Goal: Task Accomplishment & Management: Manage account settings

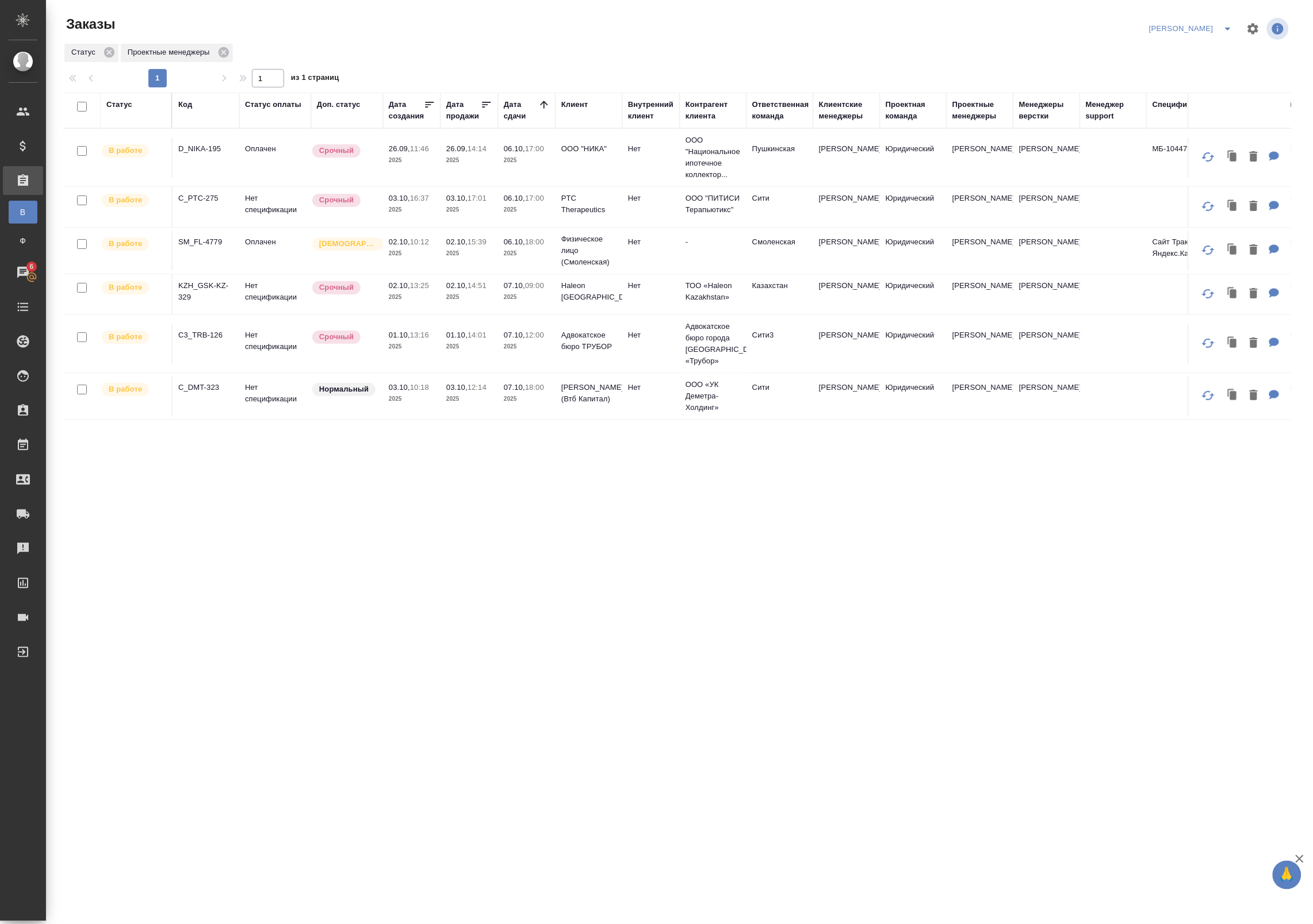
click at [542, 96] on th "Дата сдачи" at bounding box center [527, 110] width 58 height 36
click at [541, 104] on icon at bounding box center [544, 104] width 7 height 7
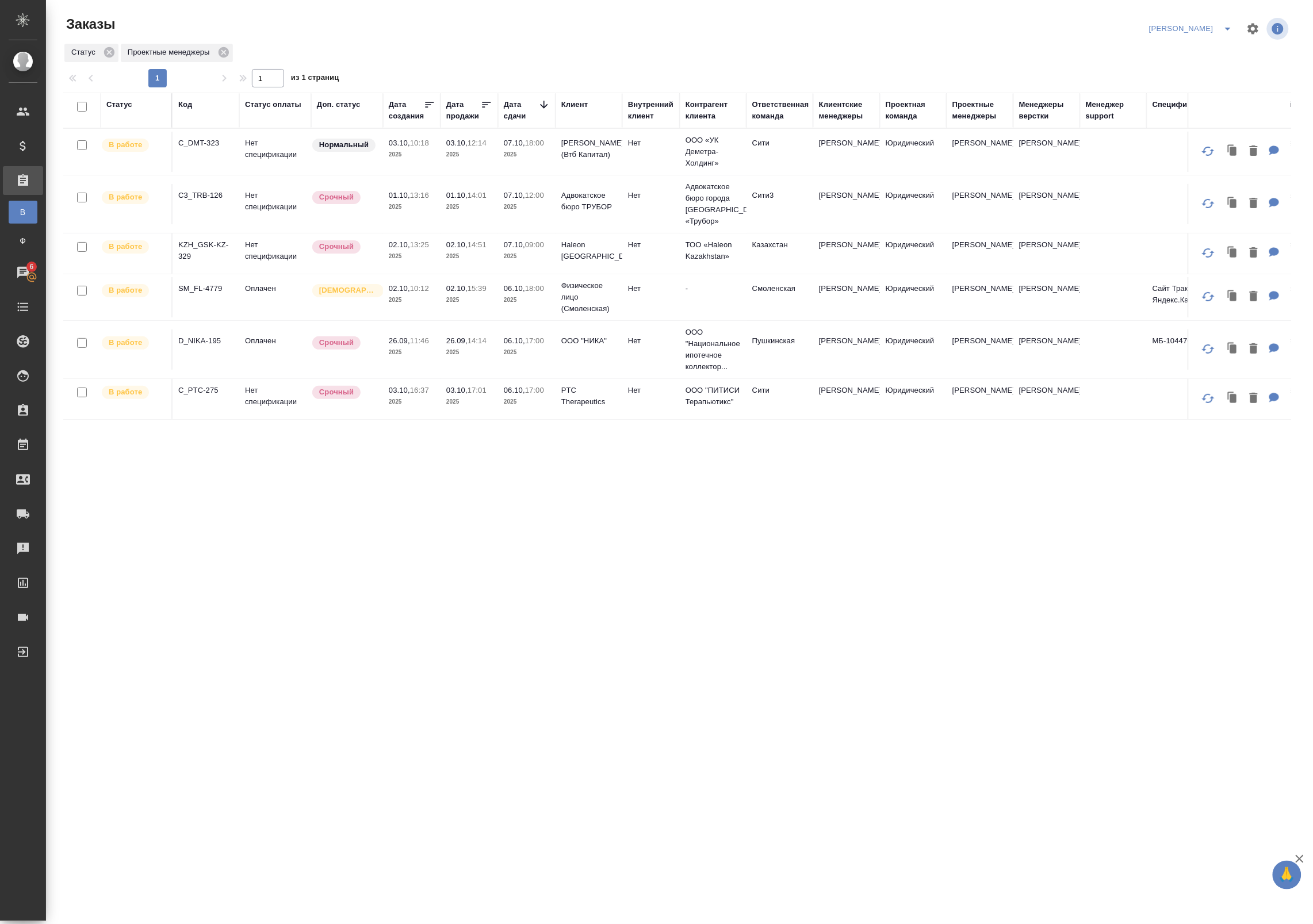
click at [541, 104] on icon at bounding box center [544, 105] width 12 height 12
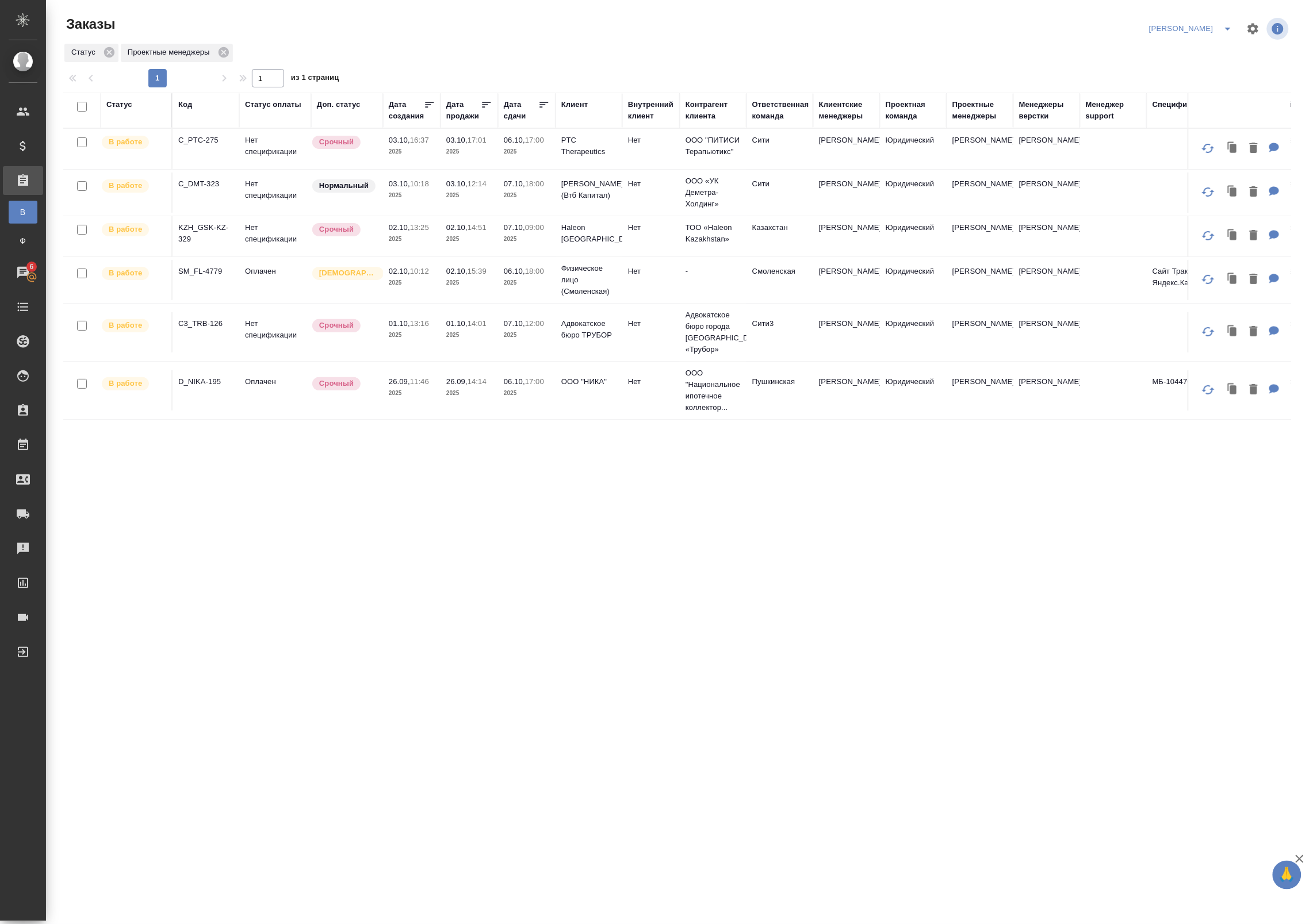
click at [447, 150] on p "2025" at bounding box center [470, 152] width 46 height 12
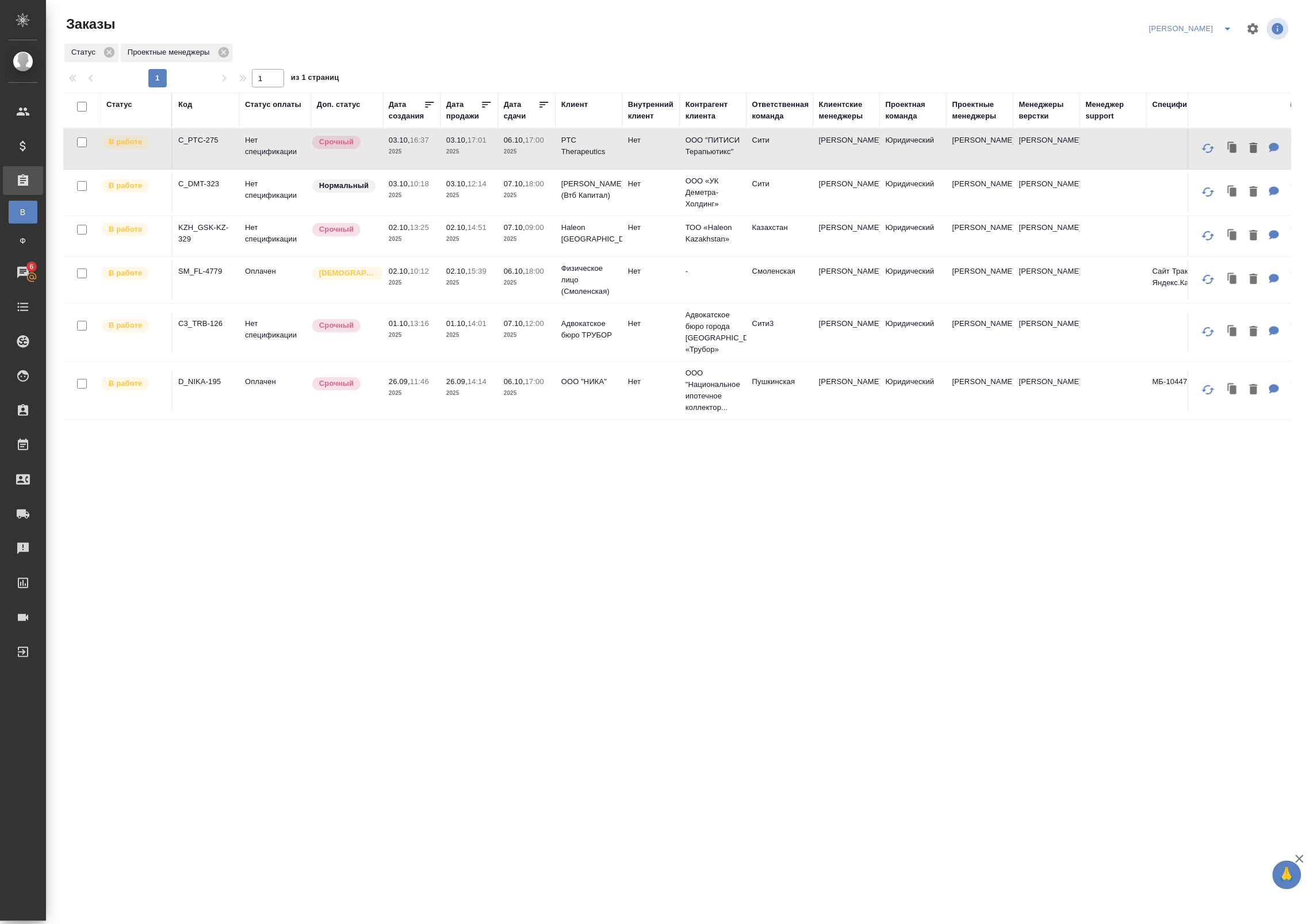
click at [452, 198] on p "2025" at bounding box center [470, 195] width 46 height 12
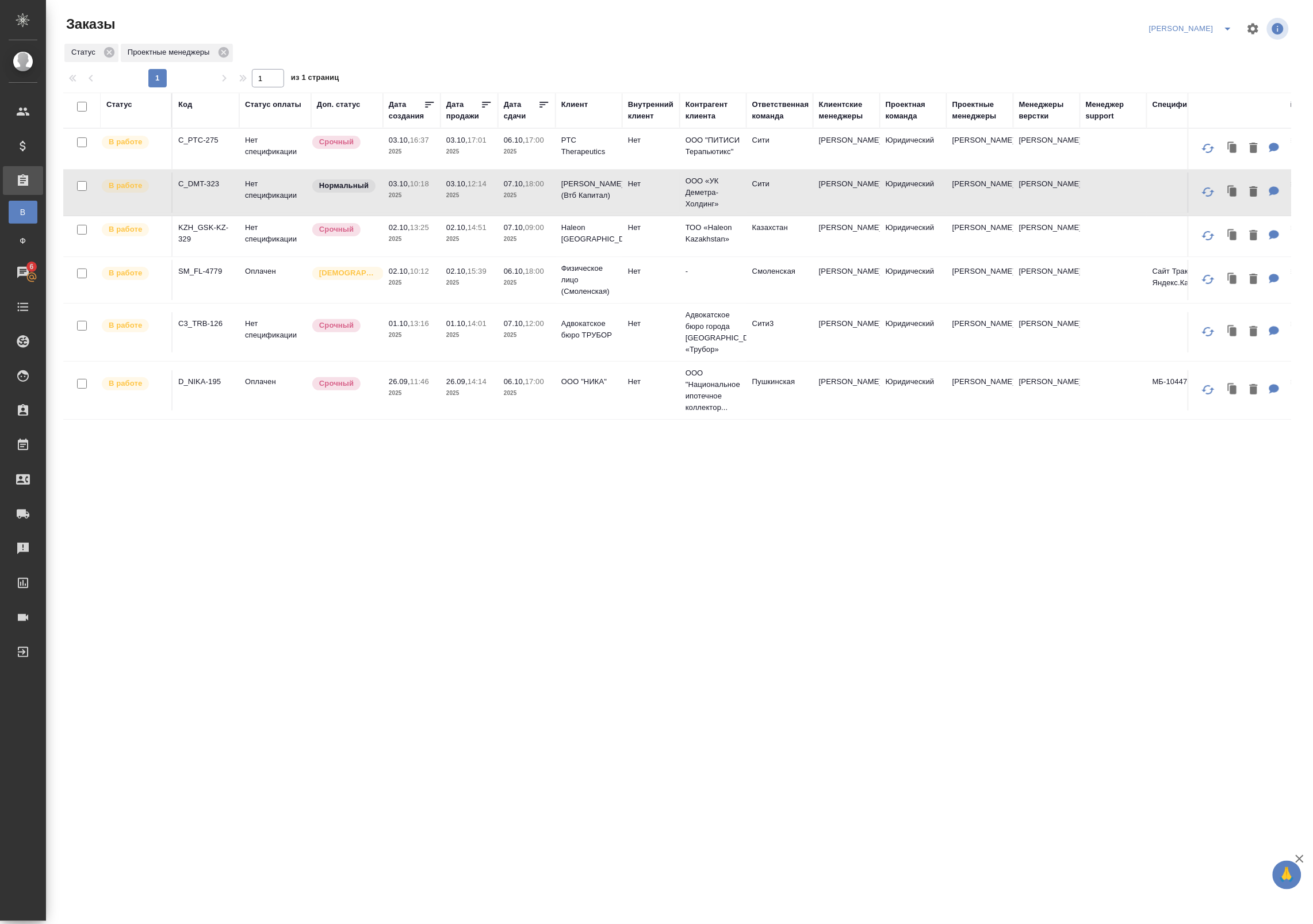
click at [452, 198] on p "2025" at bounding box center [470, 195] width 46 height 12
click at [282, 244] on td "Нет спецификации" at bounding box center [275, 236] width 72 height 40
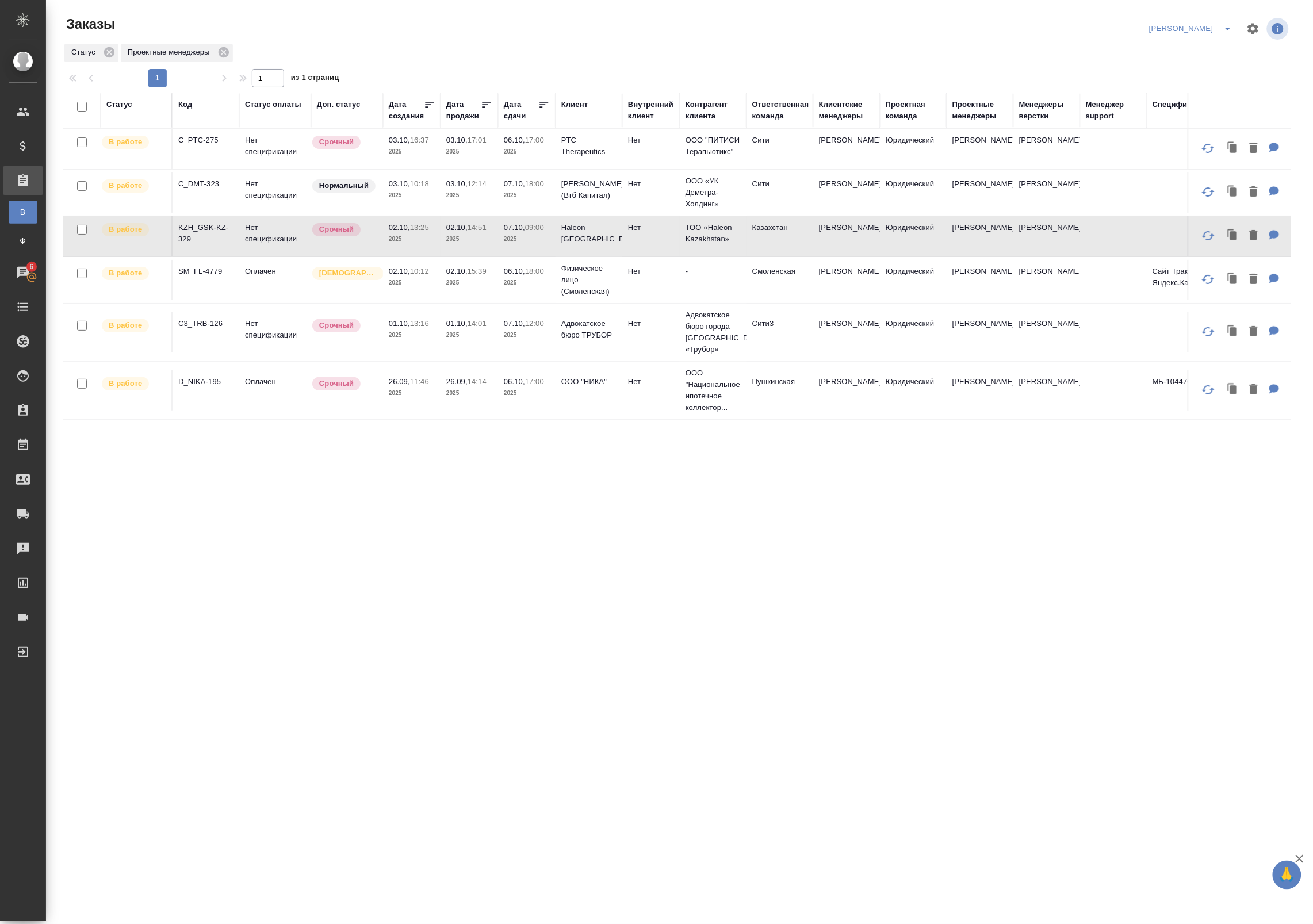
click at [412, 239] on p "2025" at bounding box center [412, 239] width 46 height 12
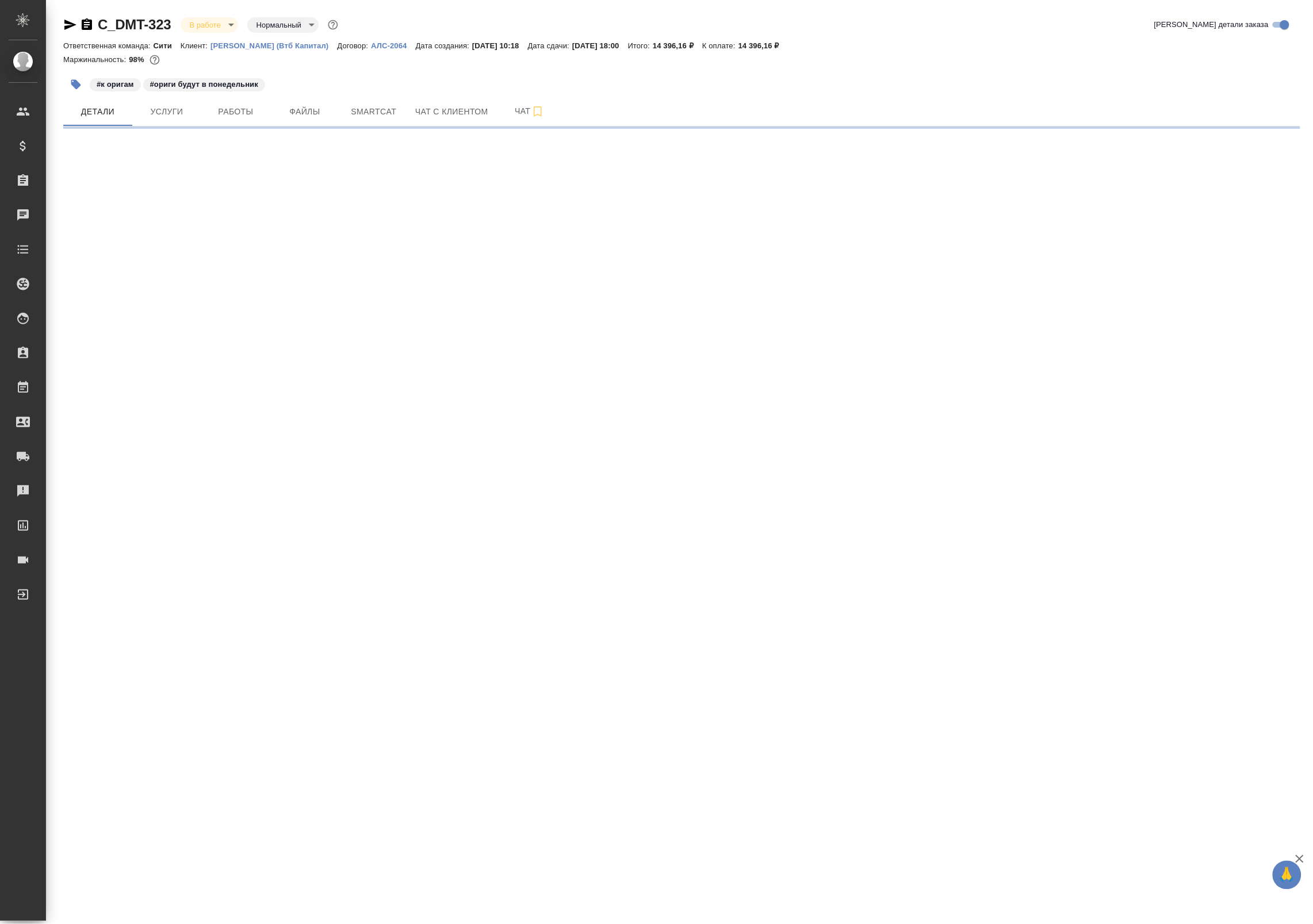
select select "RU"
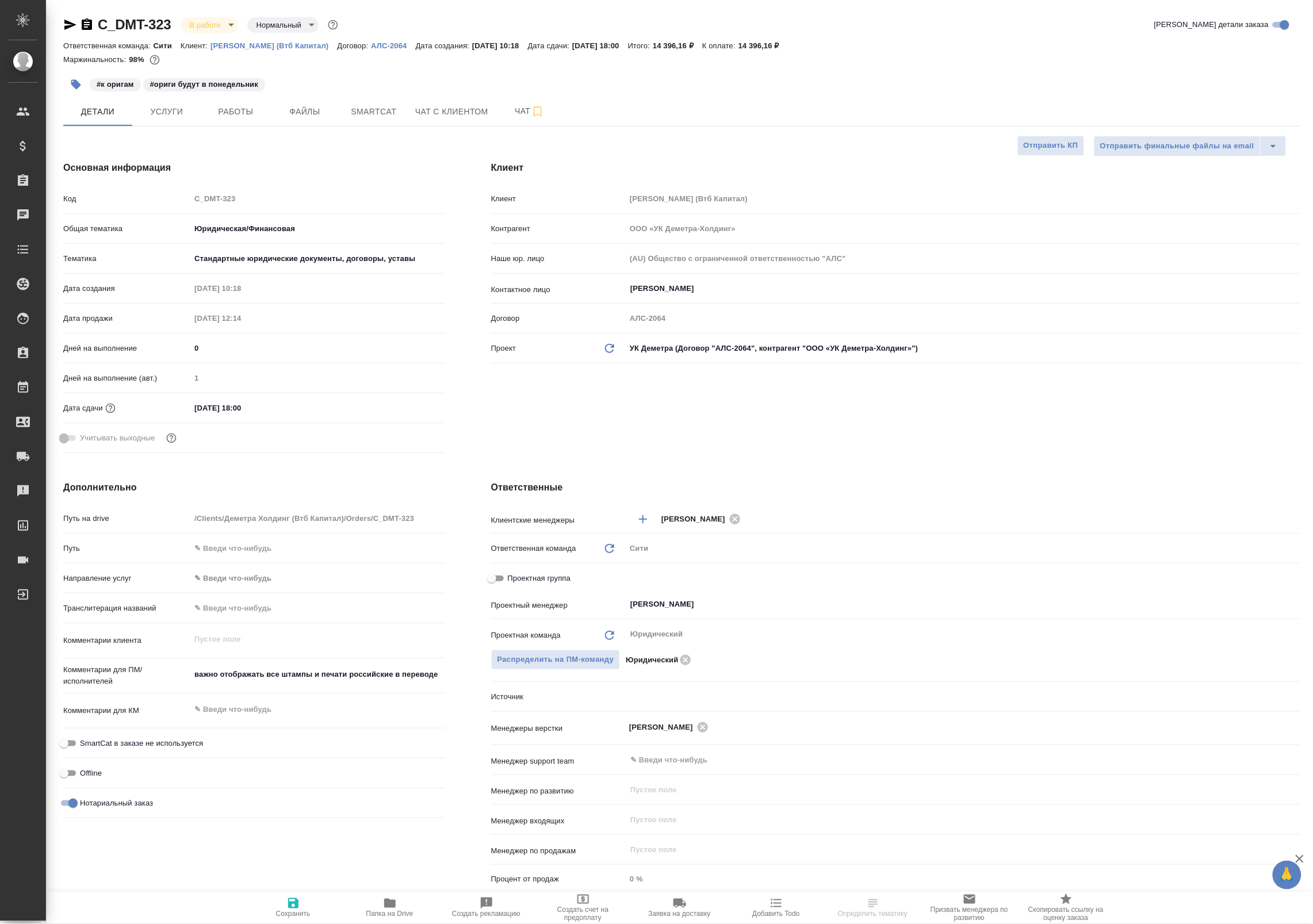
type textarea "x"
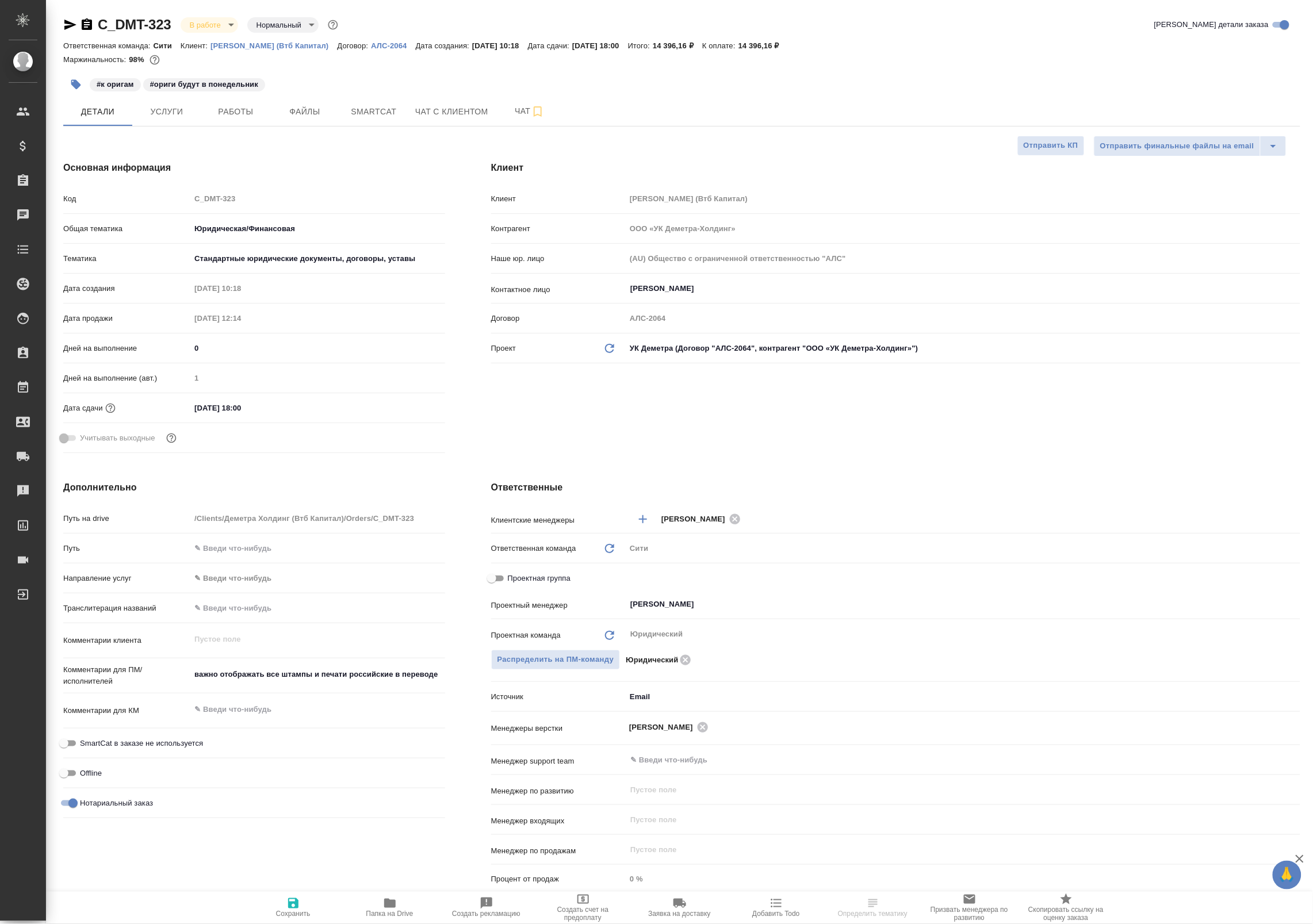
type textarea "x"
click at [256, 104] on span "Работы" at bounding box center [235, 111] width 56 height 14
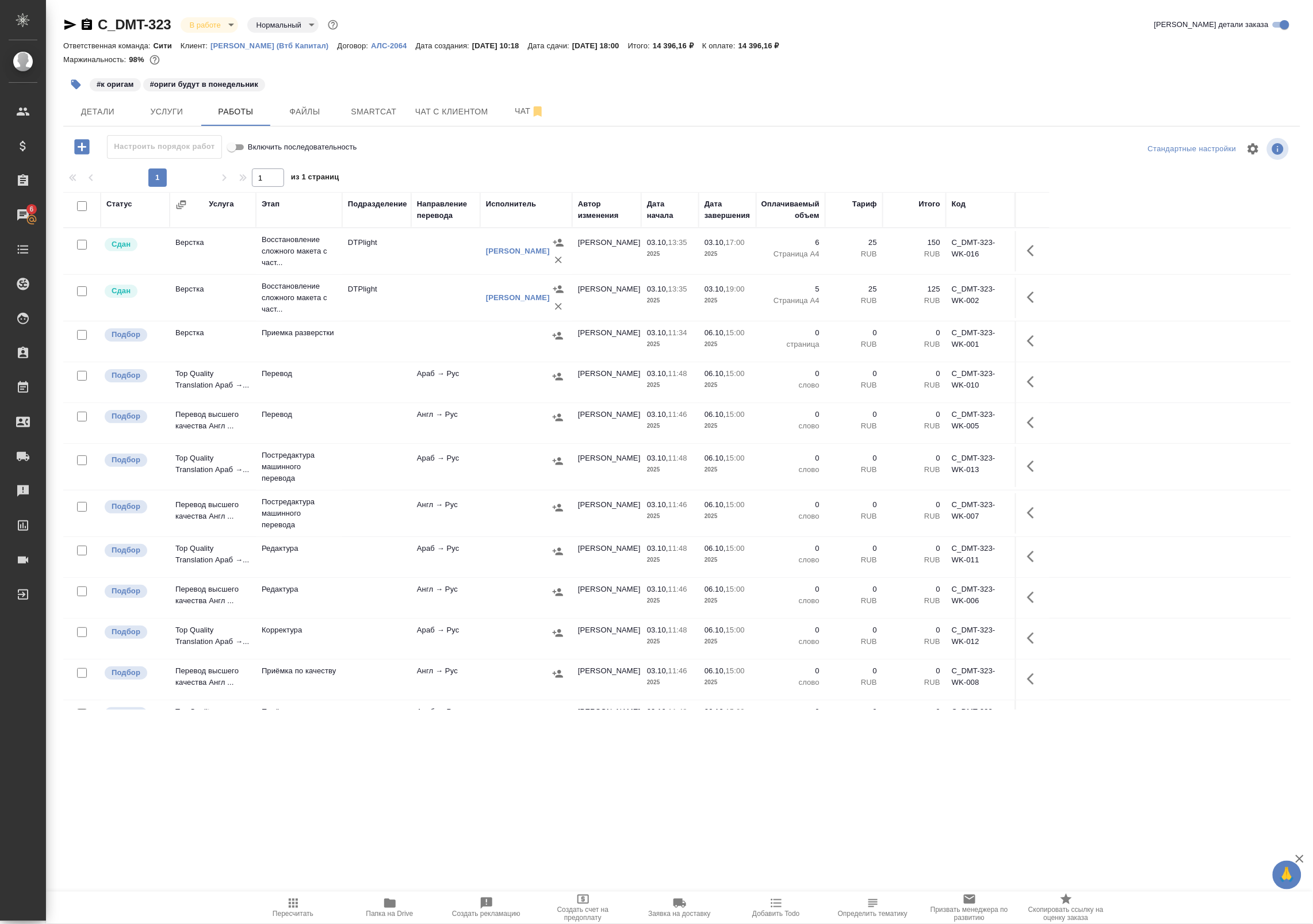
drag, startPoint x: 475, startPoint y: 431, endPoint x: 464, endPoint y: 416, distance: 18.6
click at [464, 416] on td "Англ → Рус" at bounding box center [445, 423] width 69 height 40
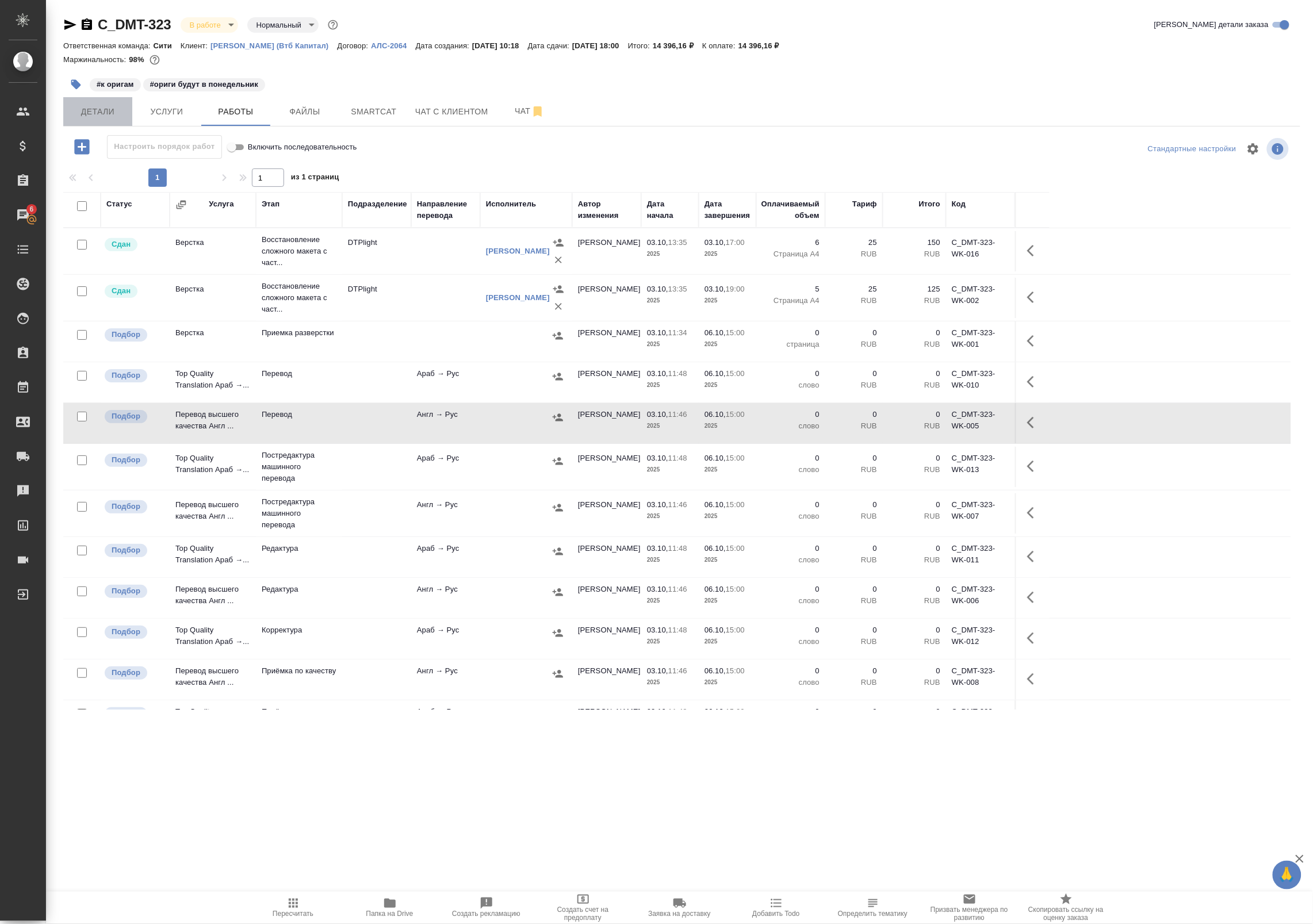
click at [95, 110] on span "Детали" at bounding box center [98, 111] width 56 height 14
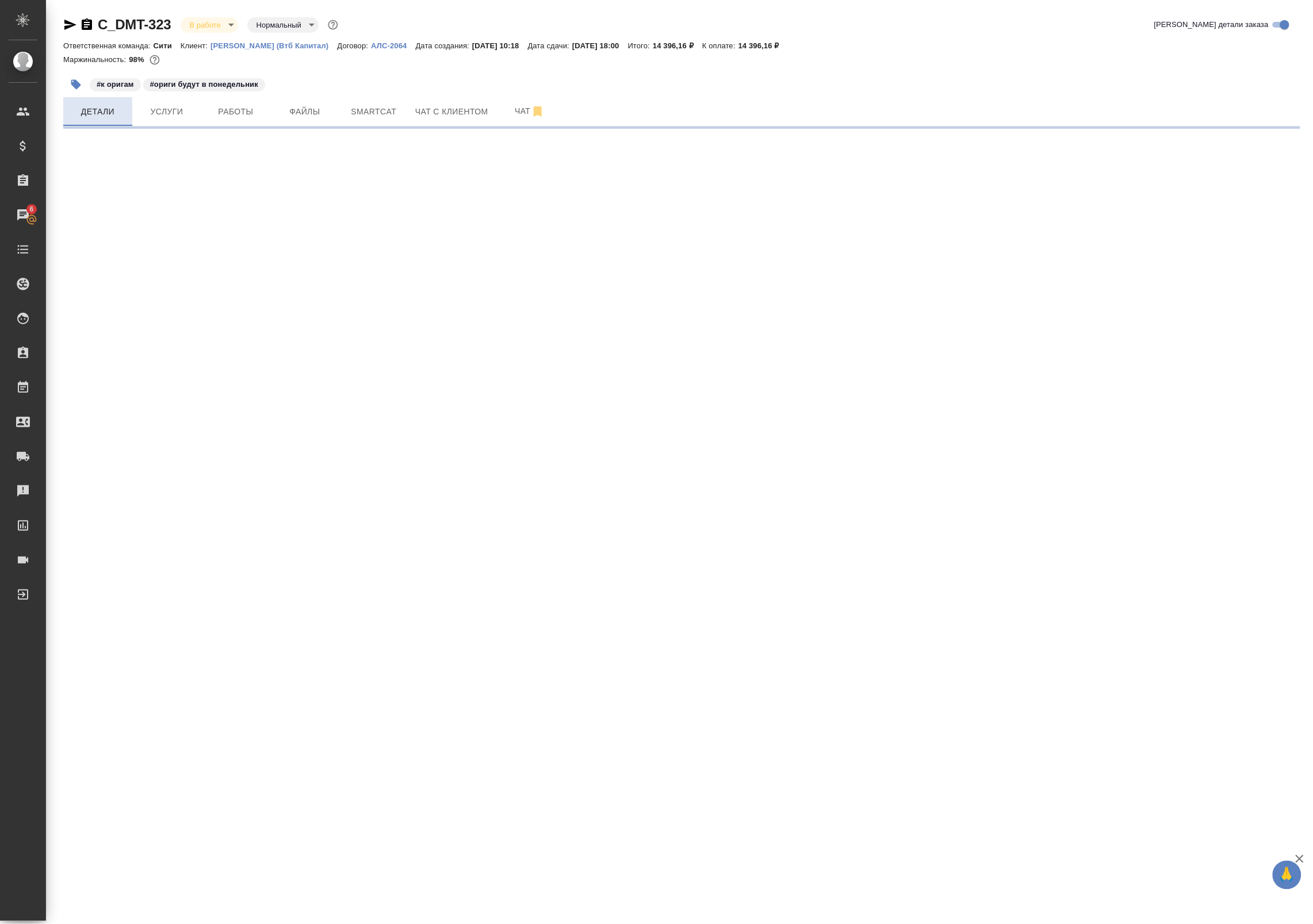
select select "RU"
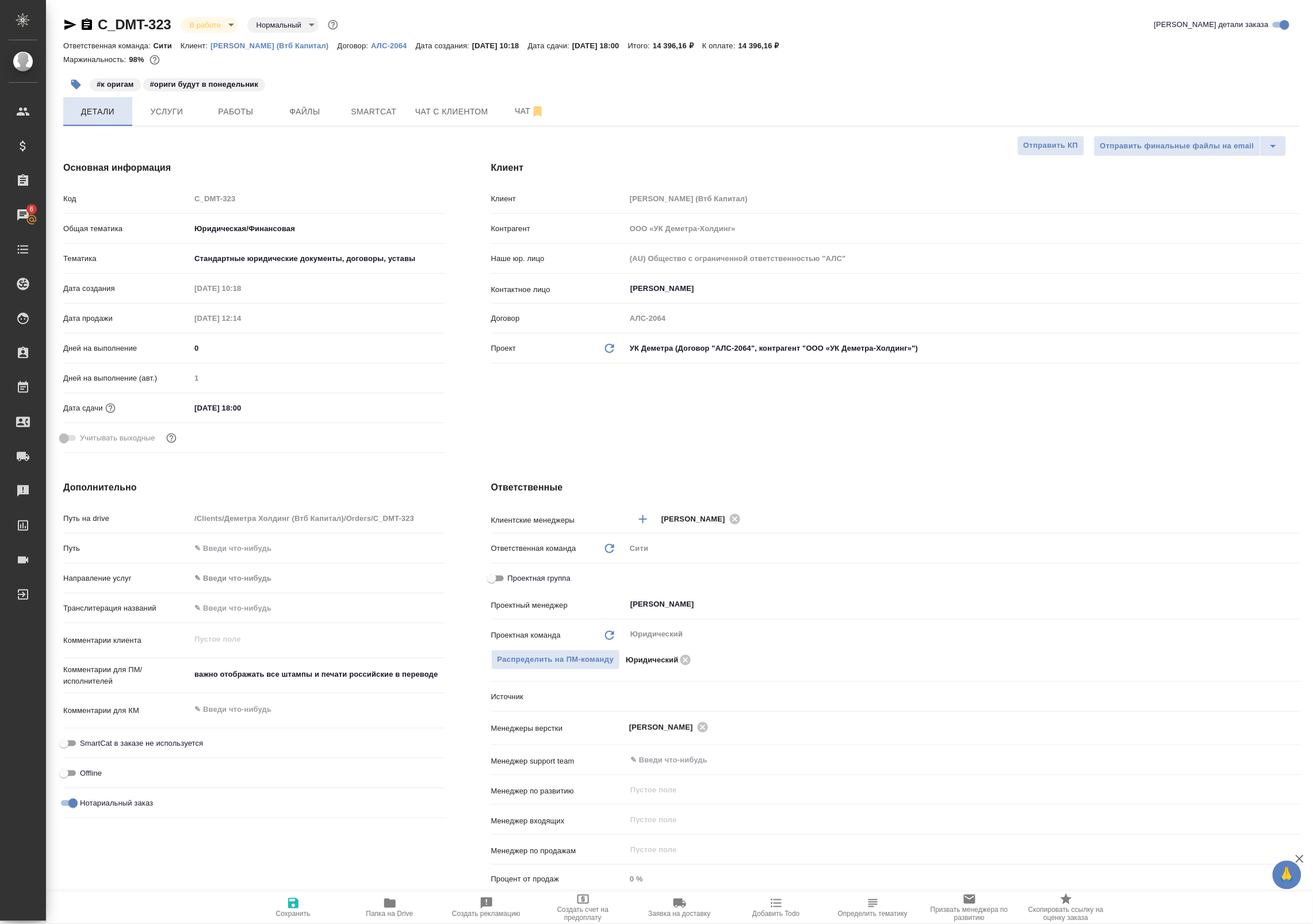
type textarea "x"
click at [253, 110] on span "Работы" at bounding box center [235, 111] width 56 height 14
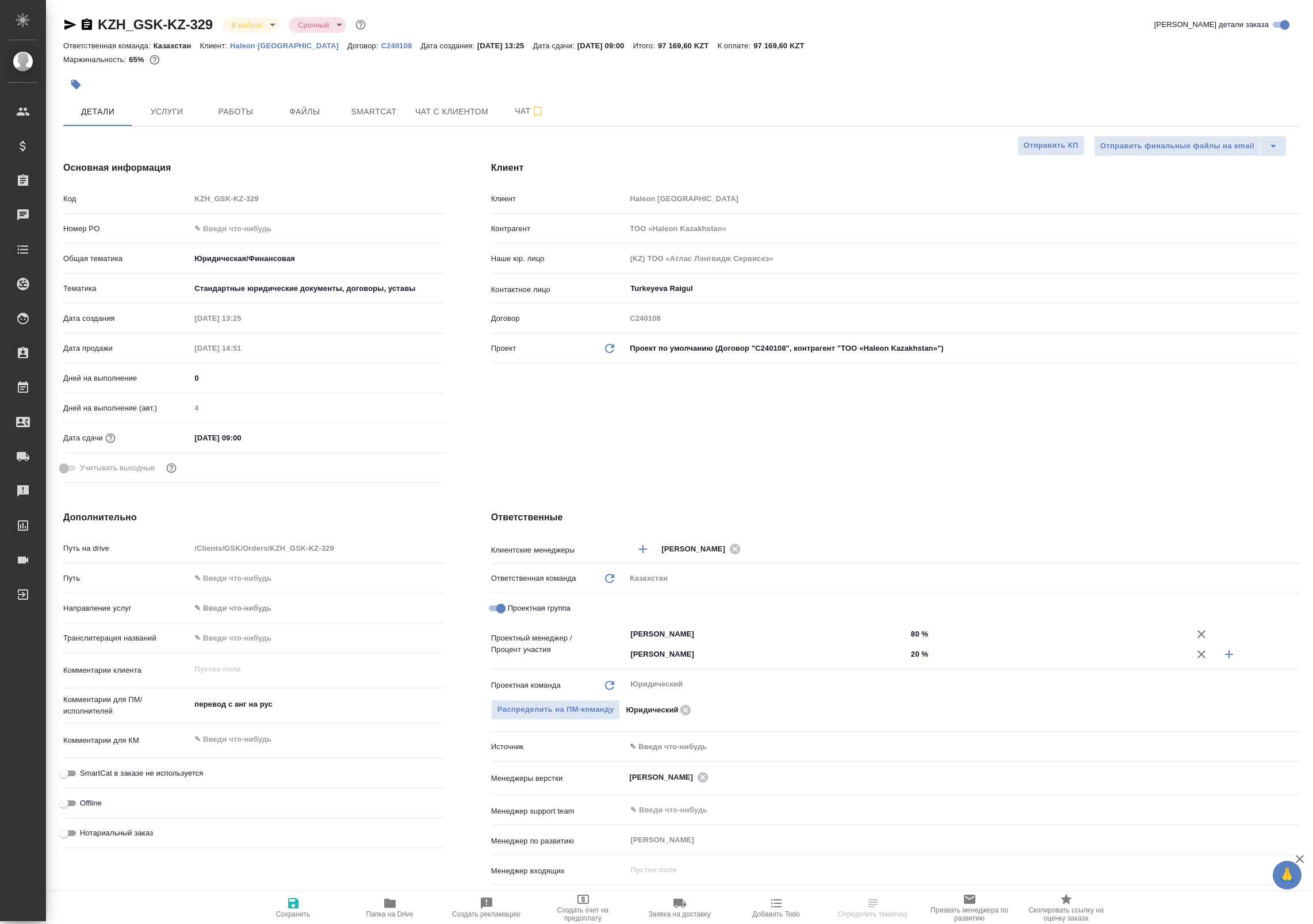
select select "RU"
click at [251, 111] on span "Работы" at bounding box center [235, 111] width 56 height 14
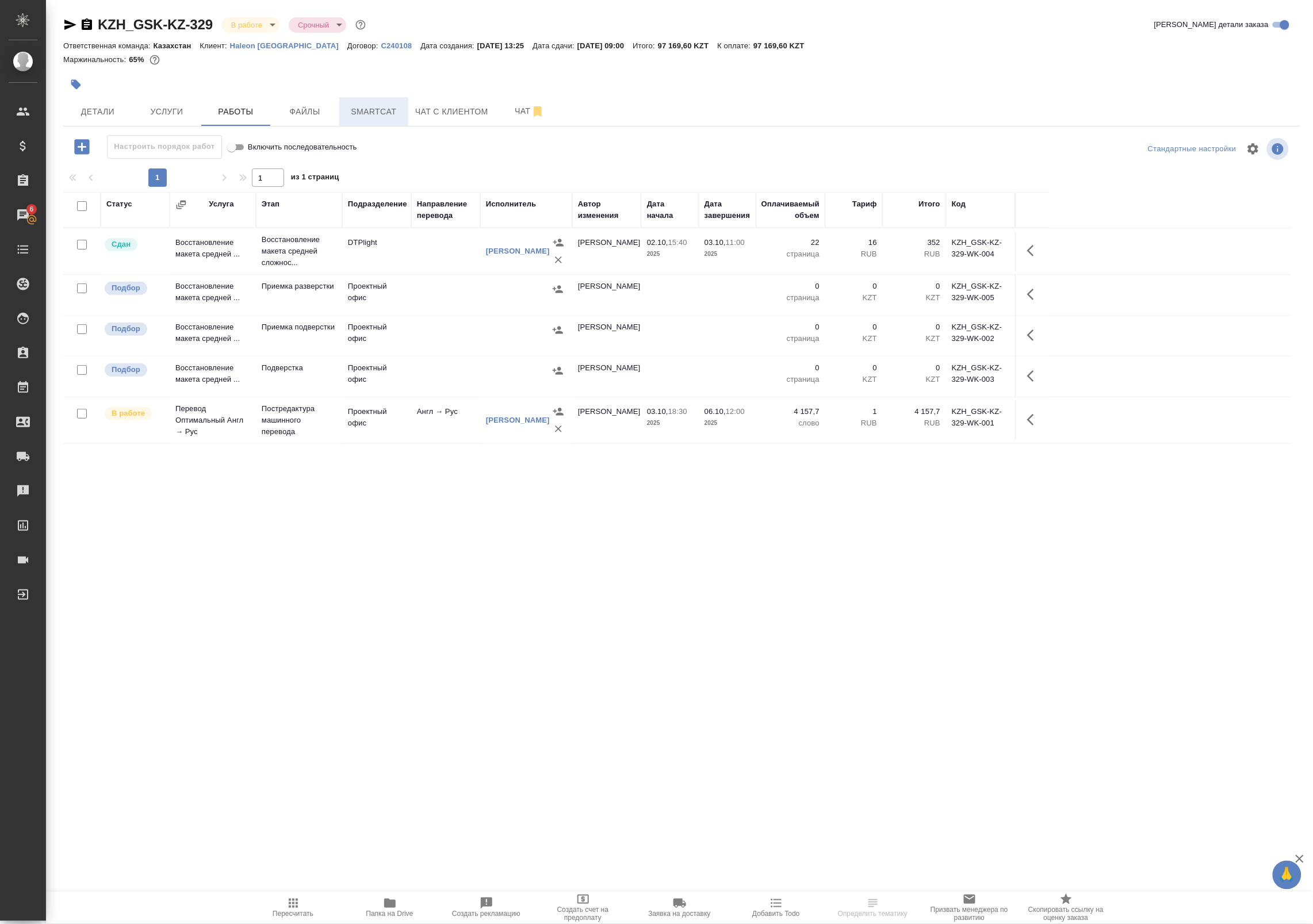
click at [382, 111] on span "Smartcat" at bounding box center [374, 111] width 56 height 14
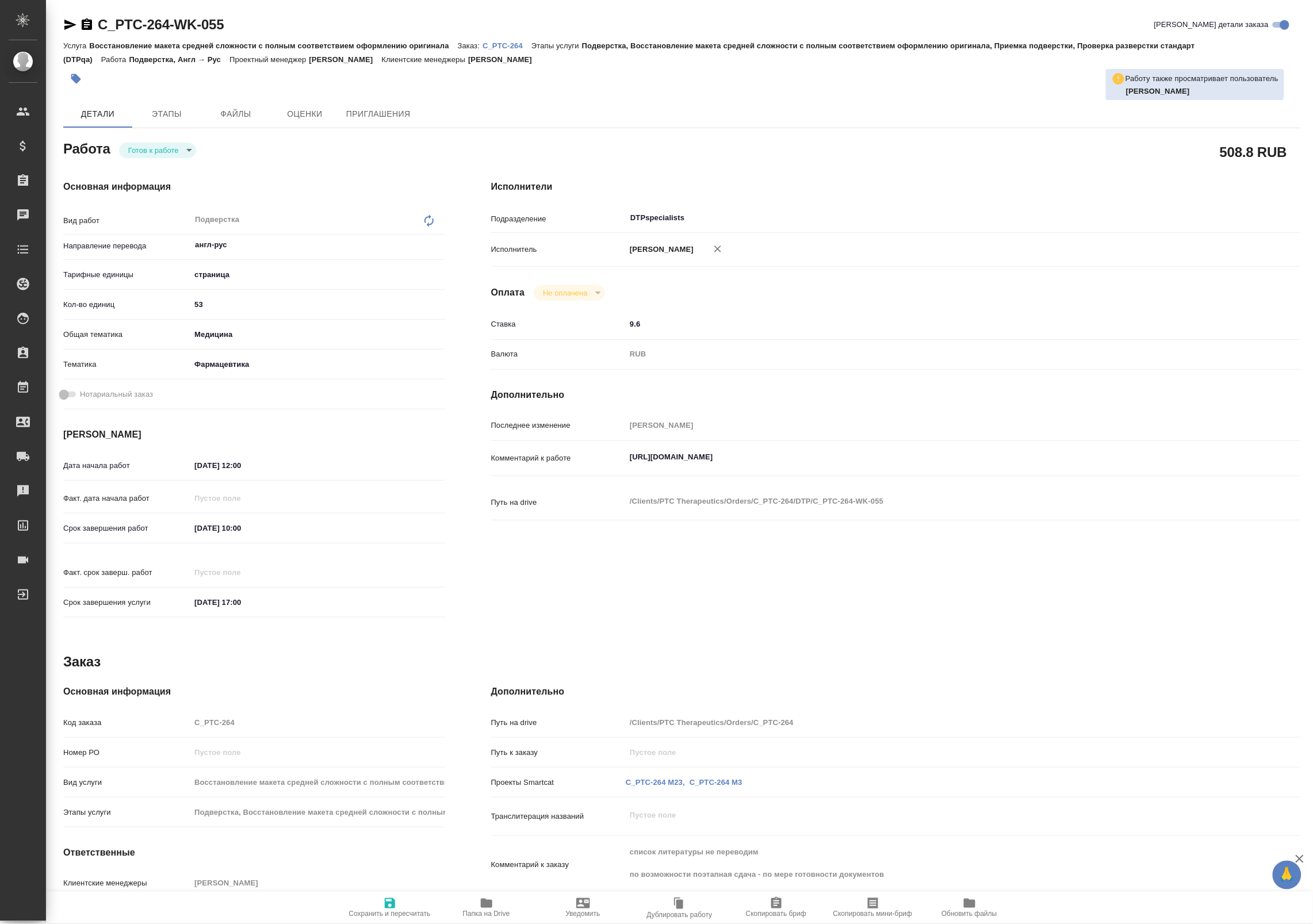
type textarea "x"
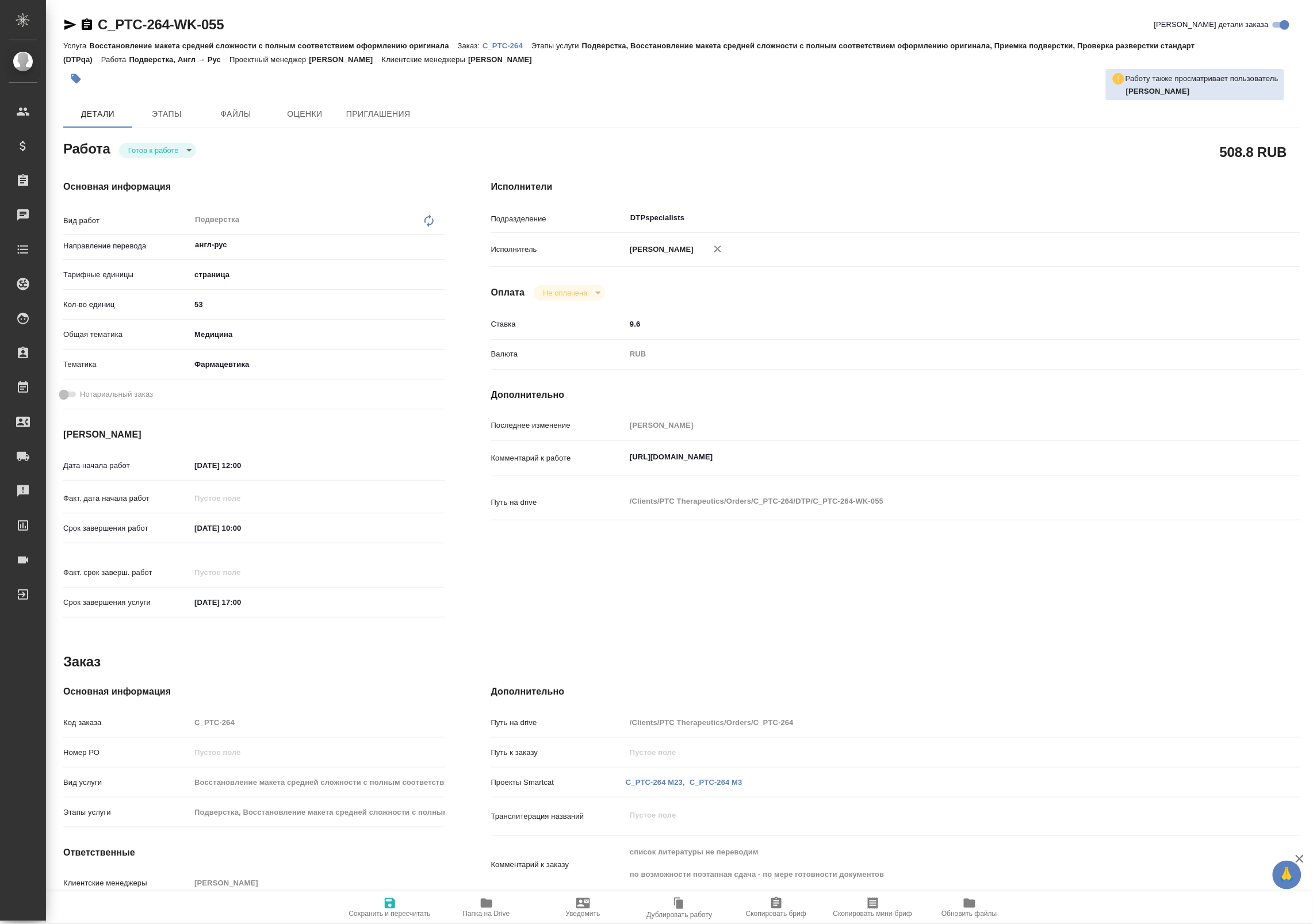
type textarea "x"
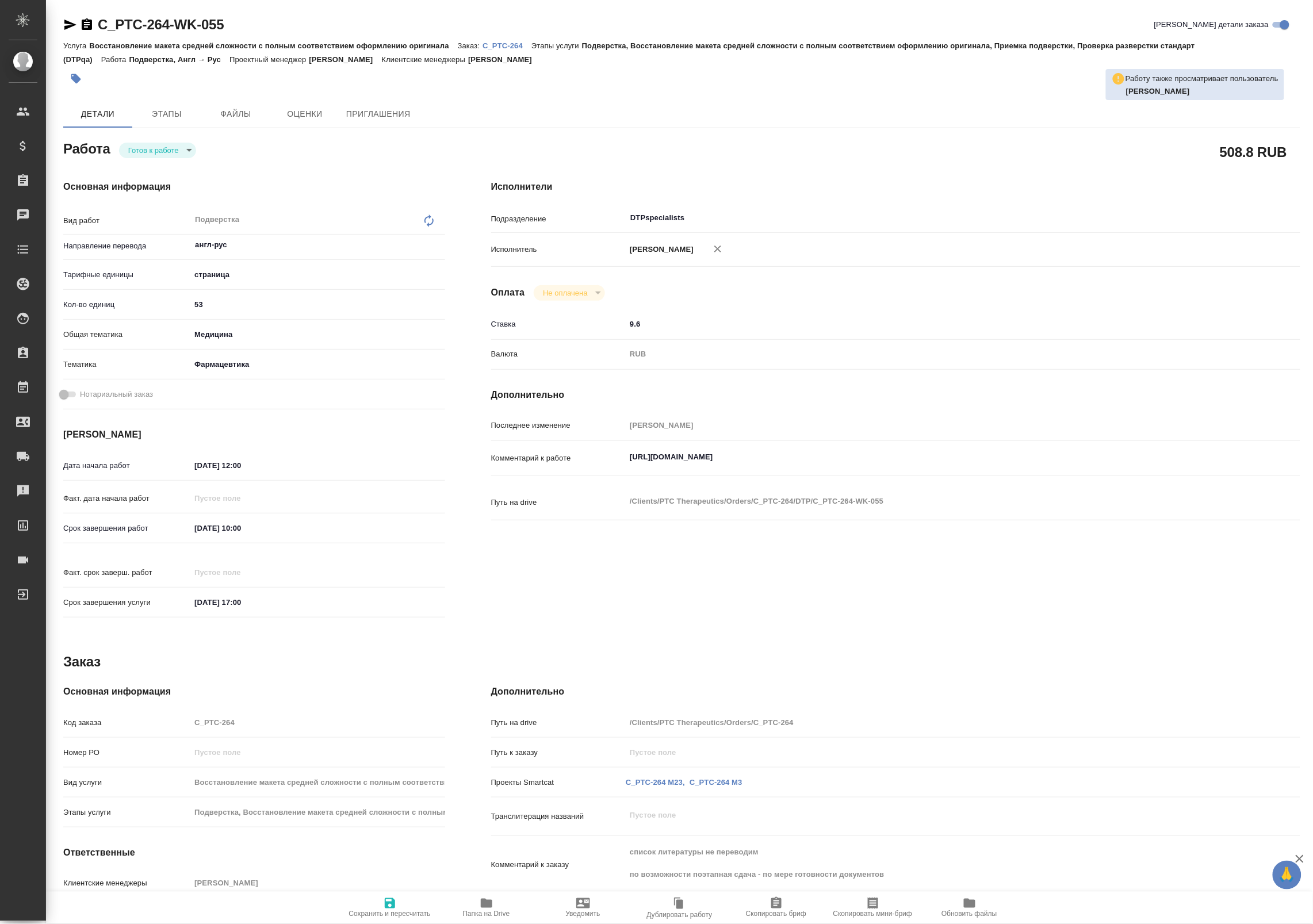
type textarea "x"
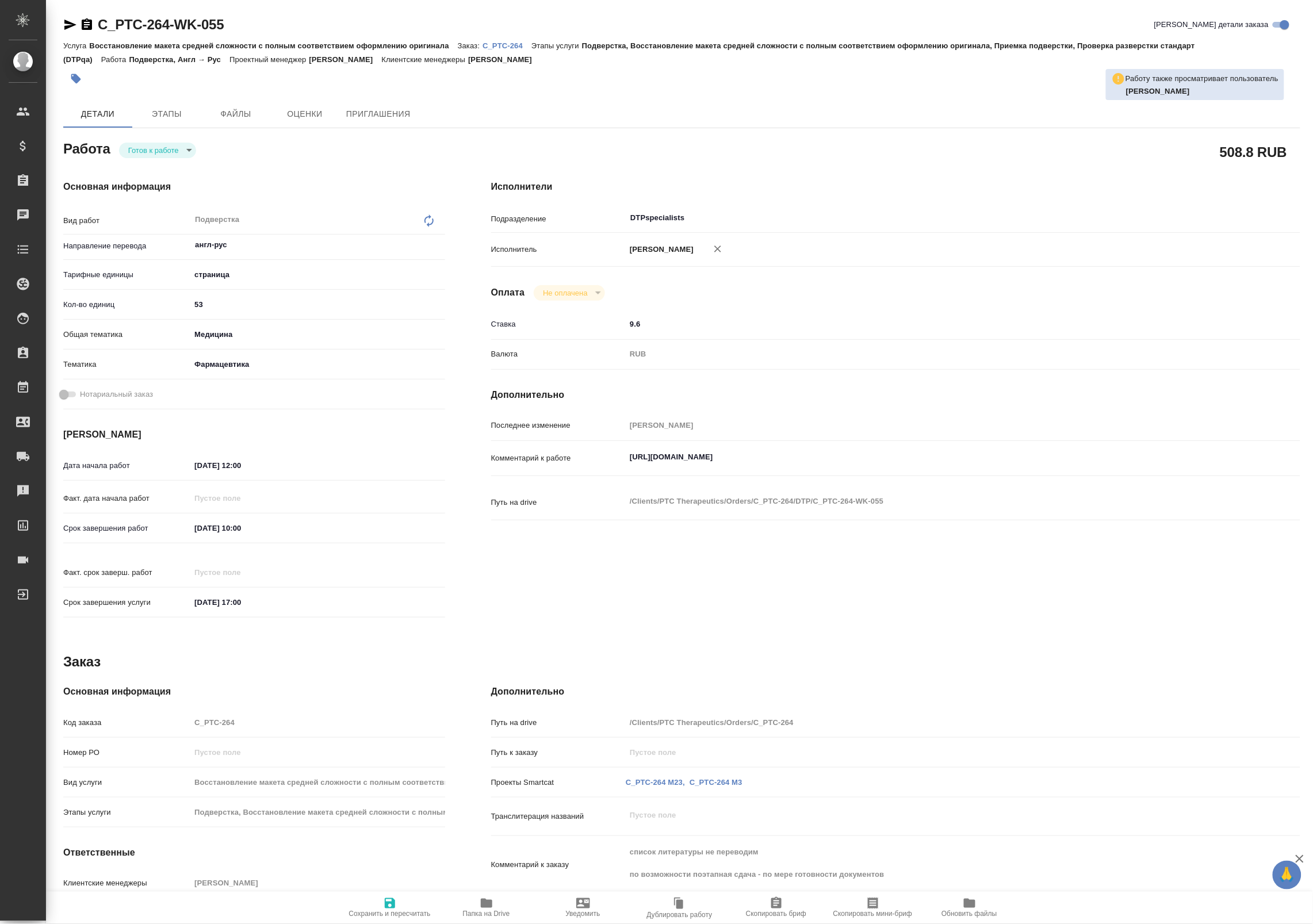
type textarea "x"
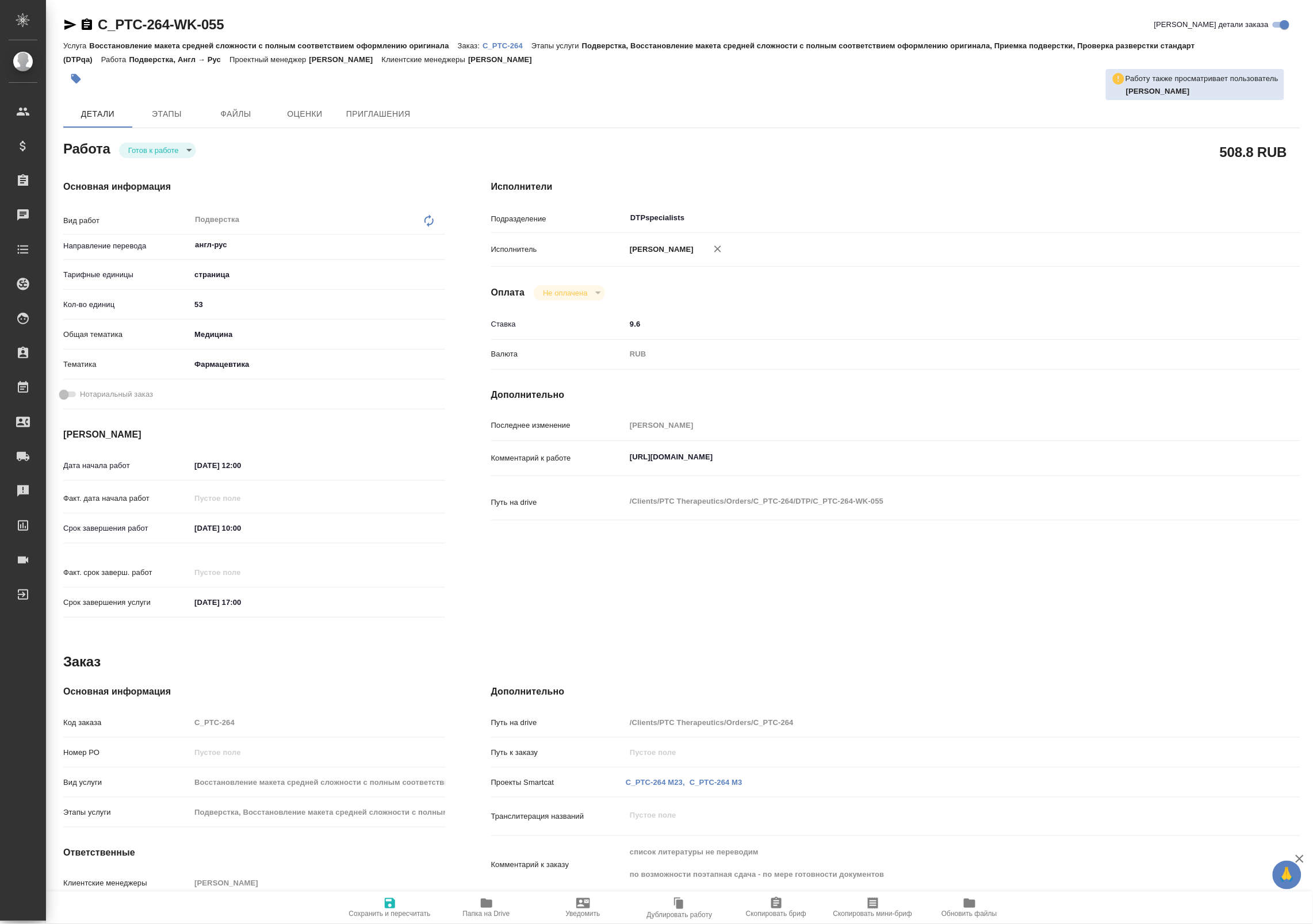
type textarea "x"
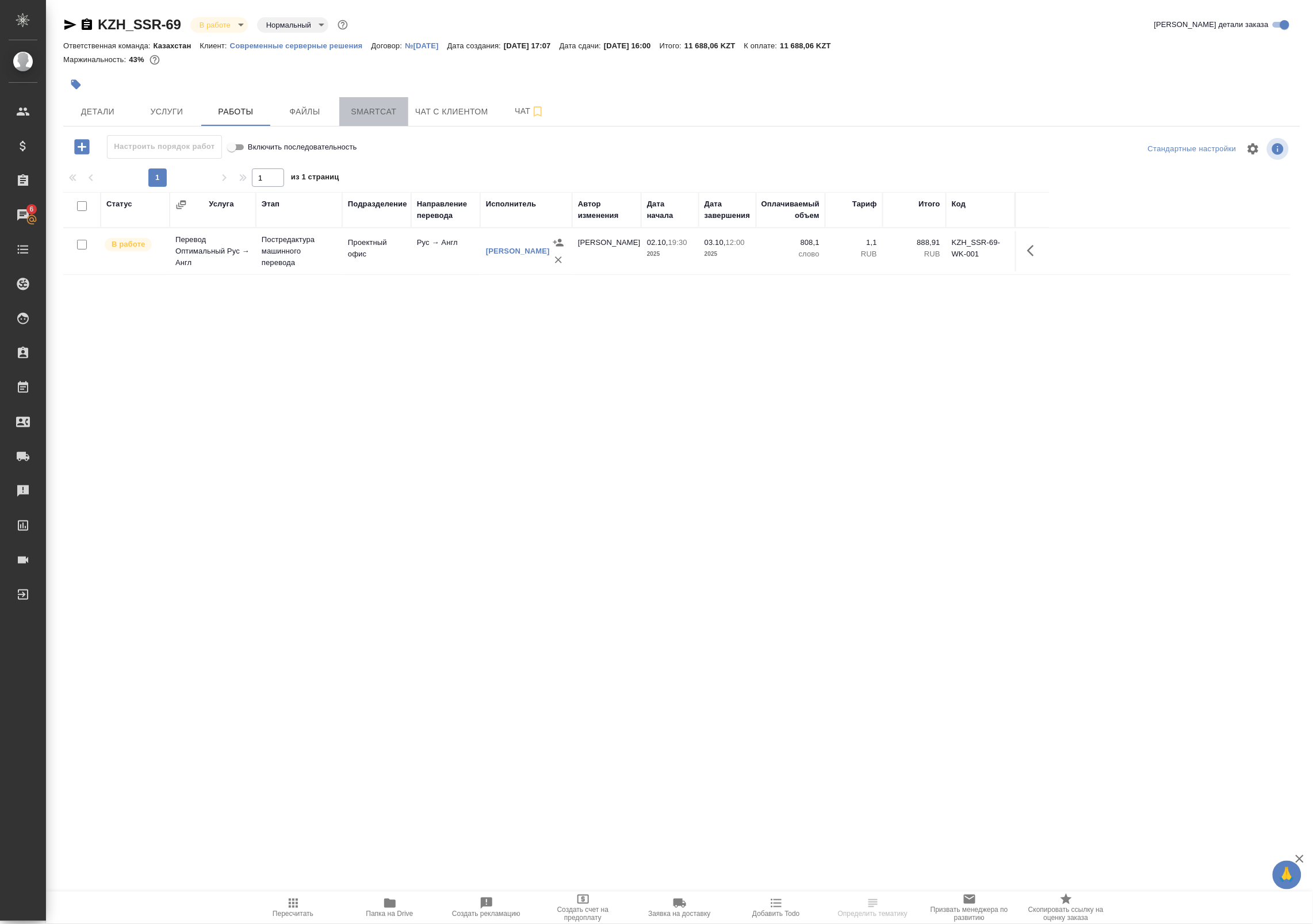
click at [381, 114] on span "Smartcat" at bounding box center [374, 111] width 56 height 14
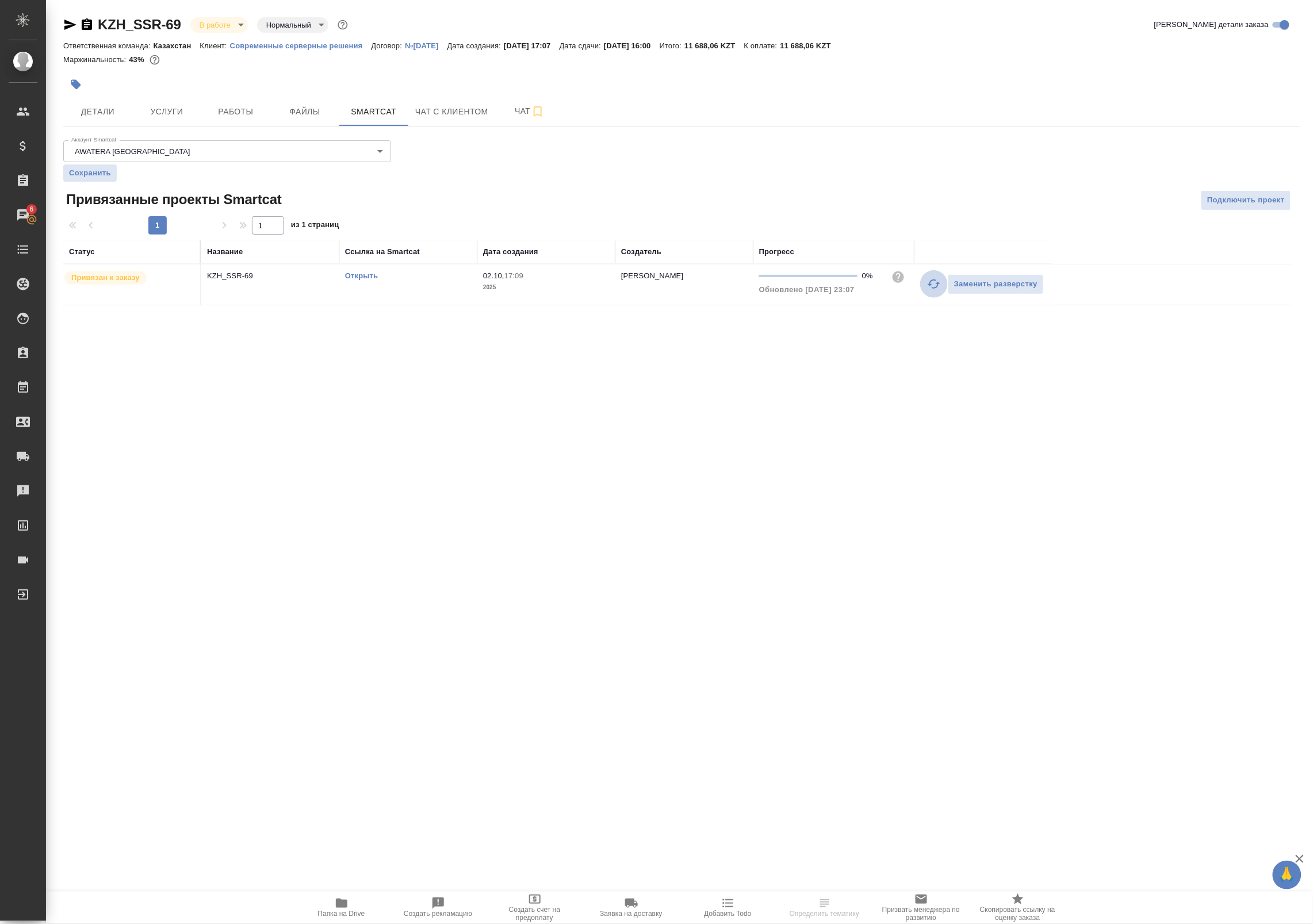
click at [931, 287] on icon "button" at bounding box center [934, 284] width 14 height 14
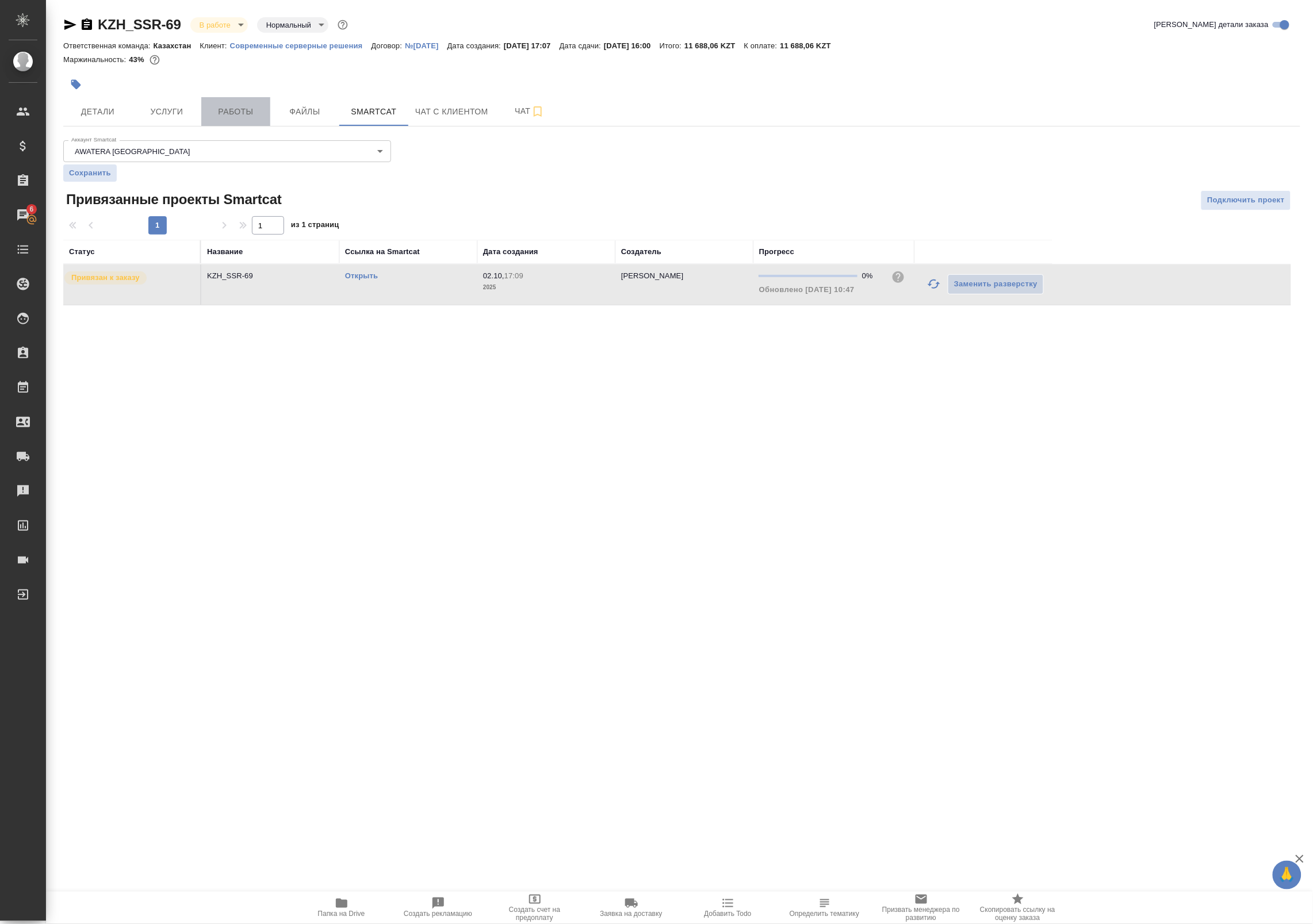
click at [230, 116] on span "Работы" at bounding box center [235, 111] width 56 height 14
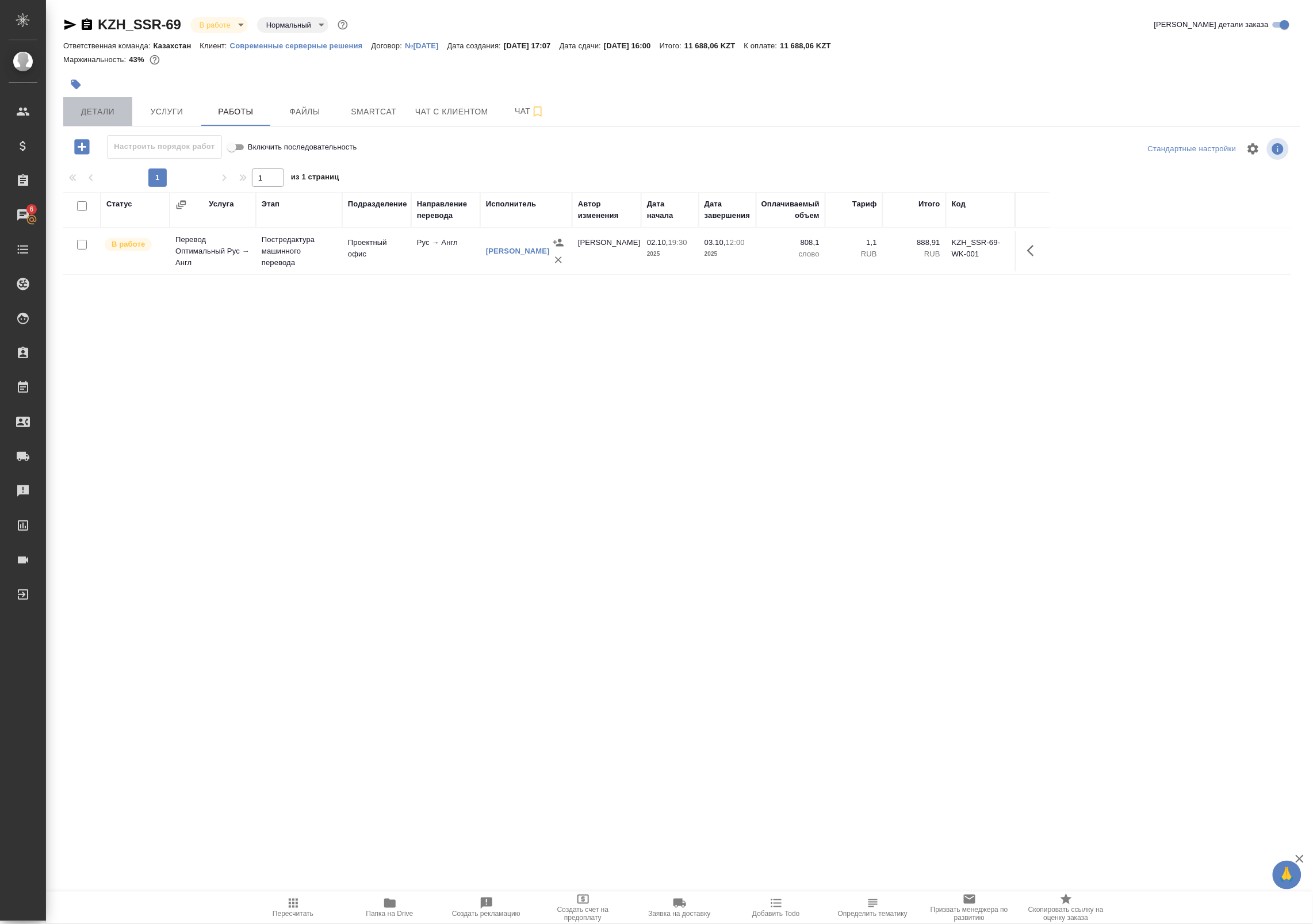
click at [116, 117] on span "Детали" at bounding box center [98, 111] width 56 height 14
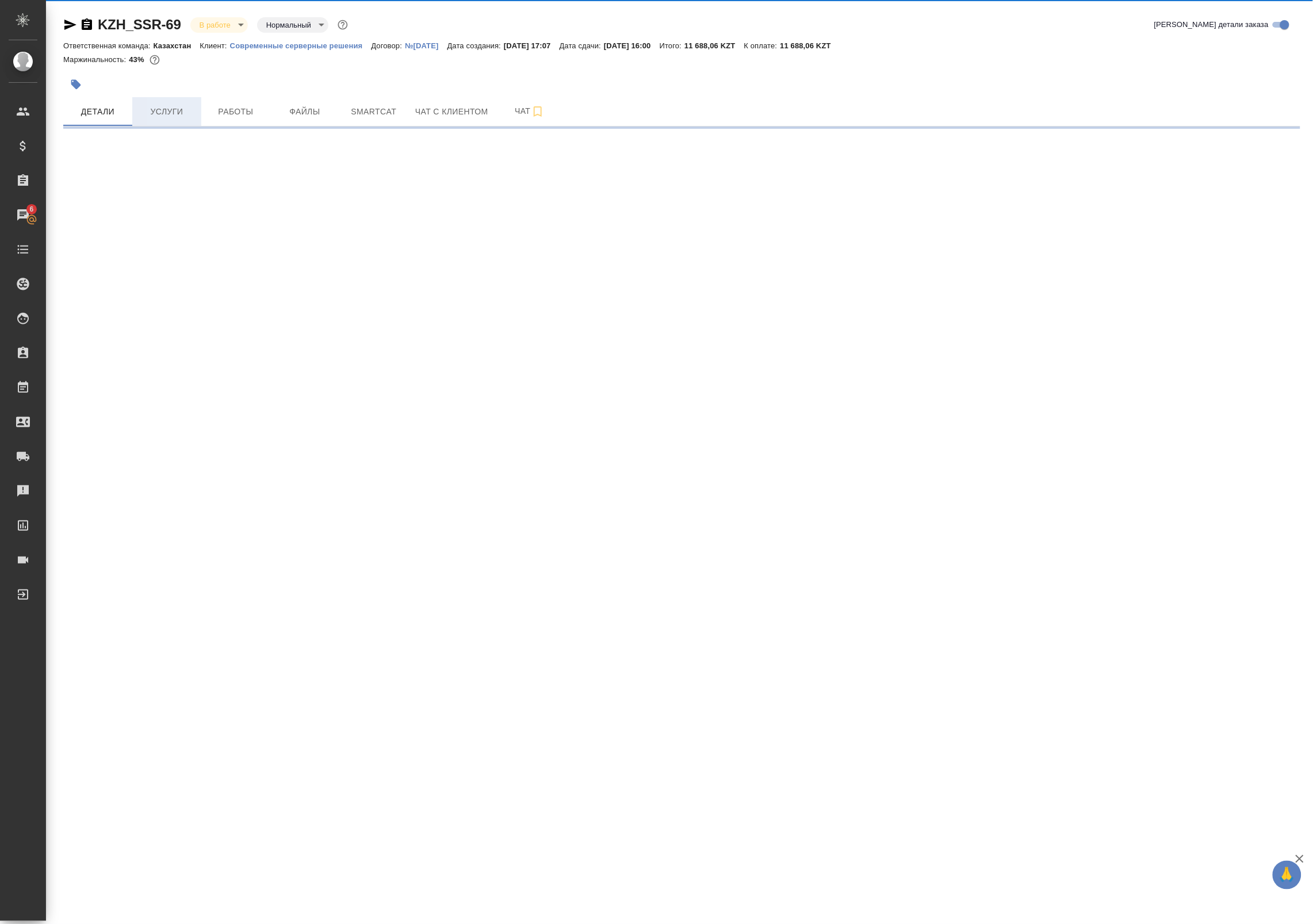
select select "RU"
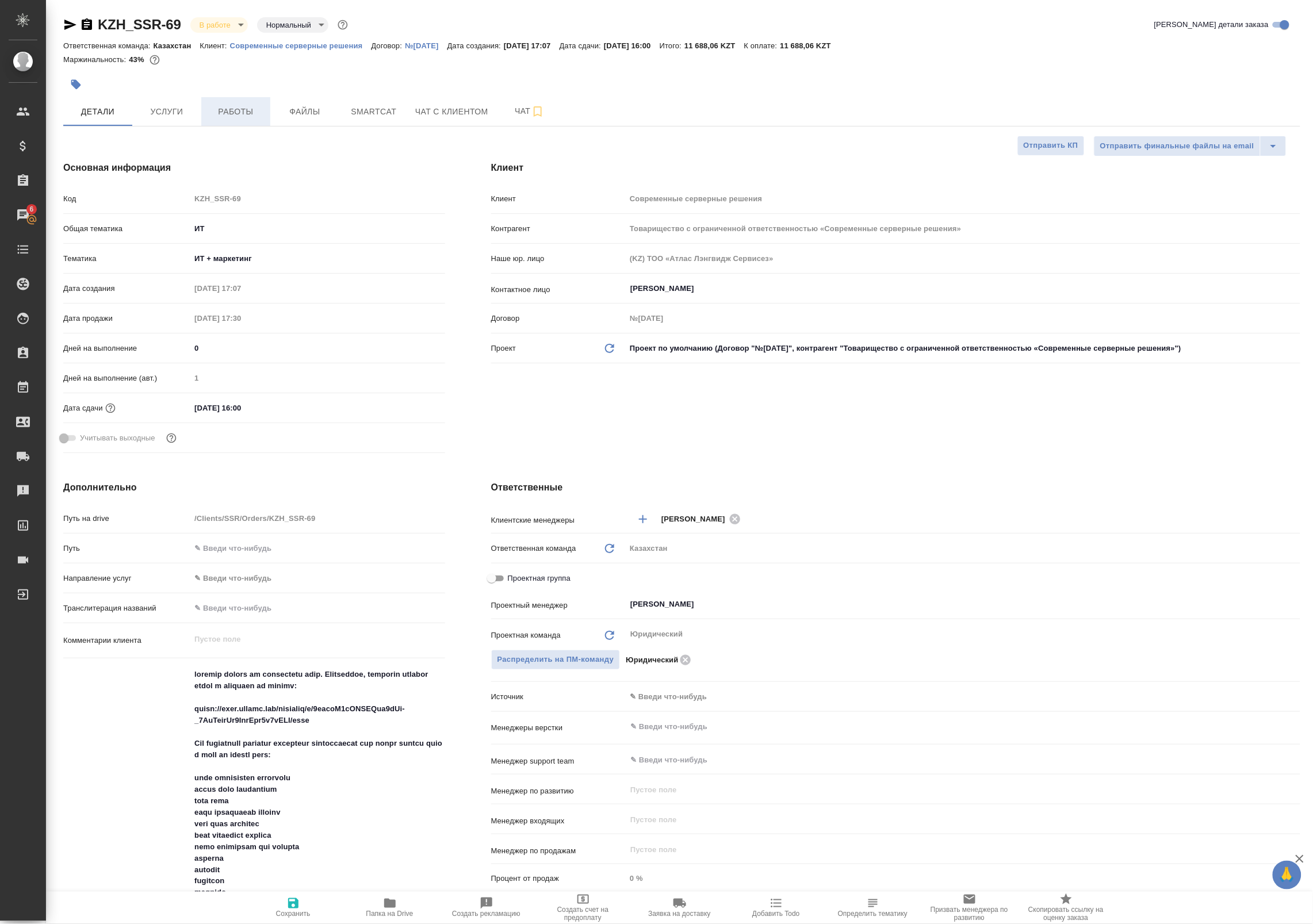
type textarea "x"
click at [245, 110] on span "Работы" at bounding box center [235, 111] width 56 height 14
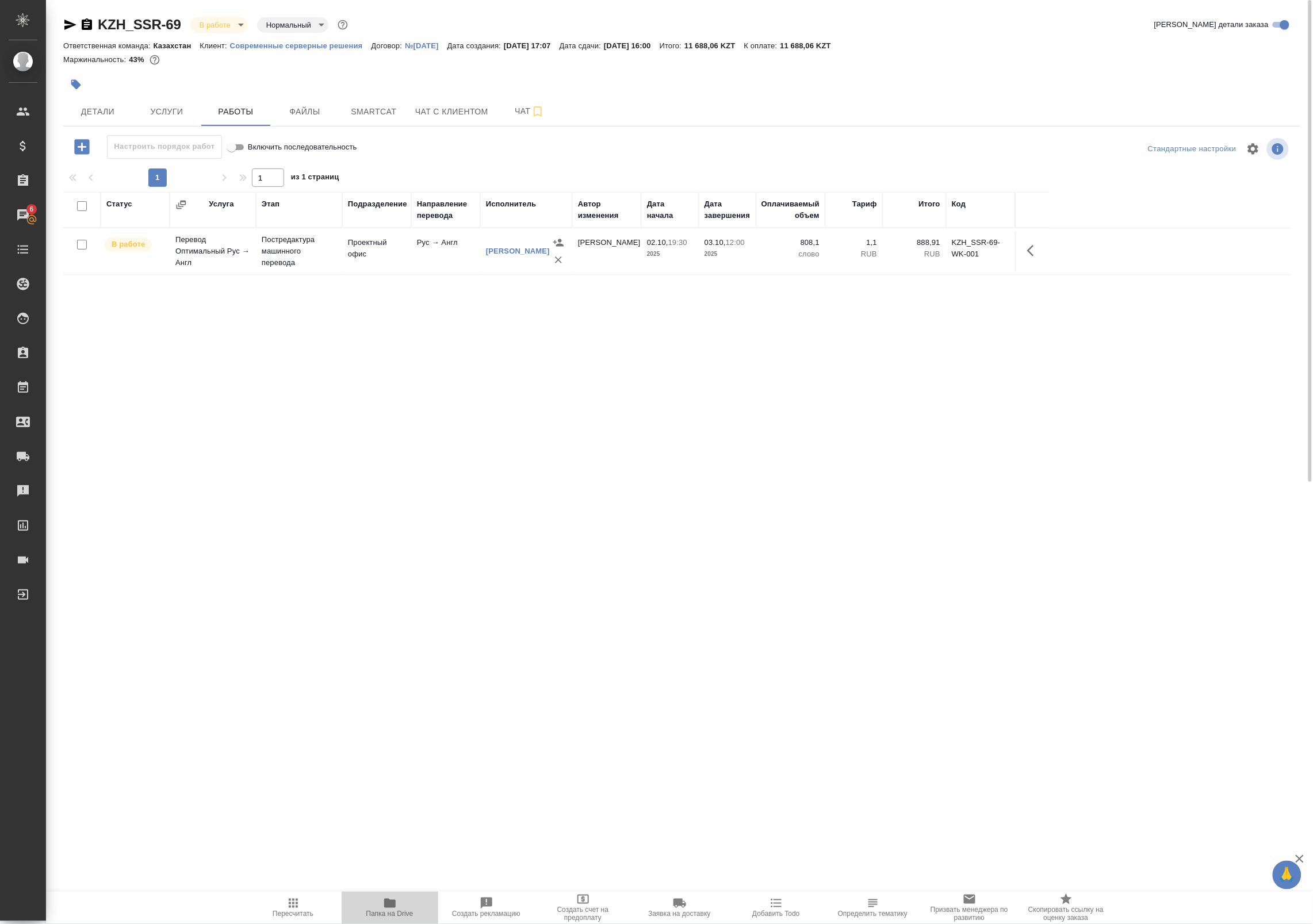
click at [392, 900] on icon "button" at bounding box center [390, 903] width 14 height 14
click at [117, 117] on span "Детали" at bounding box center [98, 111] width 56 height 14
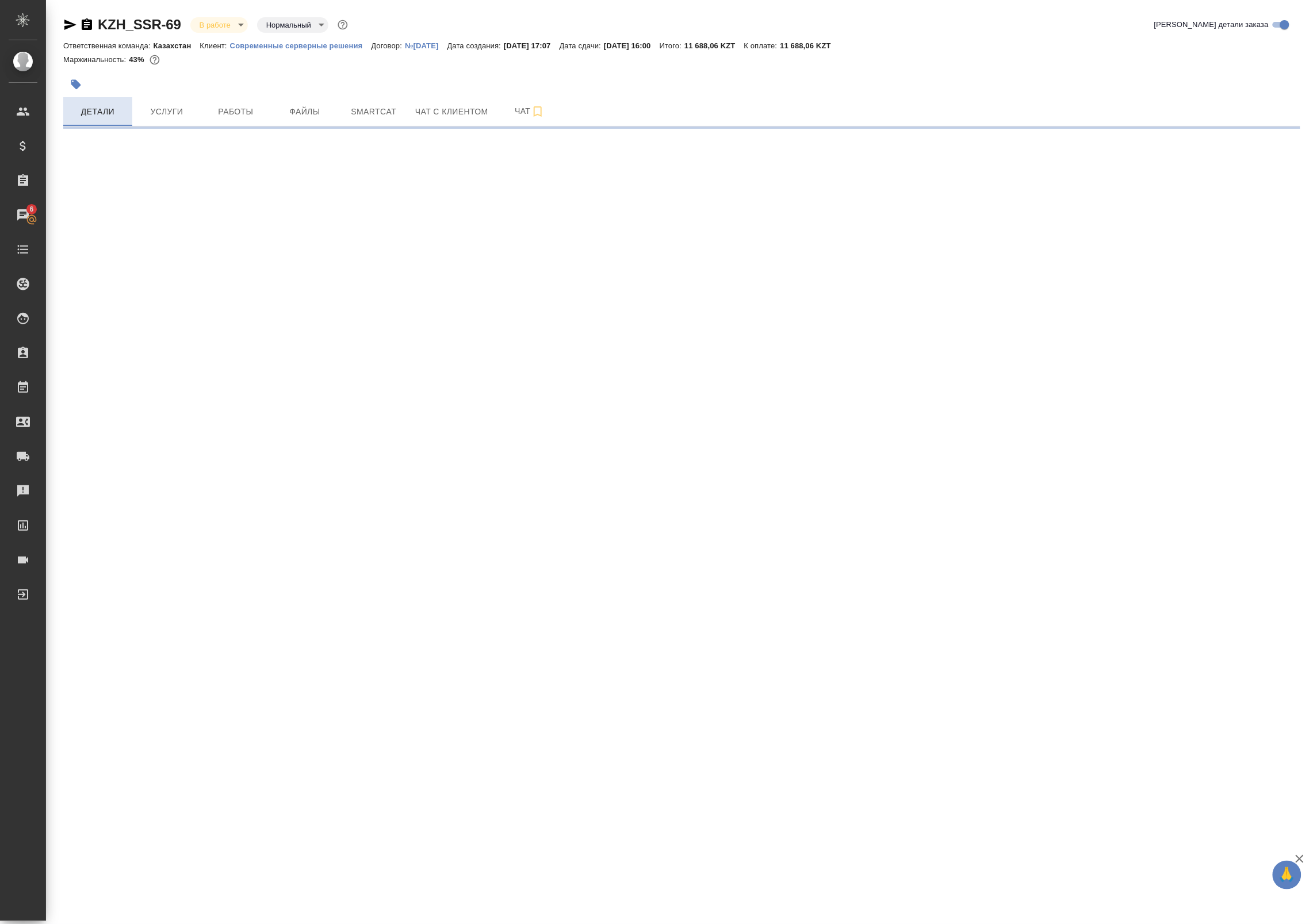
select select "RU"
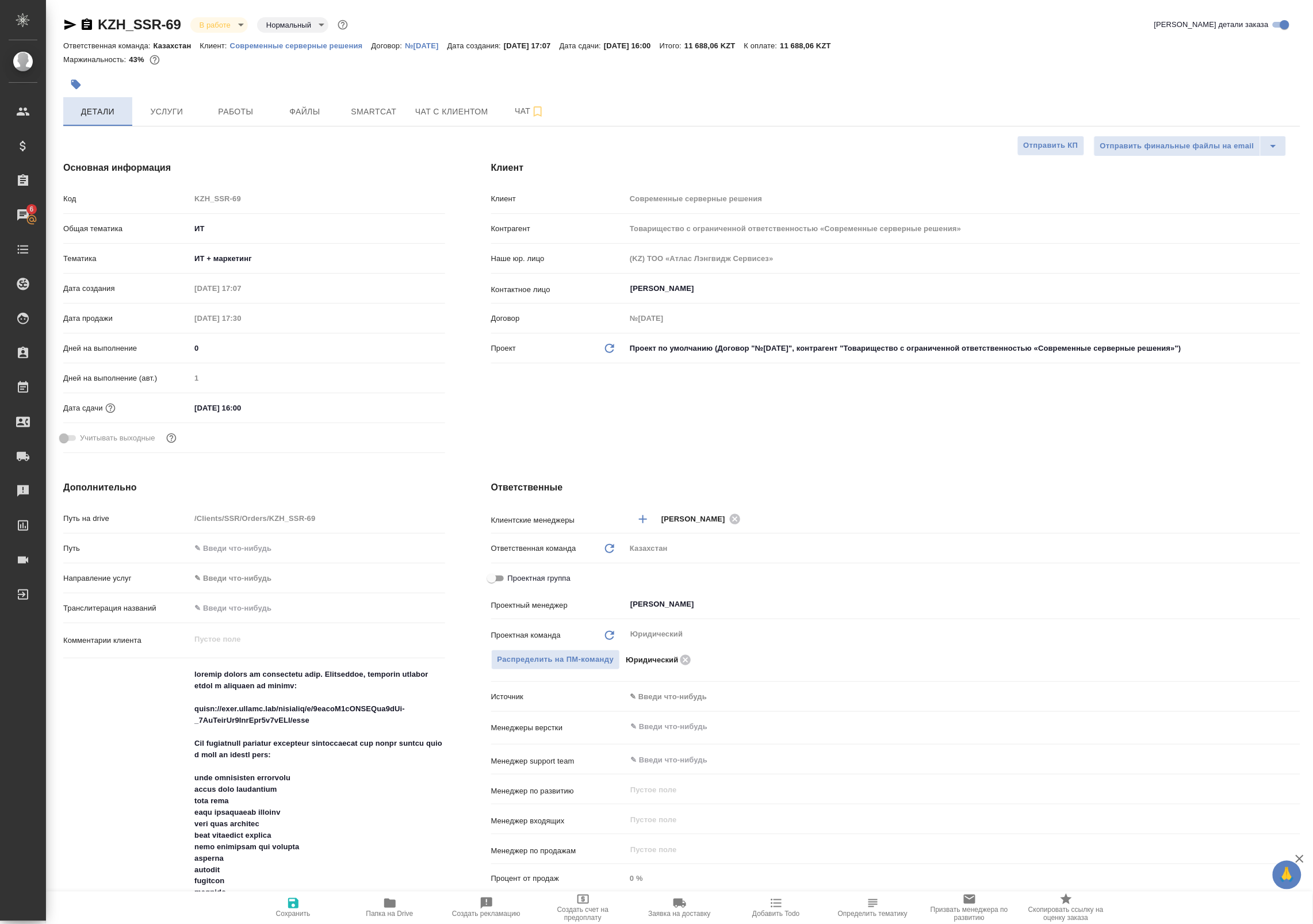
type textarea "x"
click at [227, 118] on span "Работы" at bounding box center [235, 111] width 56 height 14
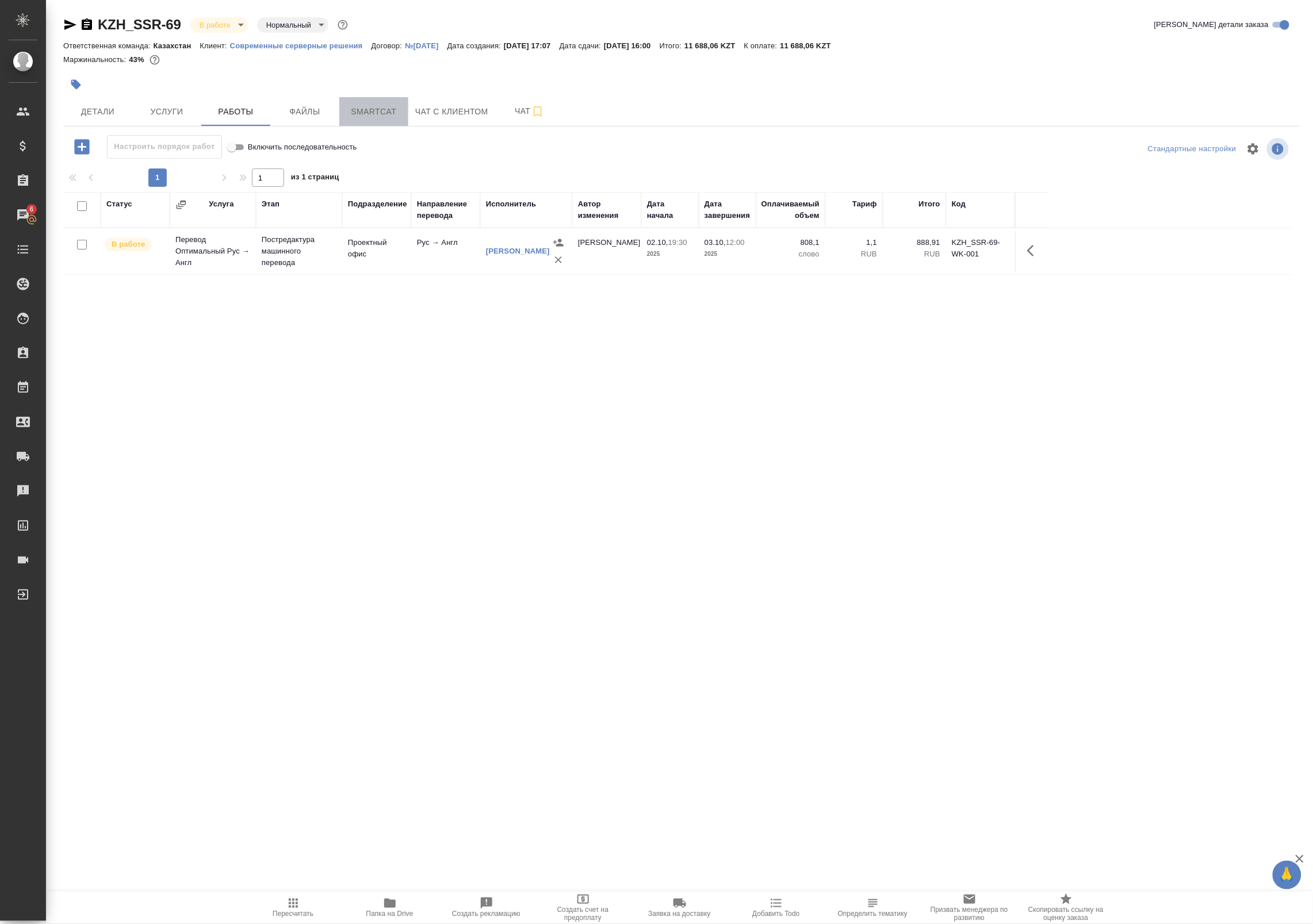
click at [390, 110] on span "Smartcat" at bounding box center [374, 111] width 56 height 14
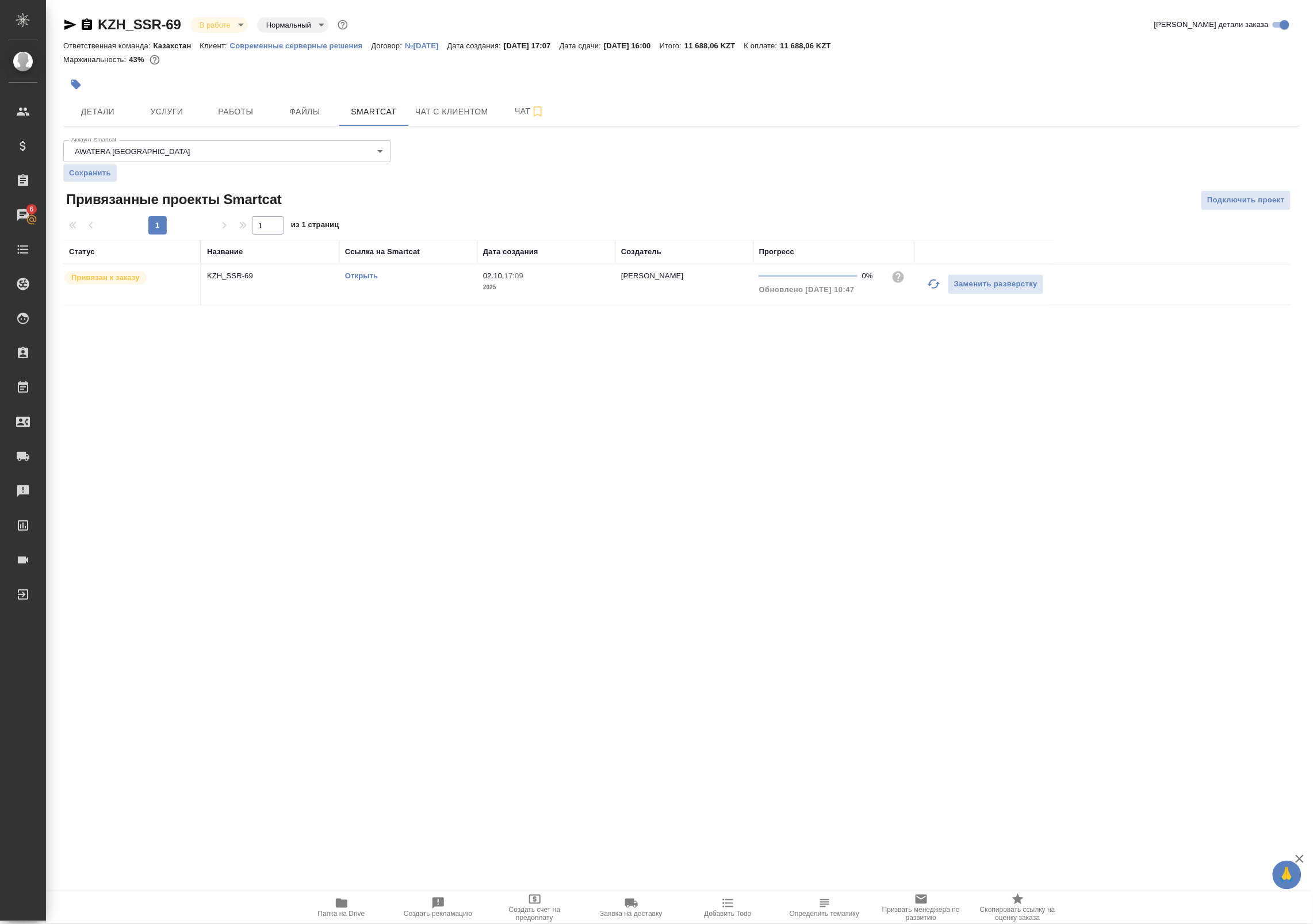
click at [368, 271] on div "Открыть" at bounding box center [408, 276] width 127 height 12
click at [355, 276] on link "Открыть" at bounding box center [361, 276] width 33 height 9
click at [128, 104] on button "Детали" at bounding box center [97, 111] width 69 height 29
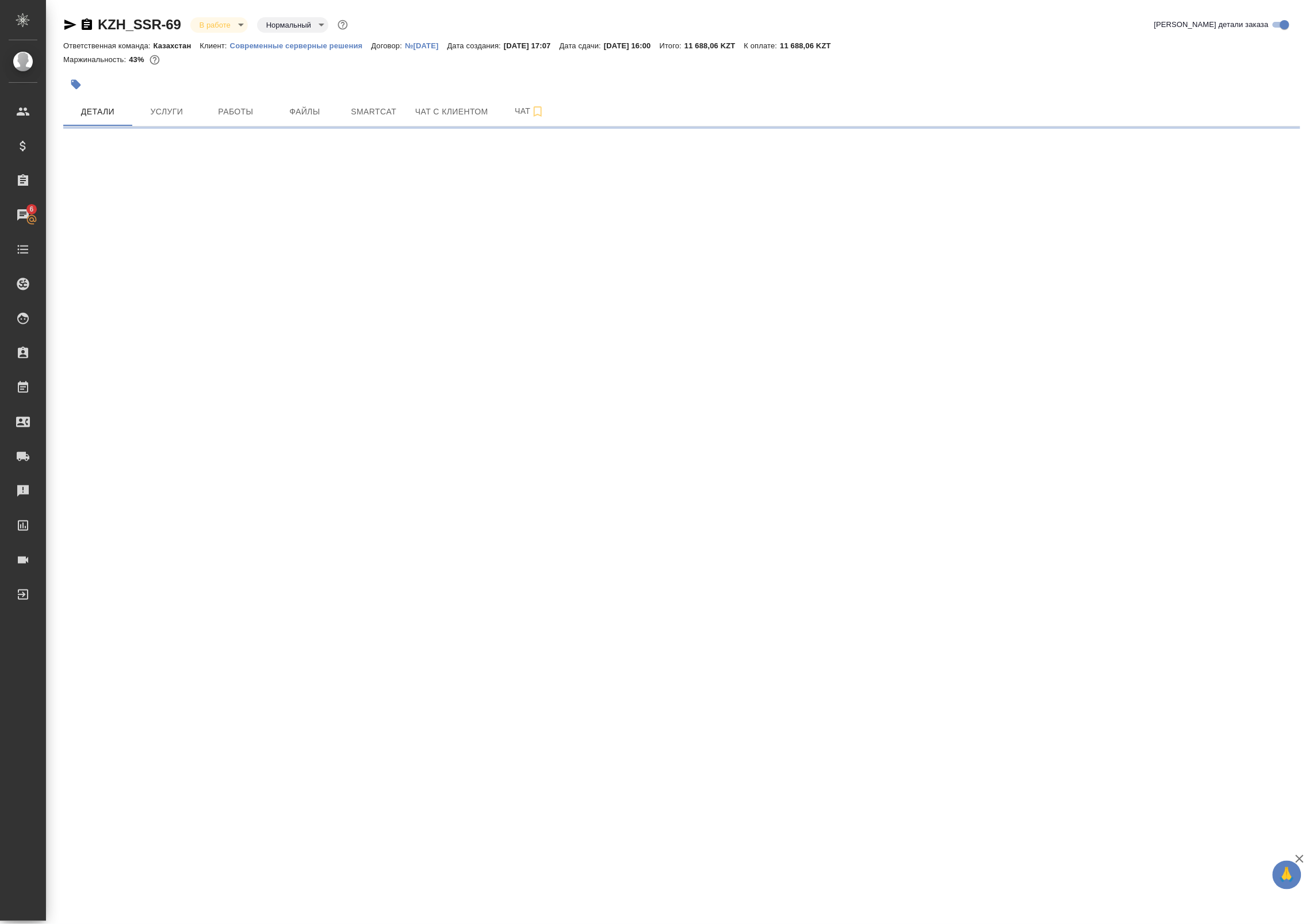
select select "RU"
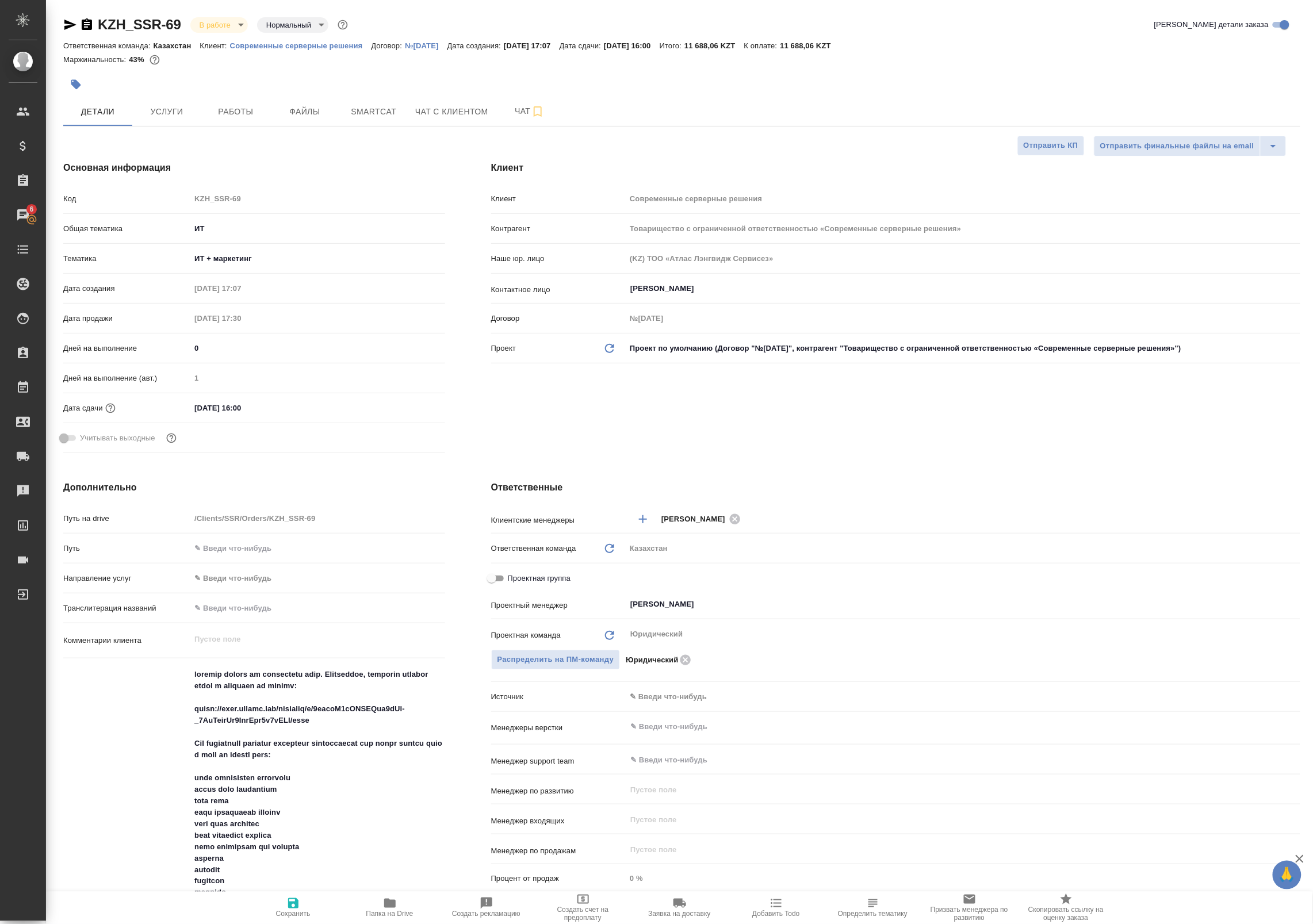
type textarea "x"
click at [509, 119] on button "Чат" at bounding box center [529, 111] width 69 height 29
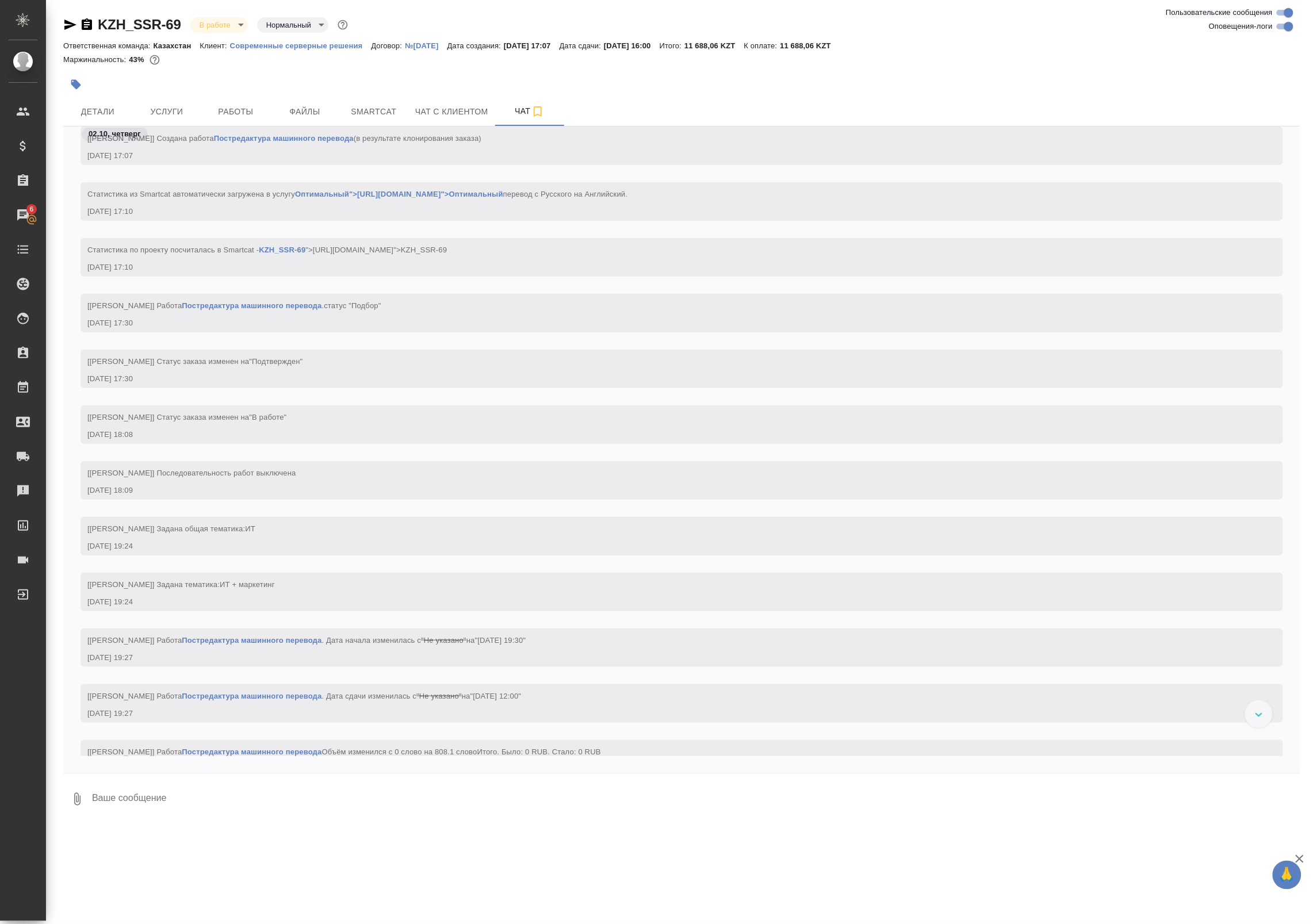
scroll to position [148, 0]
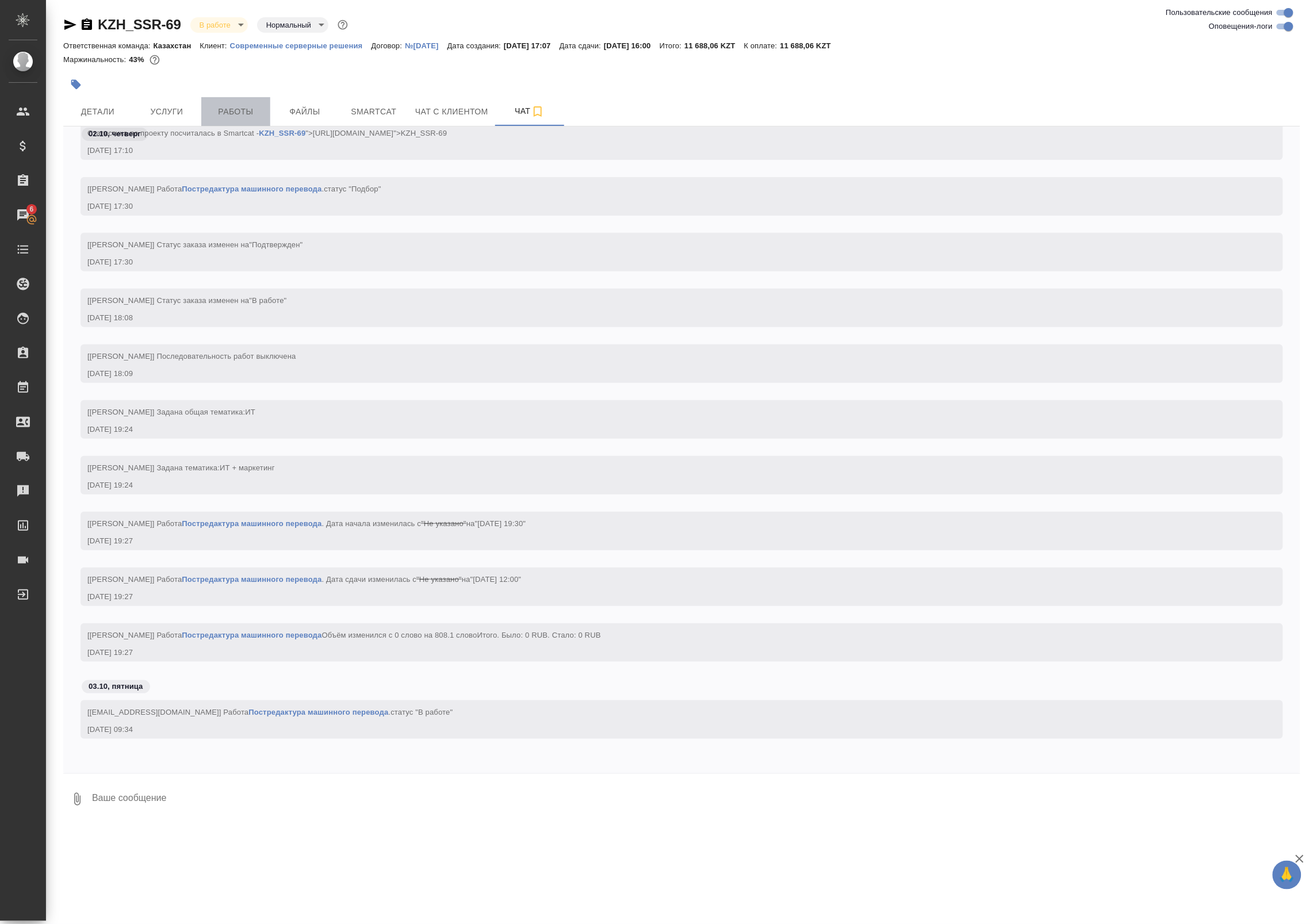
click at [248, 99] on button "Работы" at bounding box center [235, 111] width 69 height 29
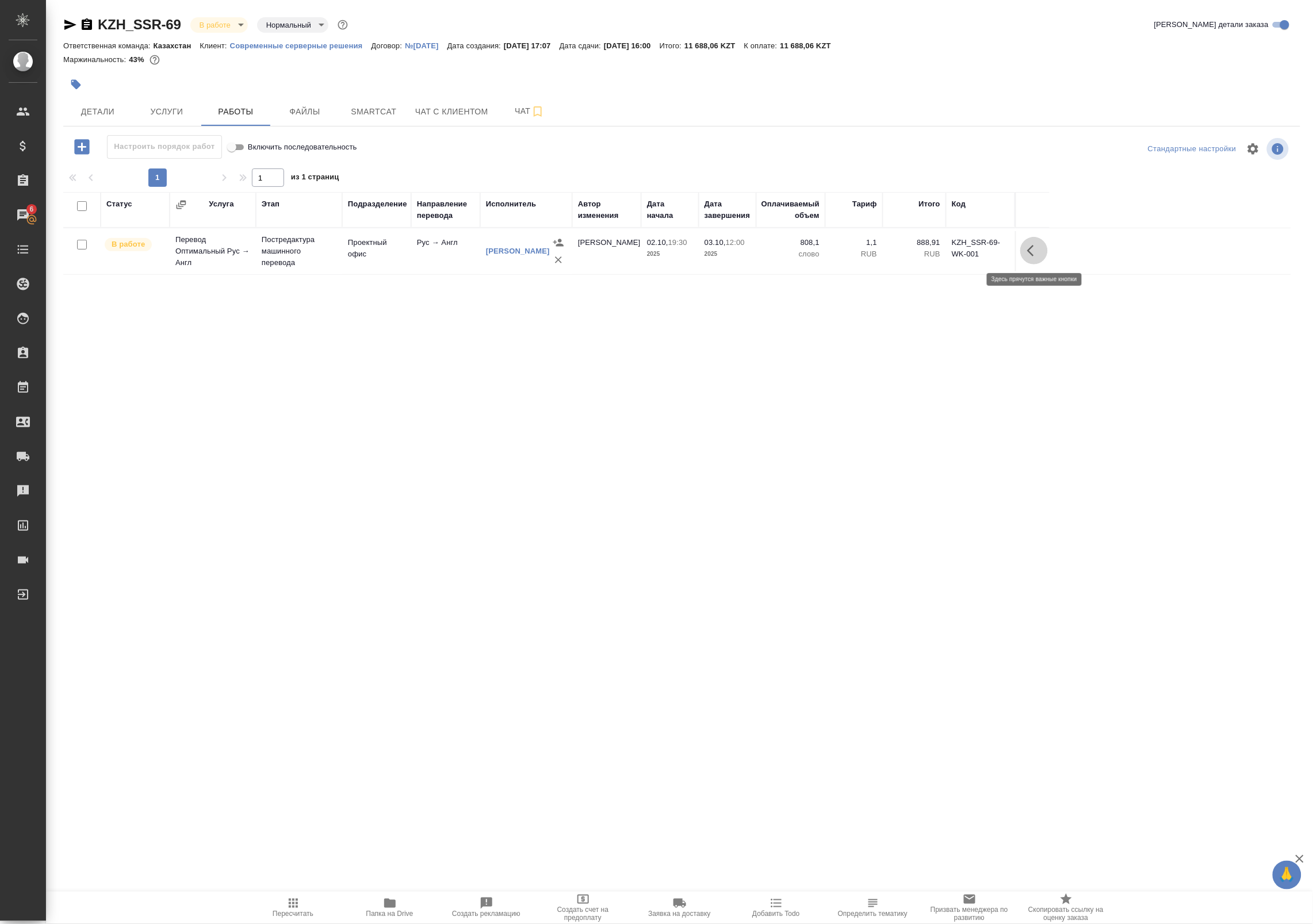
click at [1042, 241] on button "button" at bounding box center [1034, 250] width 27 height 27
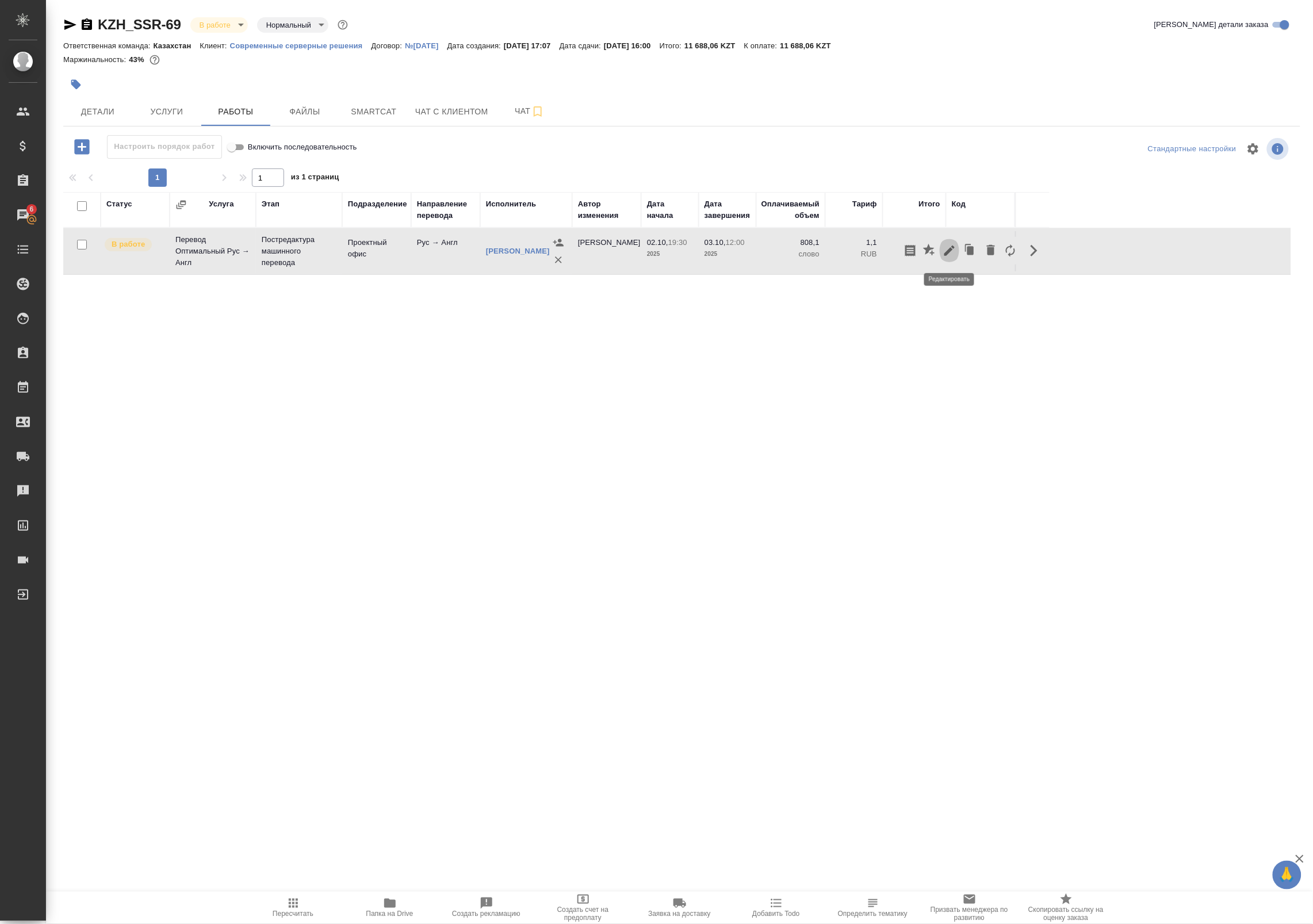
click at [954, 256] on icon "button" at bounding box center [949, 250] width 14 height 14
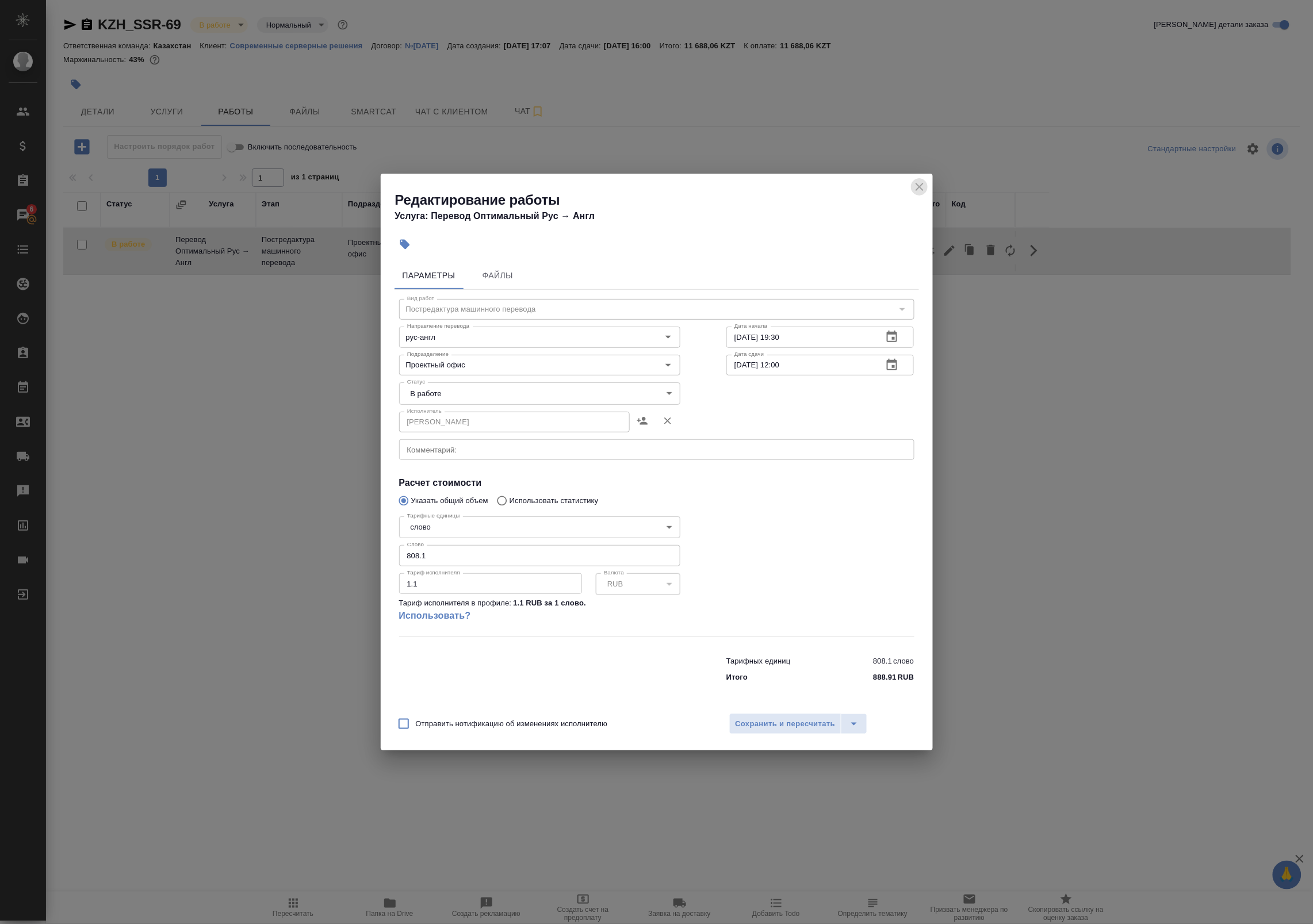
click at [916, 187] on icon "close" at bounding box center [920, 187] width 14 height 14
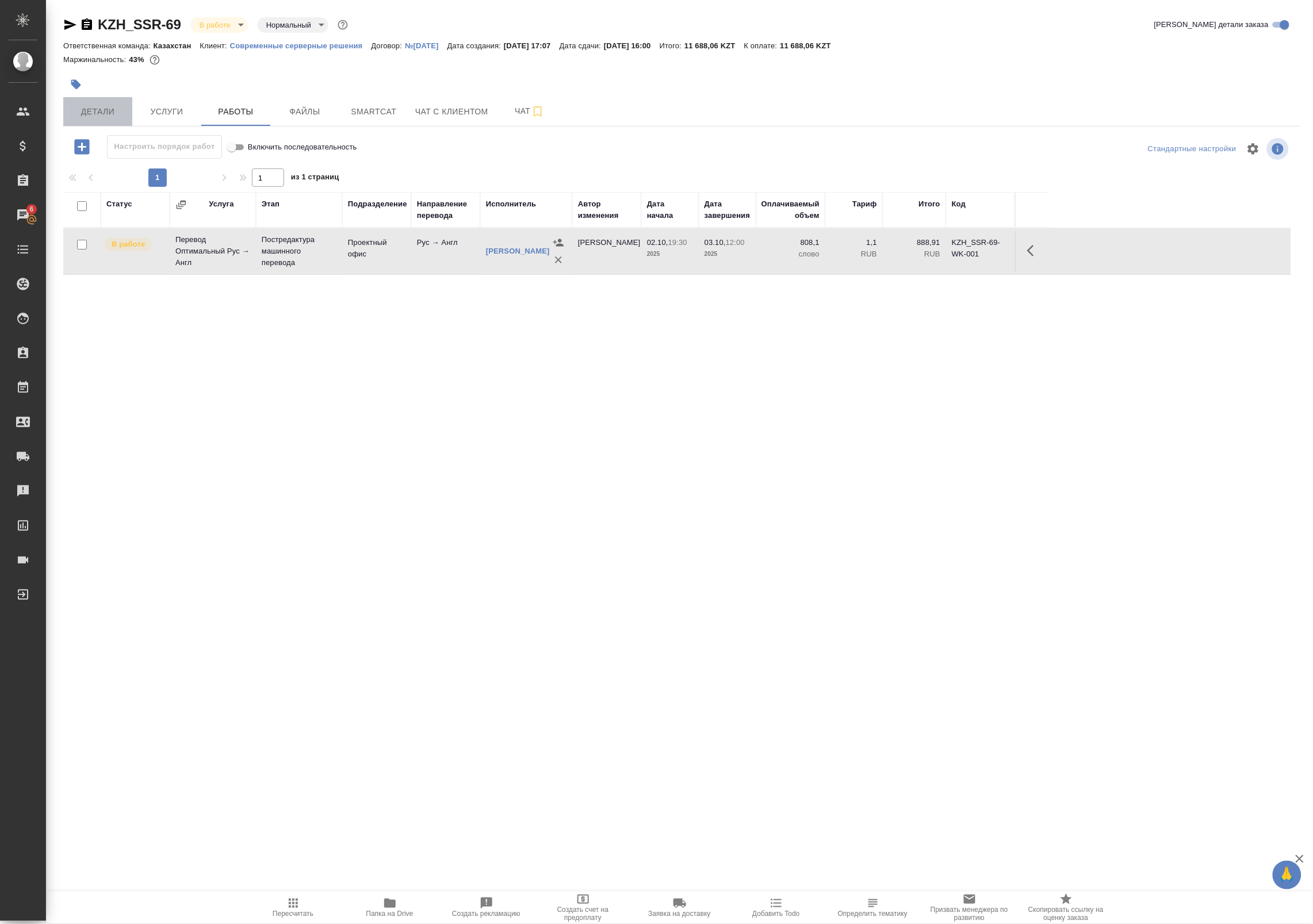
click at [124, 119] on button "Детали" at bounding box center [97, 111] width 69 height 29
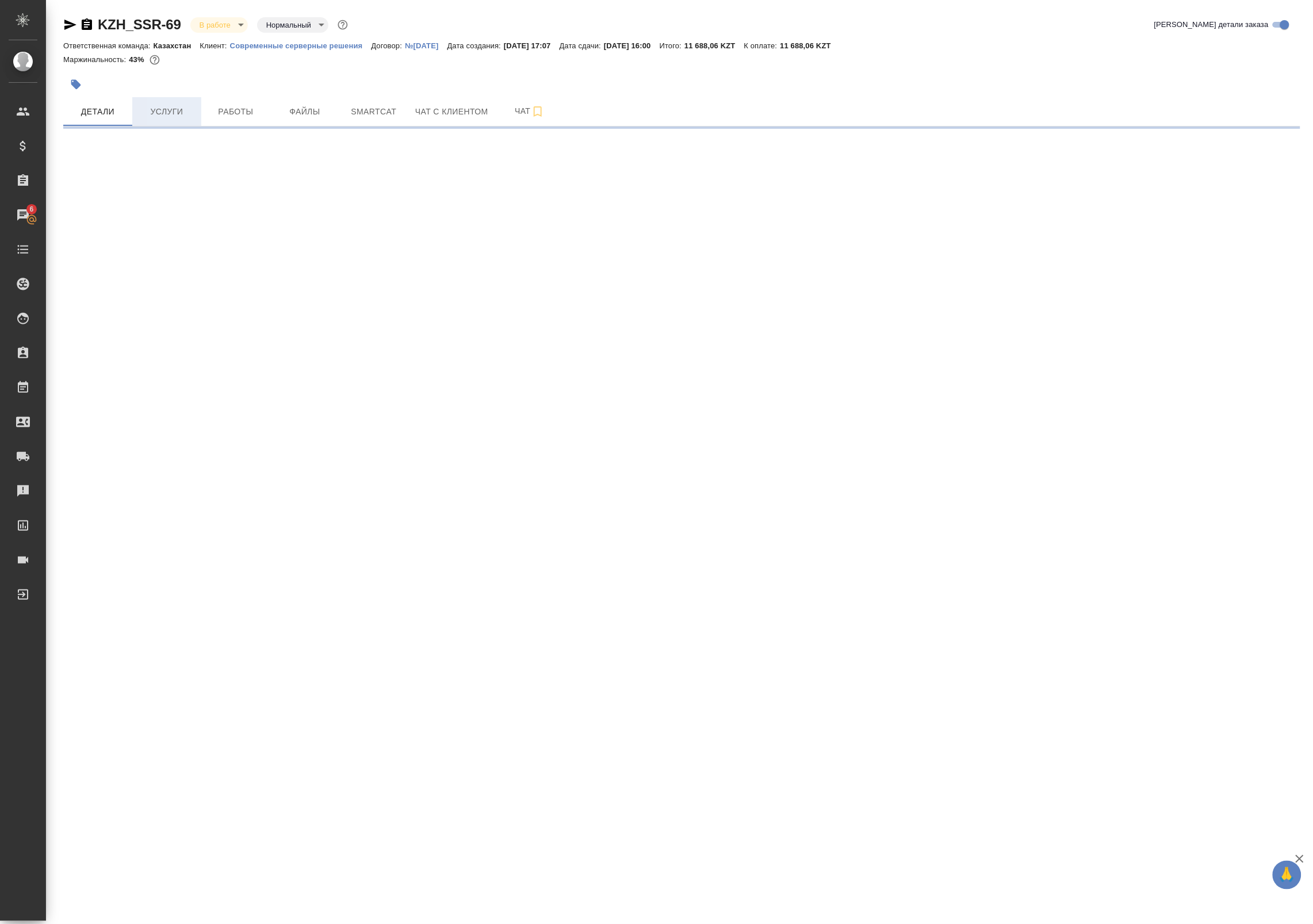
select select "RU"
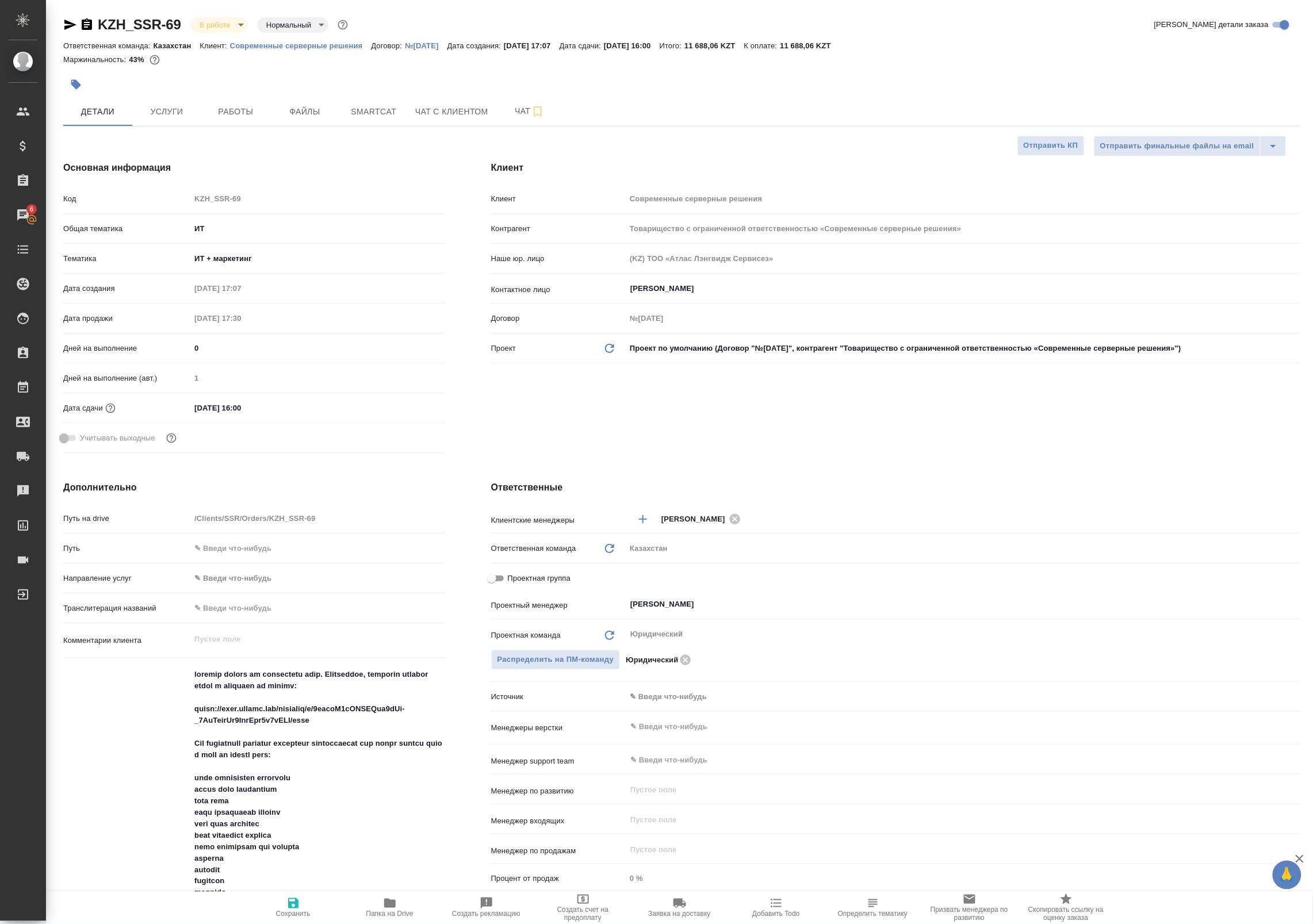
type textarea "x"
drag, startPoint x: 416, startPoint y: 781, endPoint x: 167, endPoint y: -73, distance: 889.6
click at [167, 0] on html "🙏 .cls-1 fill:#fff; AWATERA Badanyan Artak Клиенты Спецификации Заказы 6 Чаты T…" at bounding box center [656, 462] width 1313 height 924
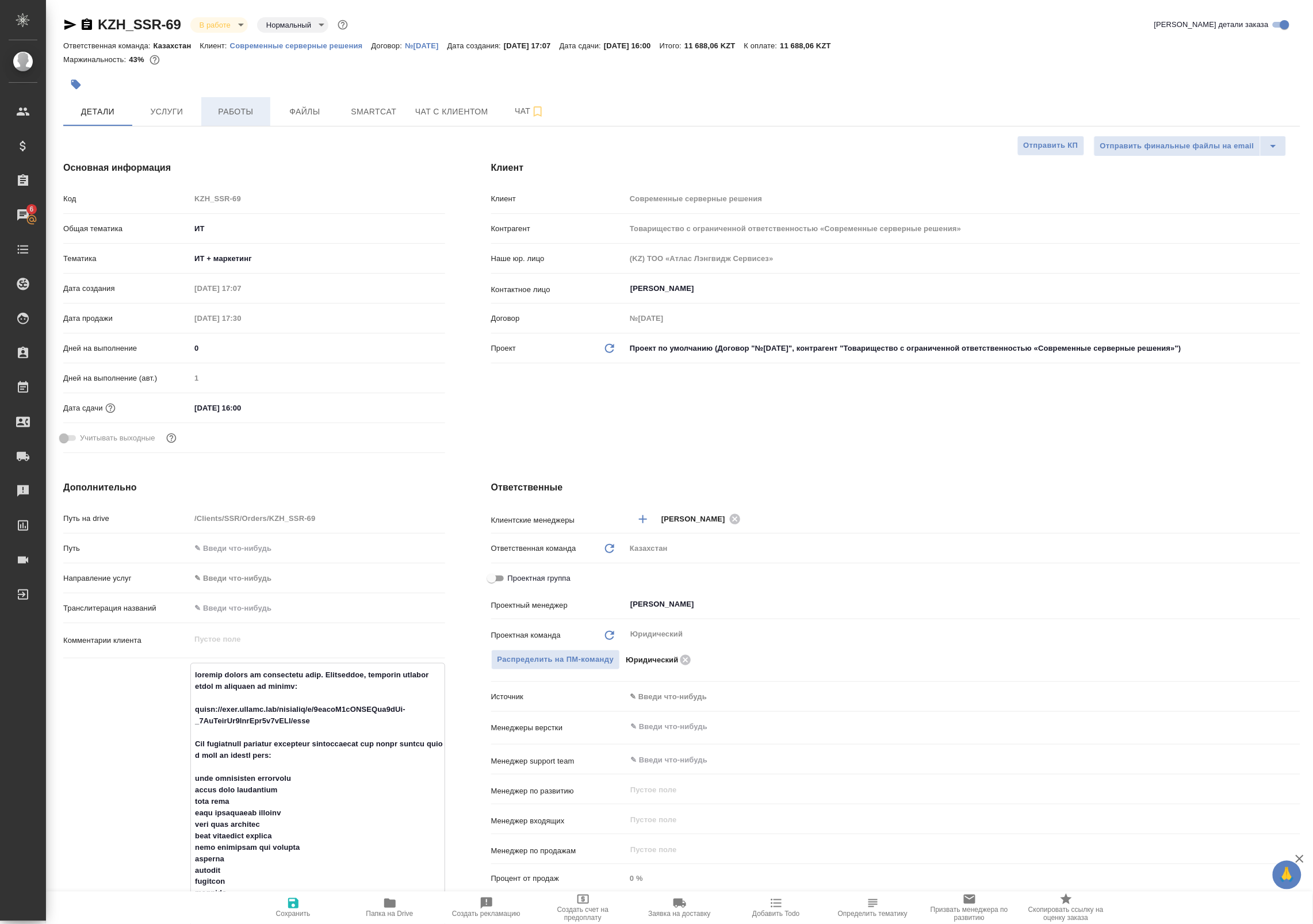
type textarea "x"
click at [218, 113] on span "Работы" at bounding box center [235, 111] width 56 height 14
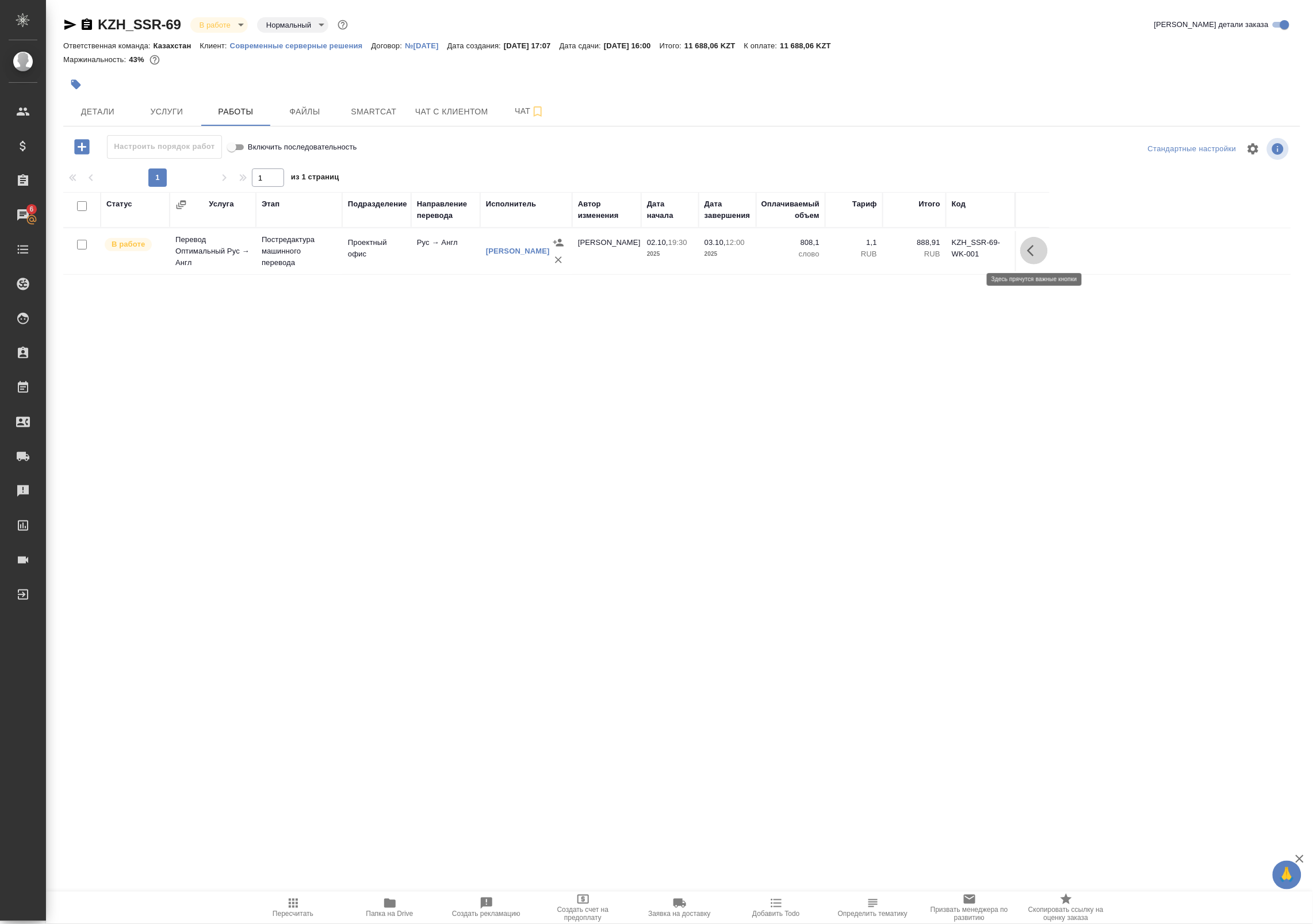
click at [1044, 257] on button "button" at bounding box center [1034, 250] width 27 height 27
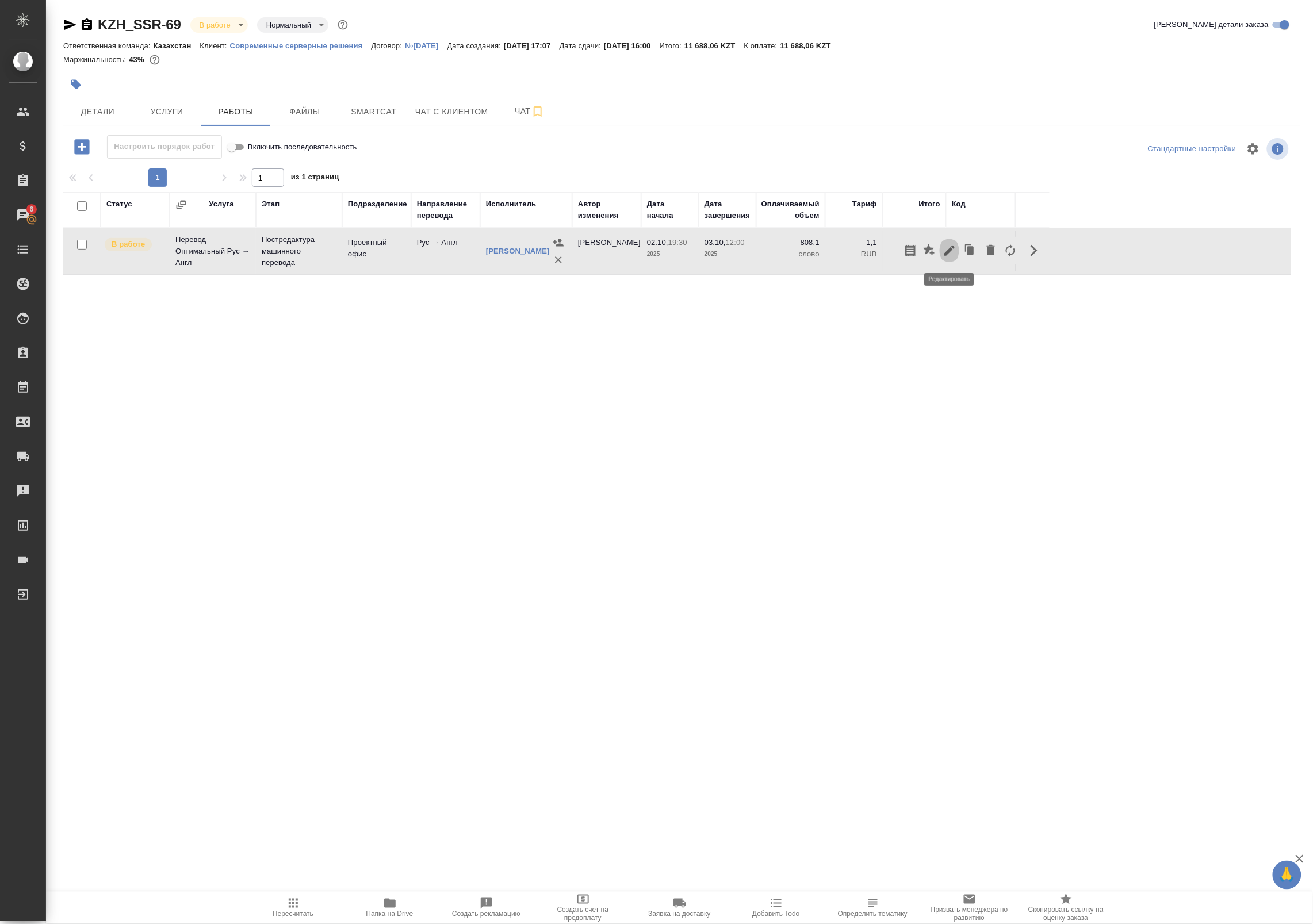
click at [950, 254] on icon "button" at bounding box center [949, 250] width 14 height 14
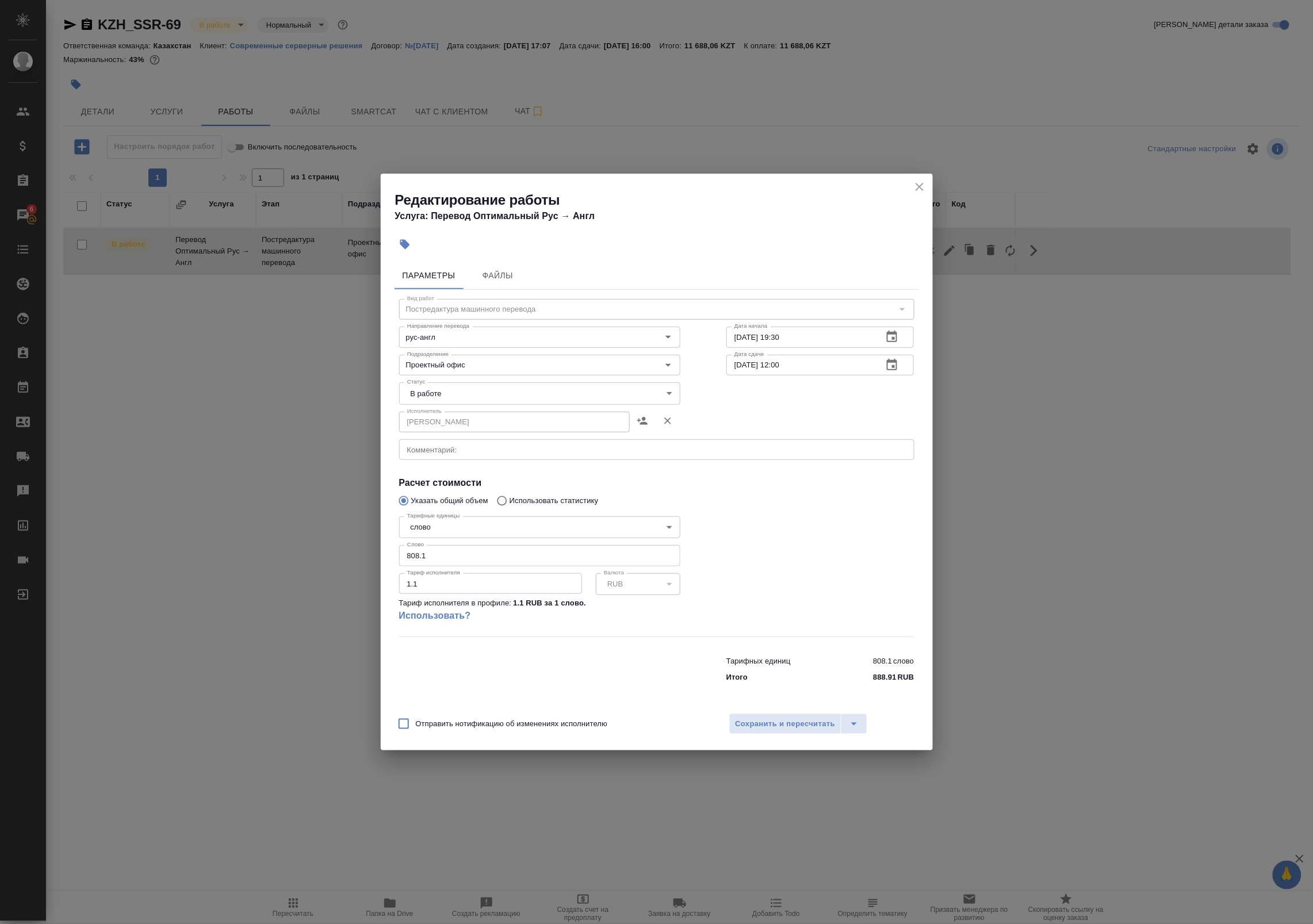
click at [561, 455] on div "x Комментарий:" at bounding box center [657, 449] width 515 height 21
paste textarea "перевод текста на английский язык. Пожалуйста, добавьте перевод сразу в докумен…"
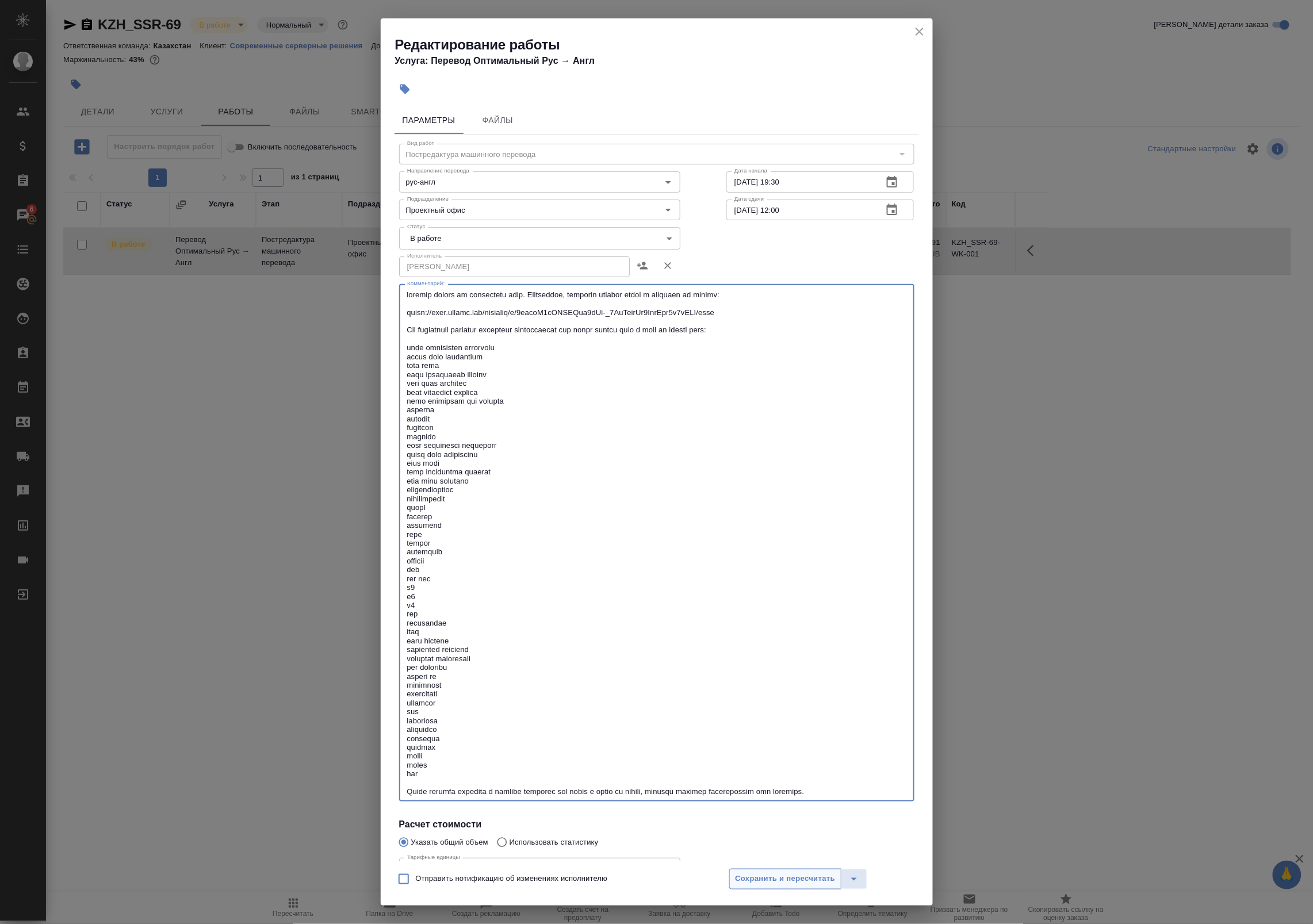
type textarea "перевод текста на английский язык. Пожалуйста, добавьте перевод сразу в докумен…"
click at [777, 873] on span "Сохранить и пересчитать" at bounding box center [785, 880] width 100 height 13
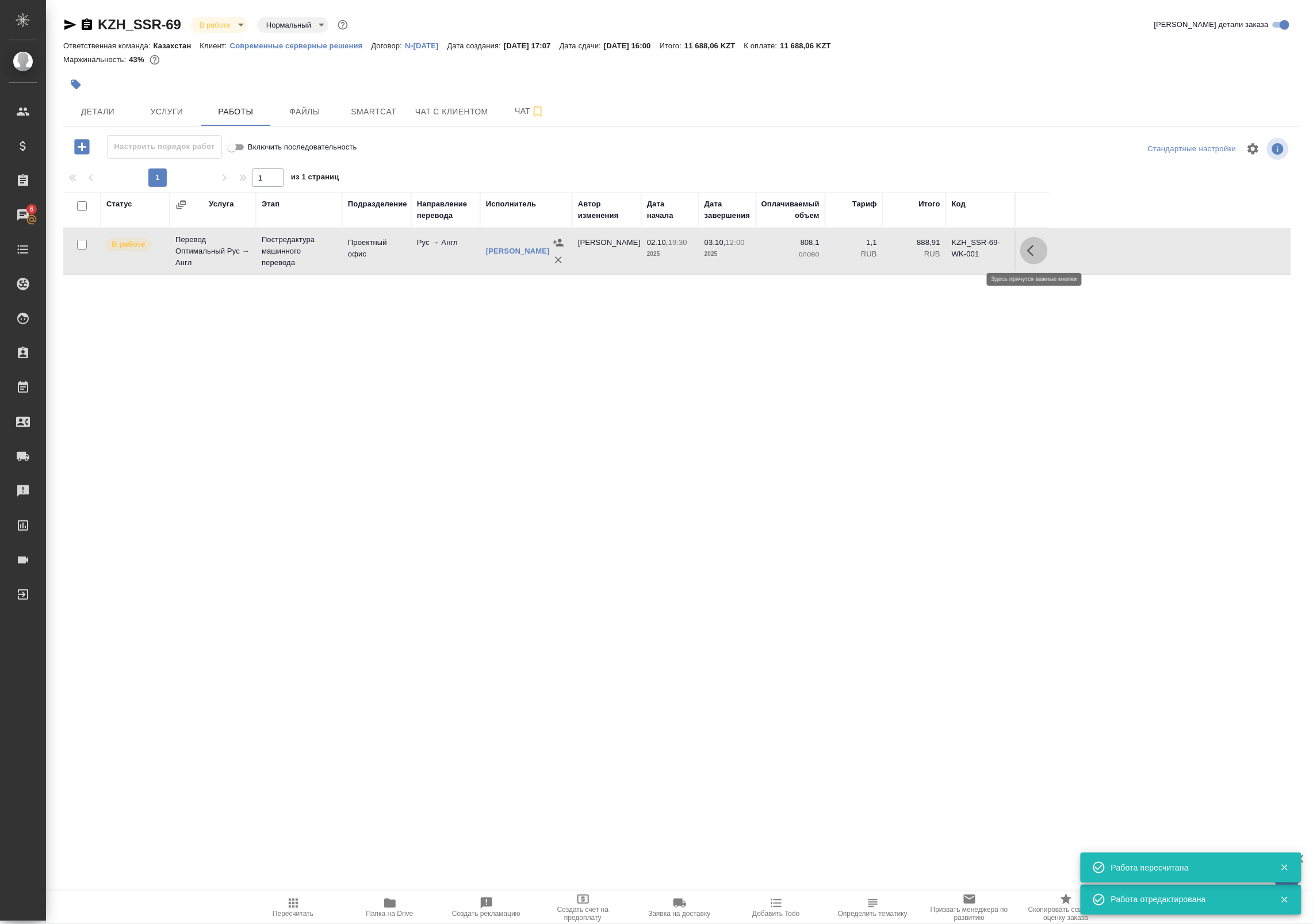
click at [1029, 252] on icon "button" at bounding box center [1030, 251] width 7 height 12
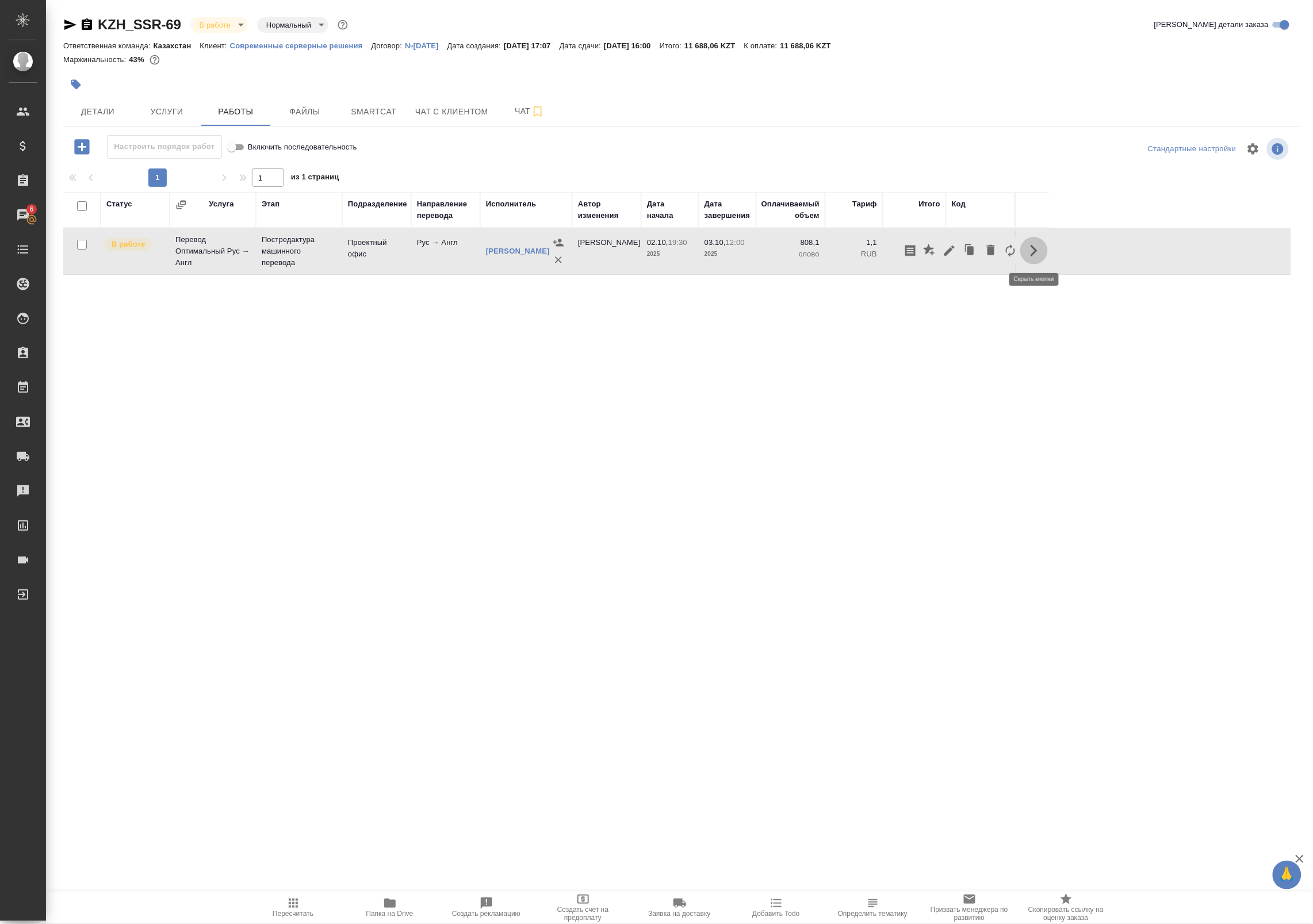
click at [1034, 251] on icon "button" at bounding box center [1034, 250] width 14 height 14
click at [950, 244] on icon "button" at bounding box center [949, 250] width 14 height 14
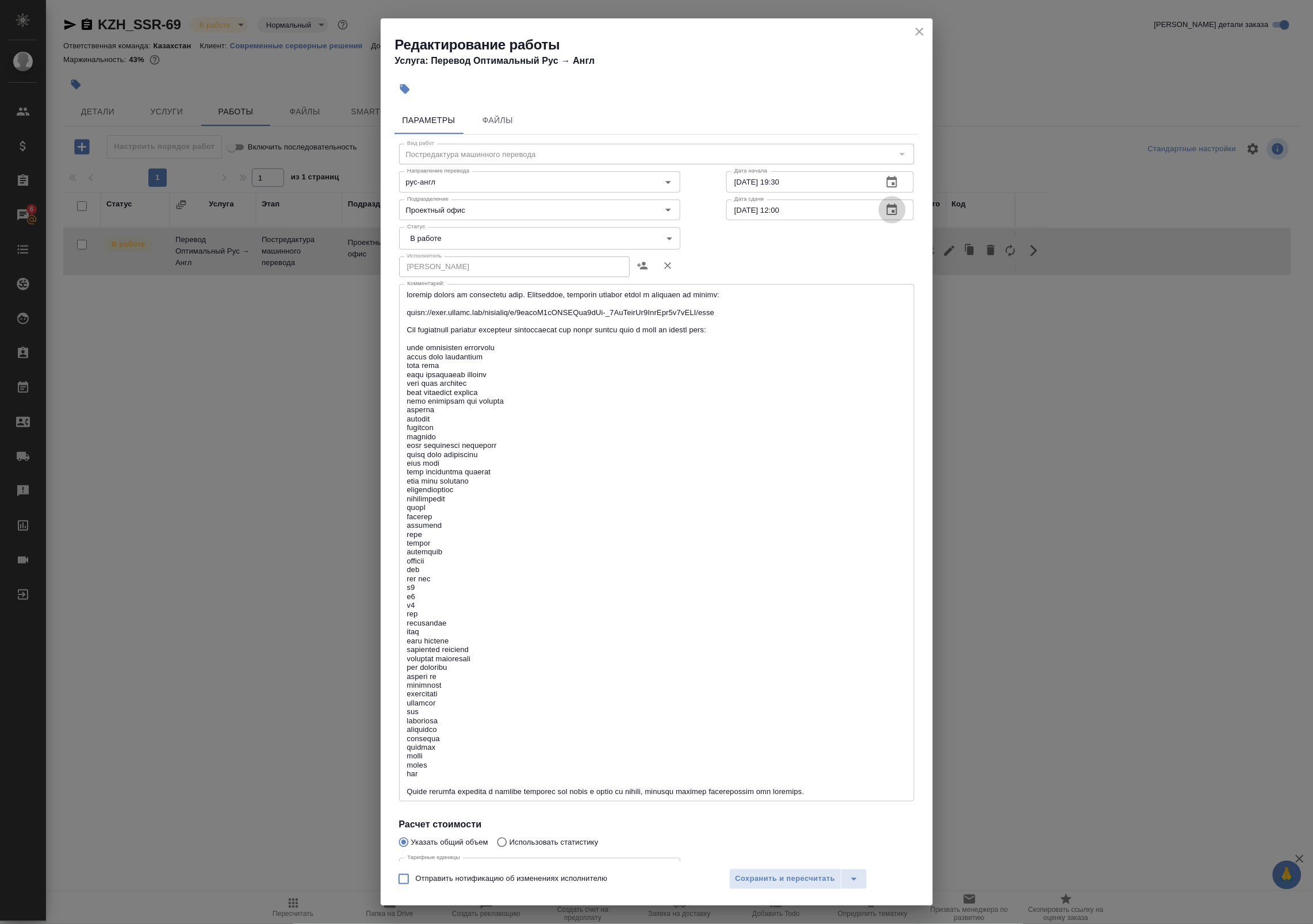
click at [885, 215] on icon "button" at bounding box center [892, 210] width 14 height 14
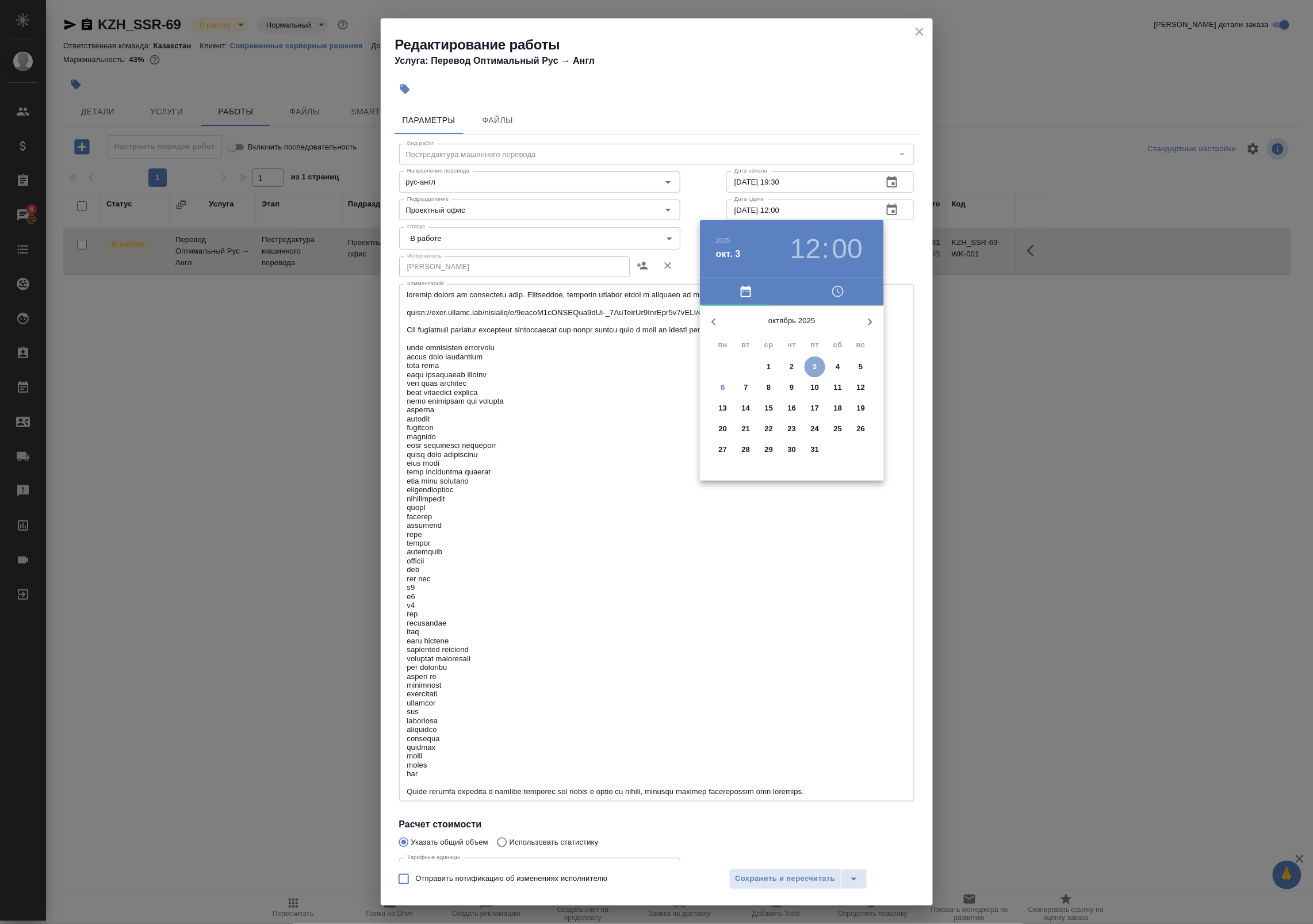
click at [809, 365] on span "3" at bounding box center [815, 367] width 21 height 12
click at [778, 332] on div at bounding box center [792, 395] width 150 height 150
click at [774, 332] on div at bounding box center [792, 395] width 150 height 150
type input "03.10.2025 12:57"
click at [925, 298] on div at bounding box center [656, 462] width 1313 height 924
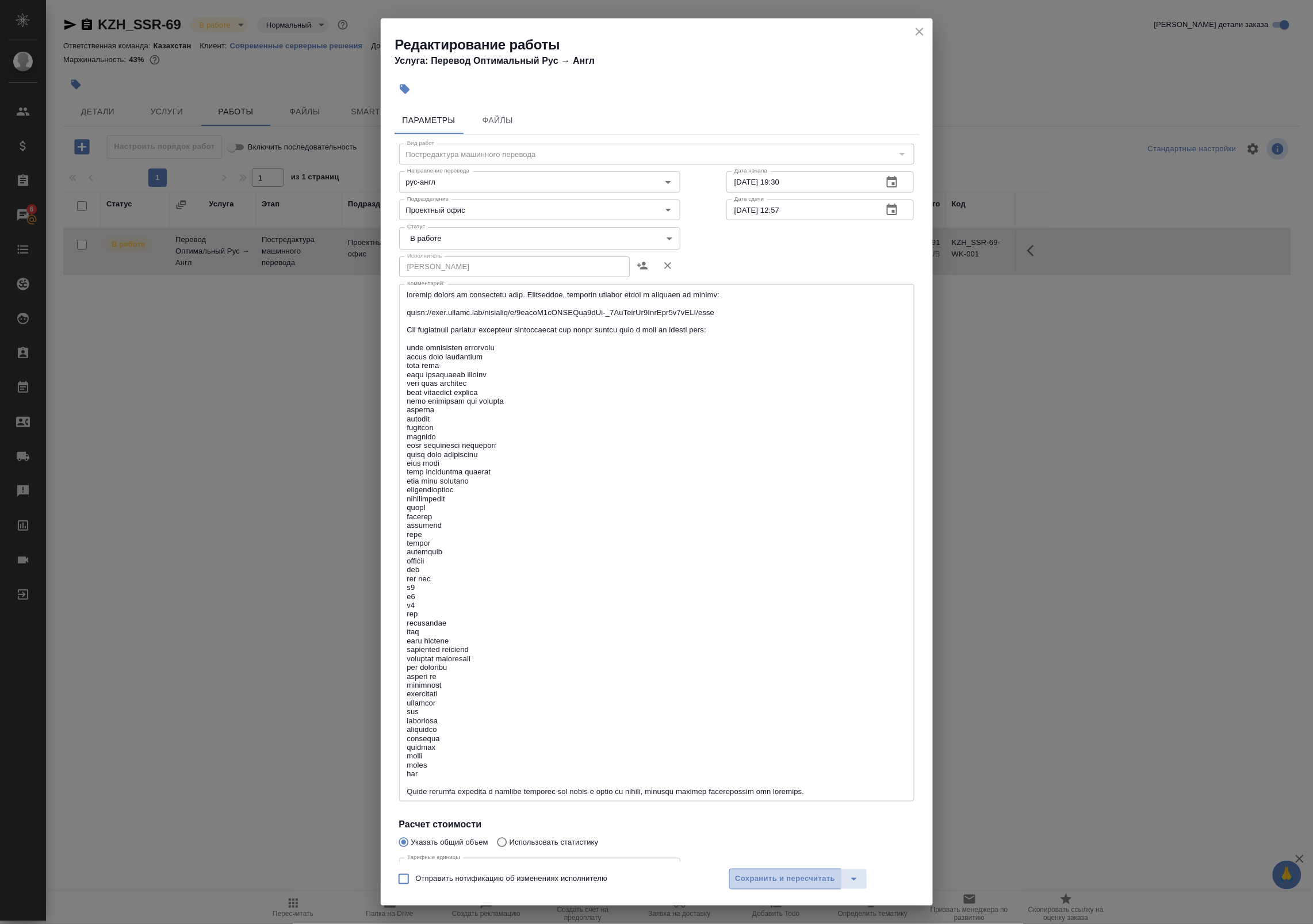
click at [808, 878] on span "Сохранить и пересчитать" at bounding box center [785, 880] width 100 height 13
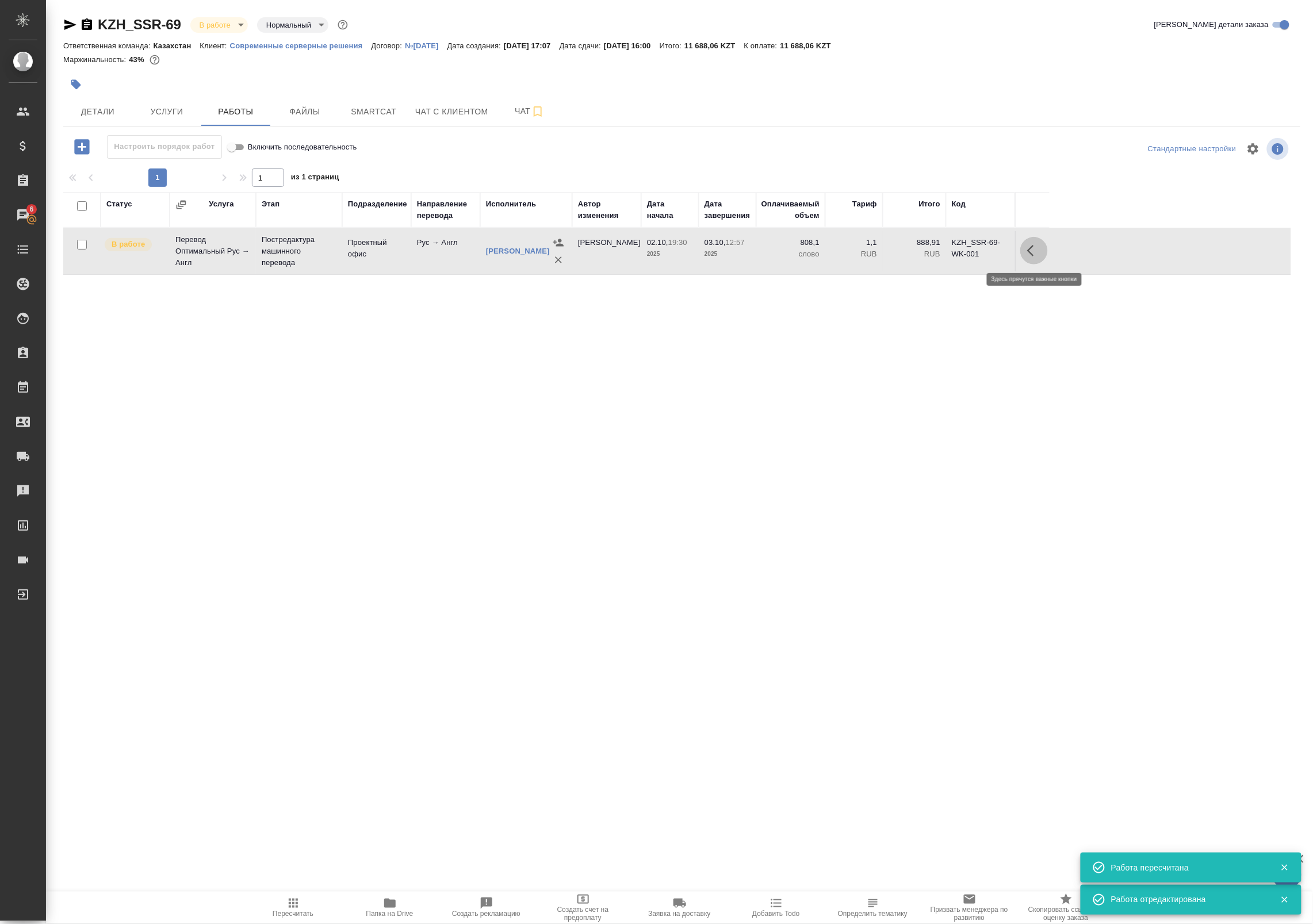
click at [1043, 243] on button "button" at bounding box center [1034, 250] width 27 height 27
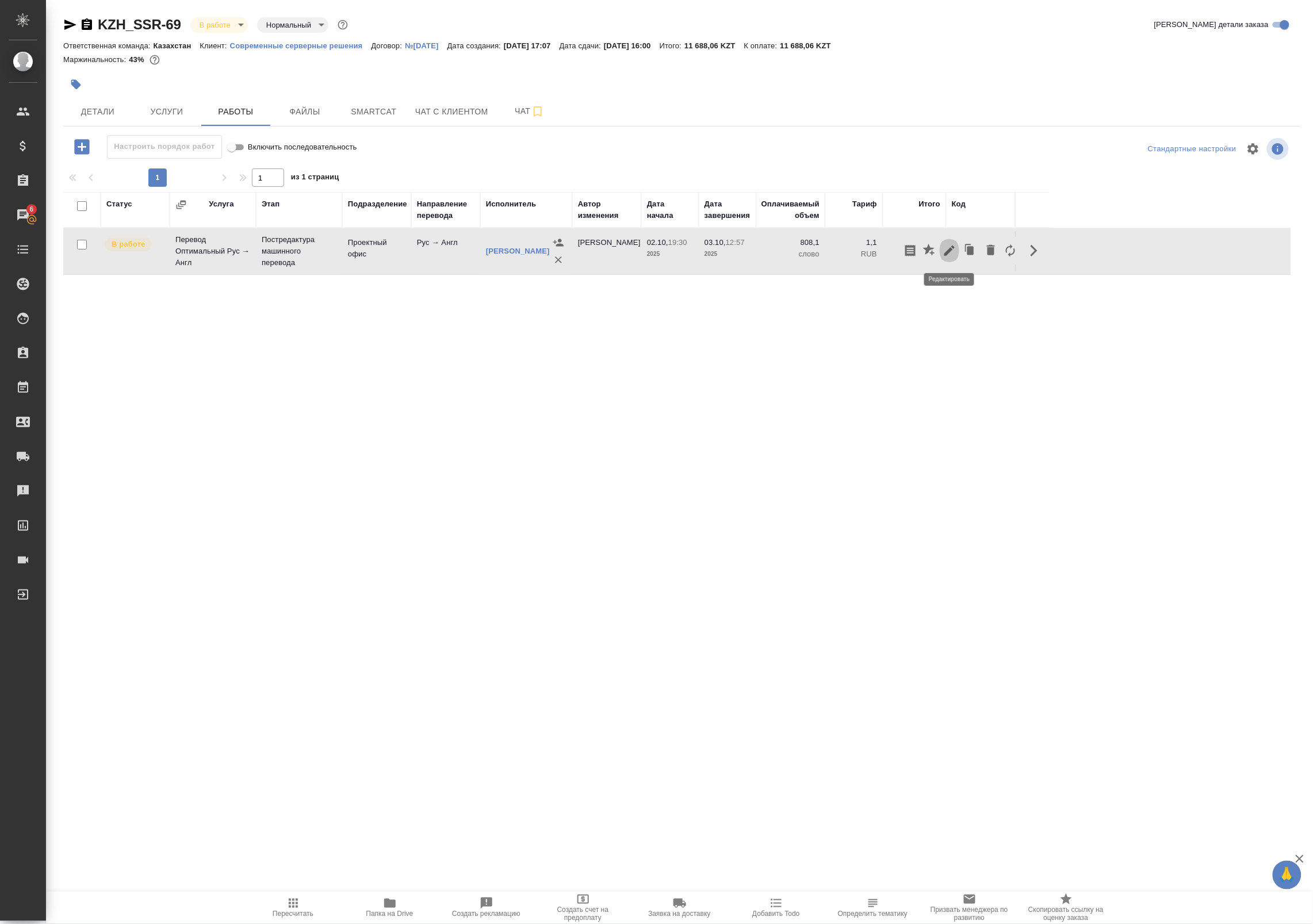
click at [955, 252] on icon "button" at bounding box center [949, 250] width 14 height 14
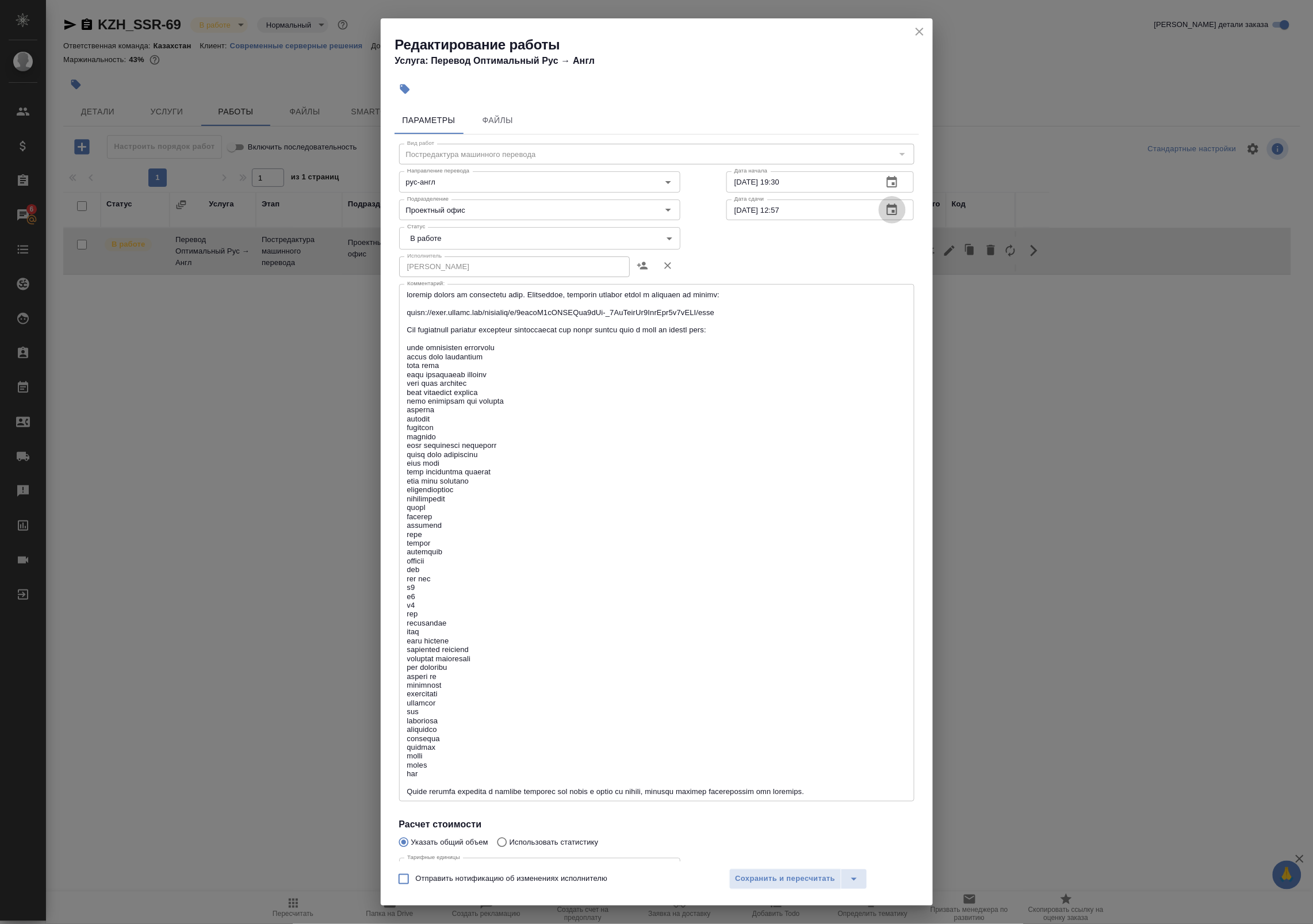
click at [887, 211] on icon "button" at bounding box center [892, 210] width 10 height 12
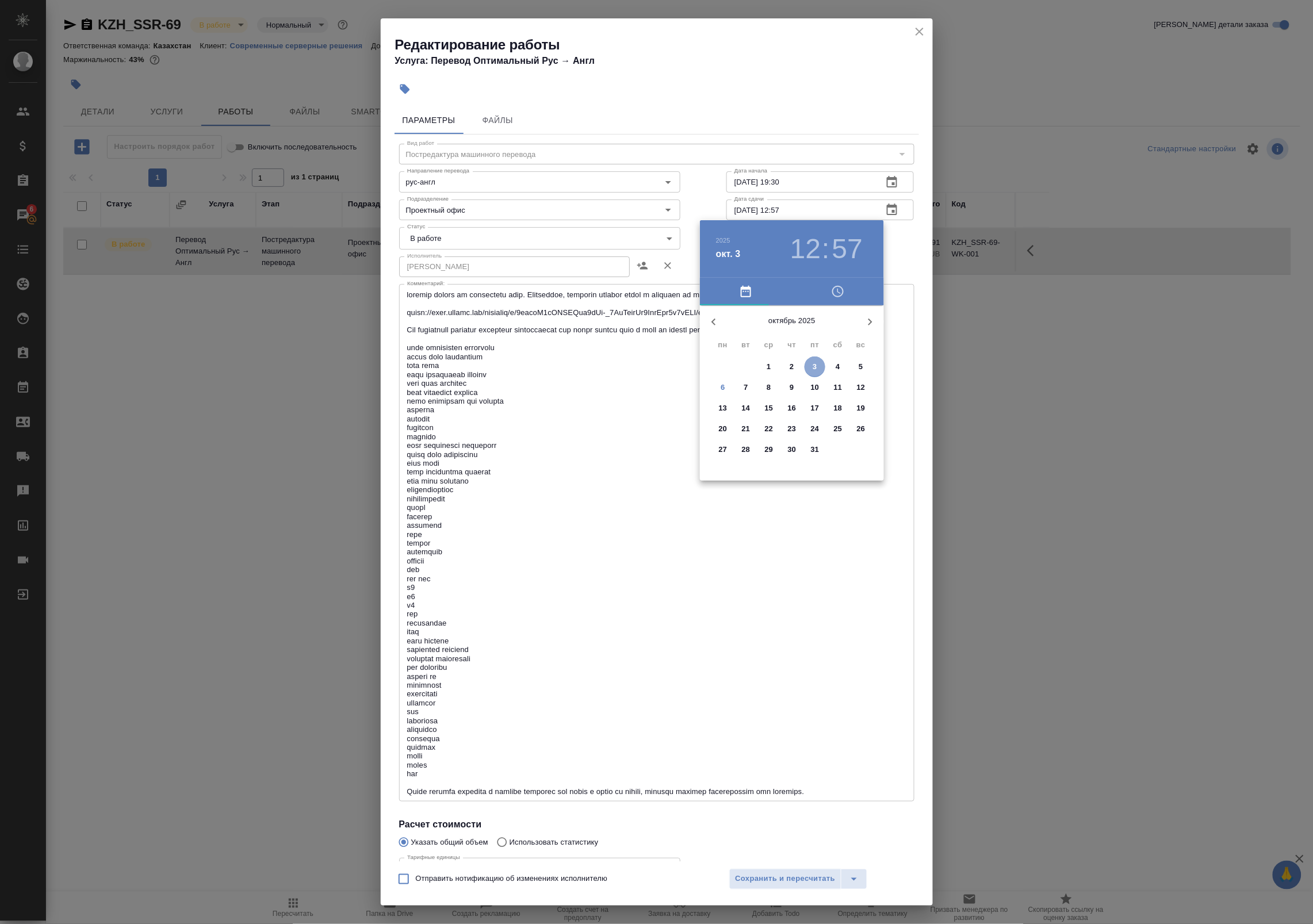
click at [820, 361] on span "3" at bounding box center [815, 367] width 21 height 12
click at [814, 359] on div at bounding box center [792, 395] width 150 height 150
click at [795, 336] on div at bounding box center [792, 395] width 150 height 150
type input "03.10.2025 13:00"
click at [901, 261] on div at bounding box center [656, 462] width 1313 height 924
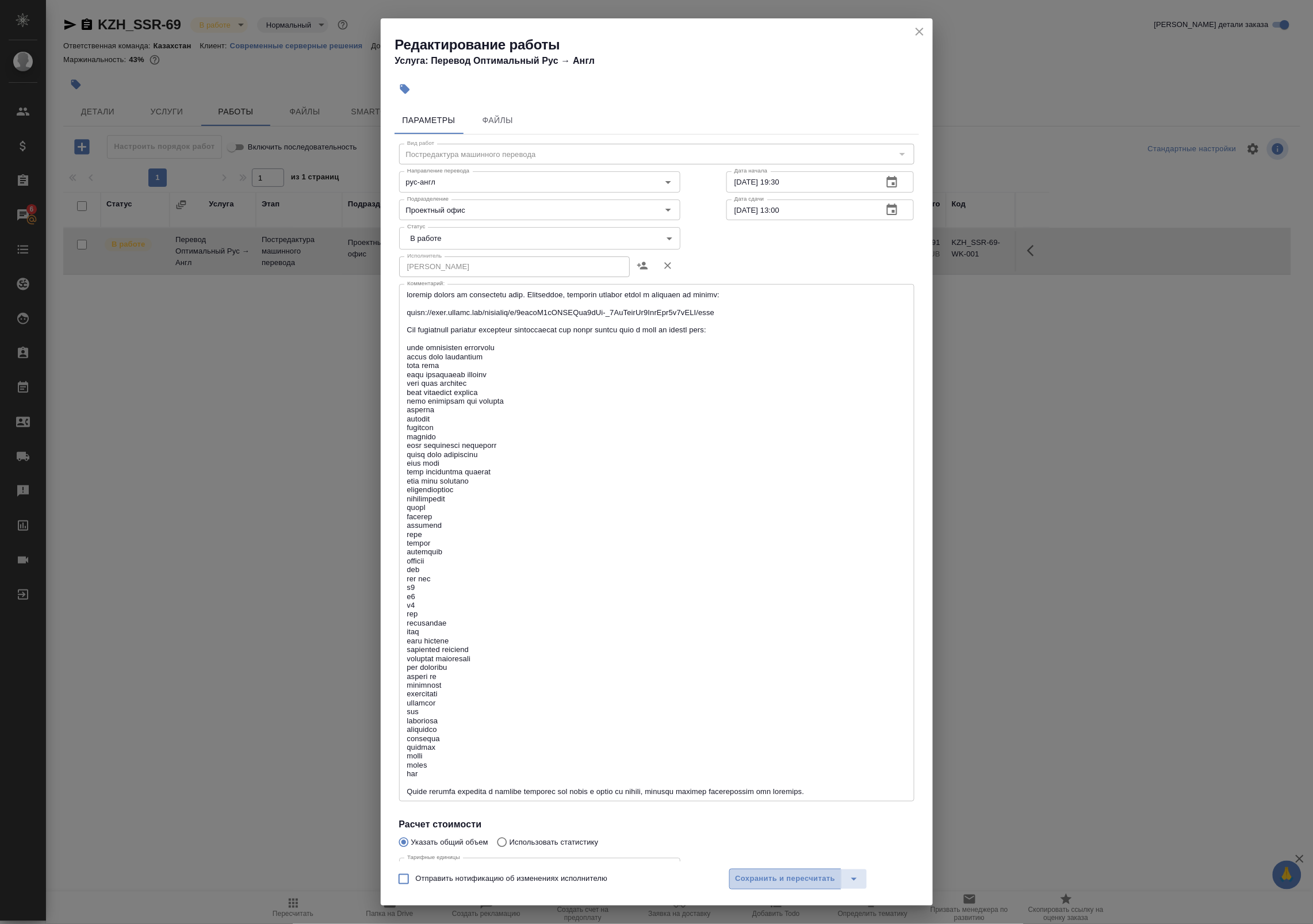
click at [771, 879] on span "Сохранить и пересчитать" at bounding box center [785, 880] width 100 height 13
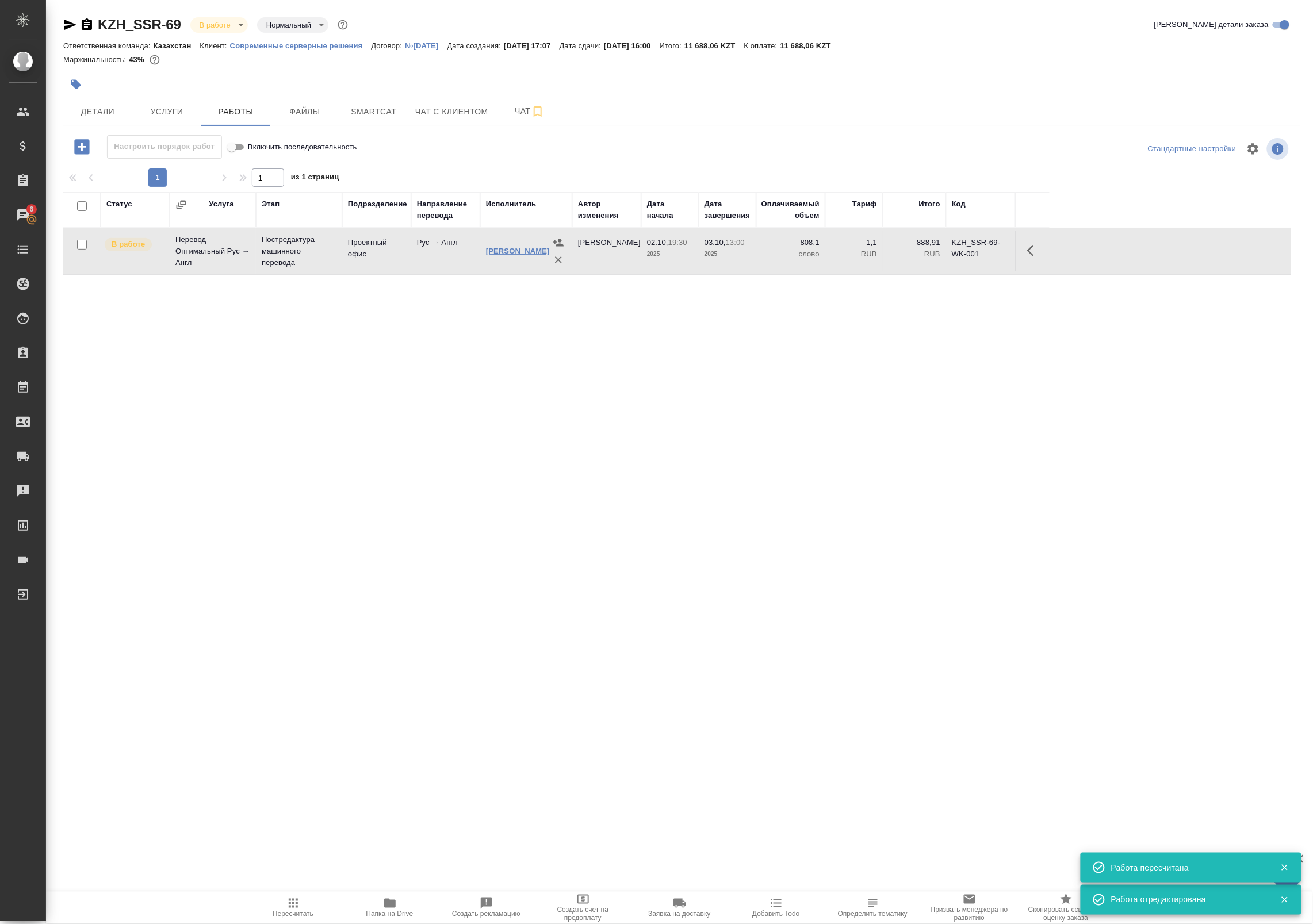
click at [511, 253] on link "[PERSON_NAME]" at bounding box center [518, 251] width 64 height 9
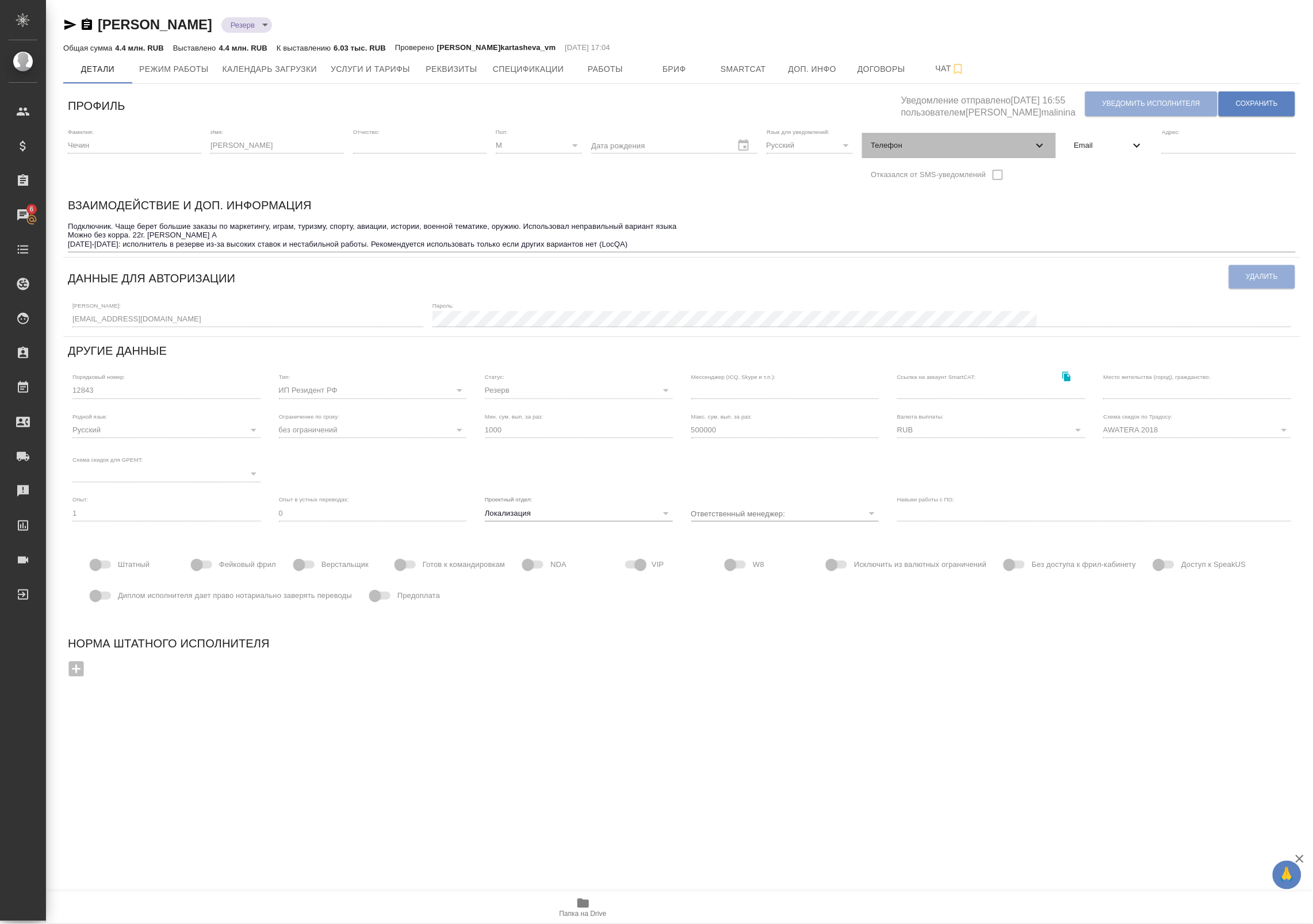
click at [982, 145] on span "Телефон" at bounding box center [952, 146] width 161 height 12
select select "RU"
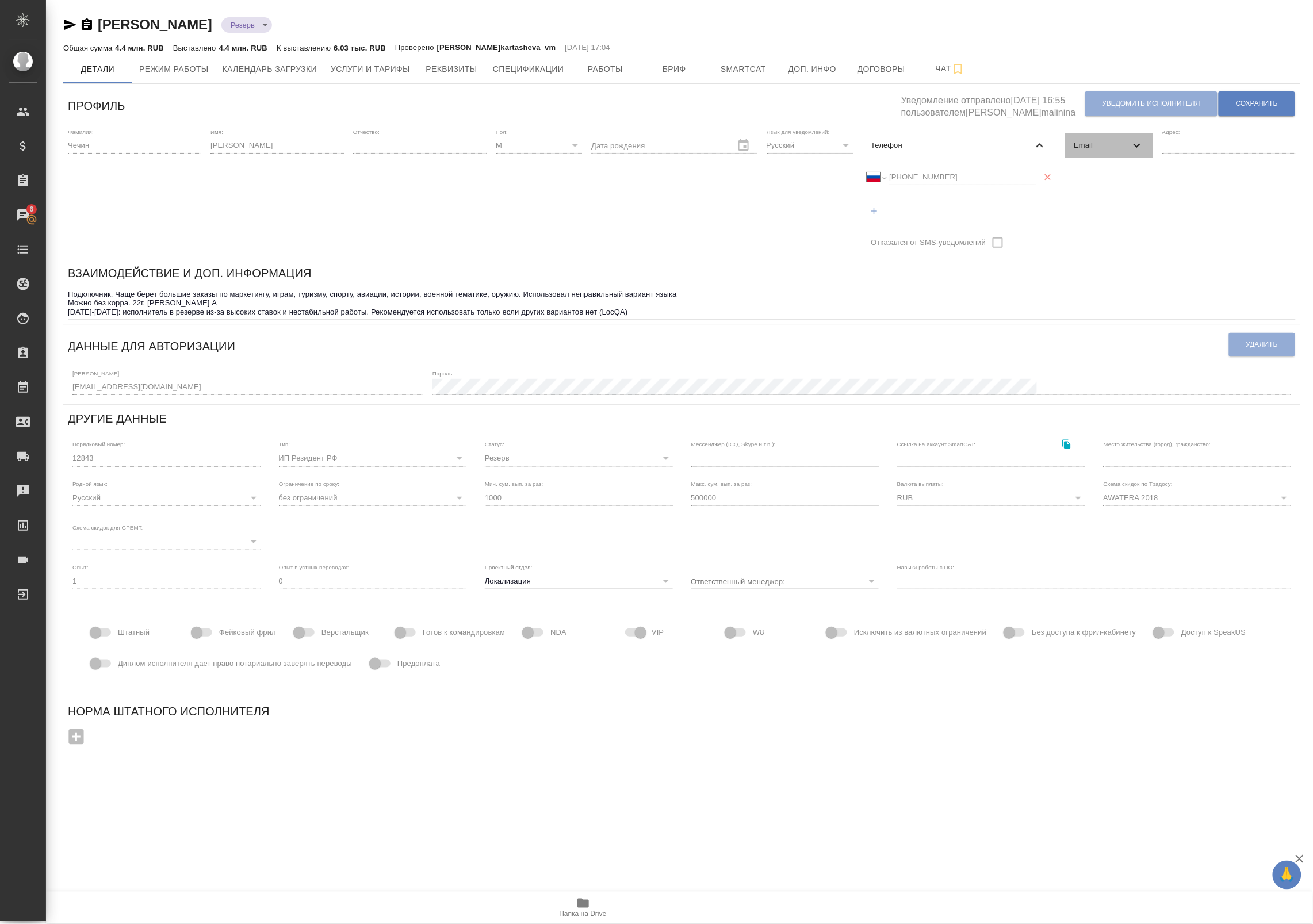
click at [1105, 147] on span "Email" at bounding box center [1102, 146] width 56 height 12
